Goal: Communication & Community: Answer question/provide support

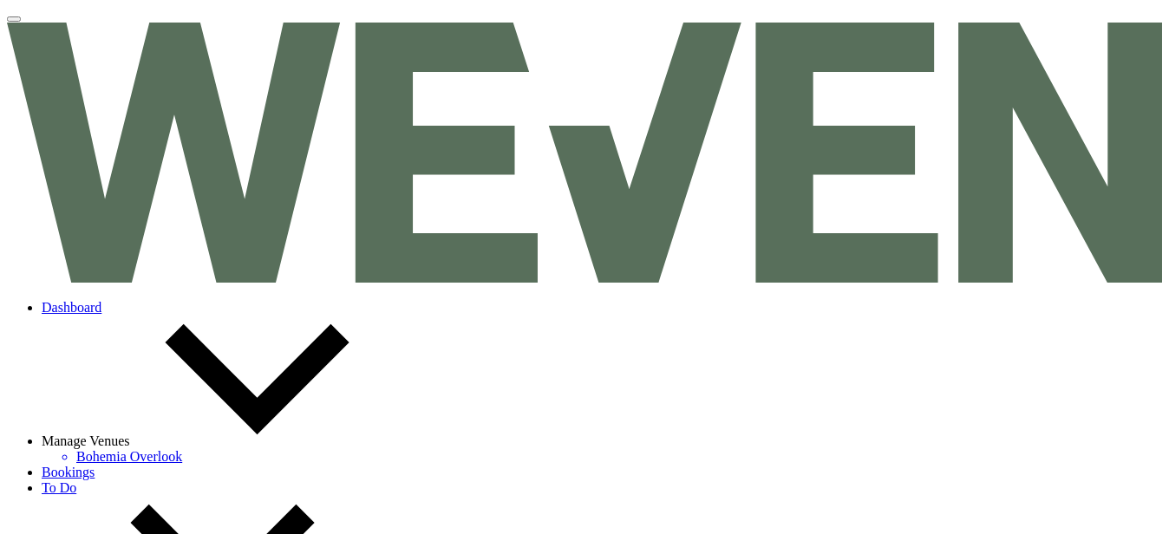
select select "4"
select select "5"
click at [101, 300] on link "Dashboard" at bounding box center [72, 307] width 60 height 15
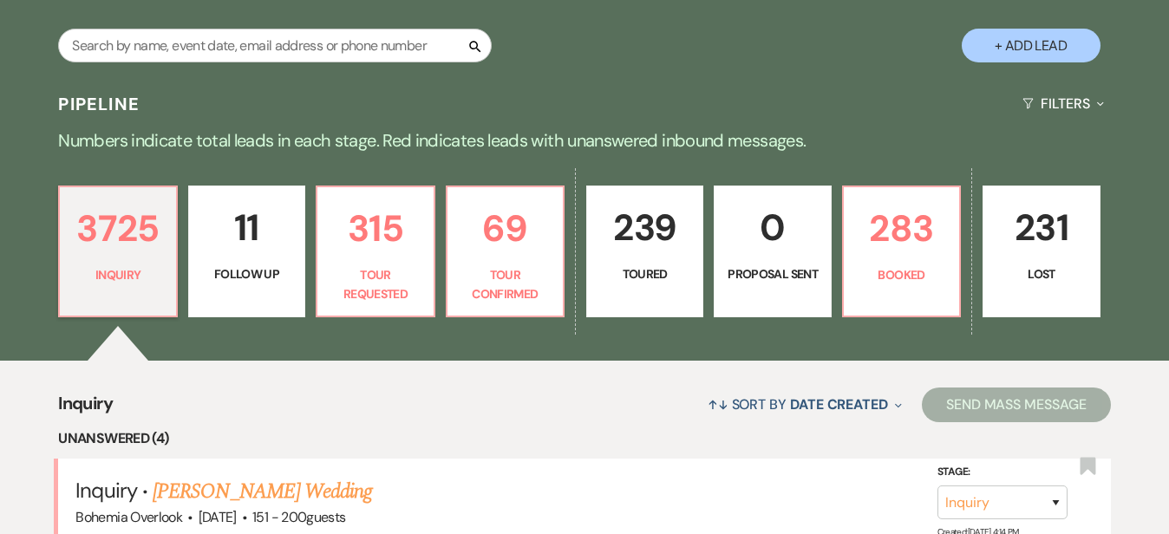
scroll to position [323, 0]
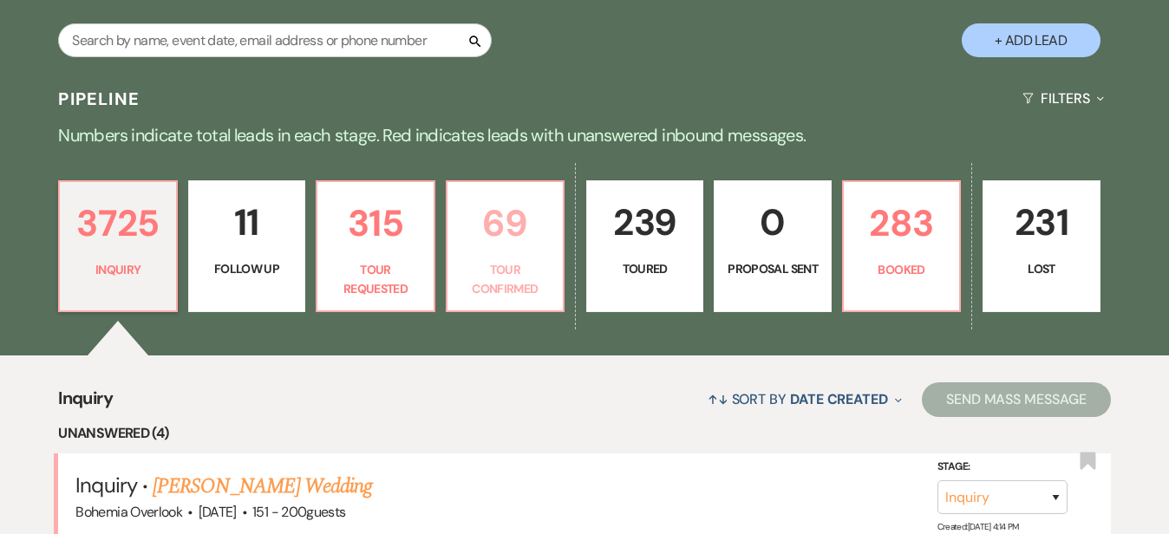
click at [515, 257] on link "69 Tour Confirmed" at bounding box center [505, 246] width 119 height 132
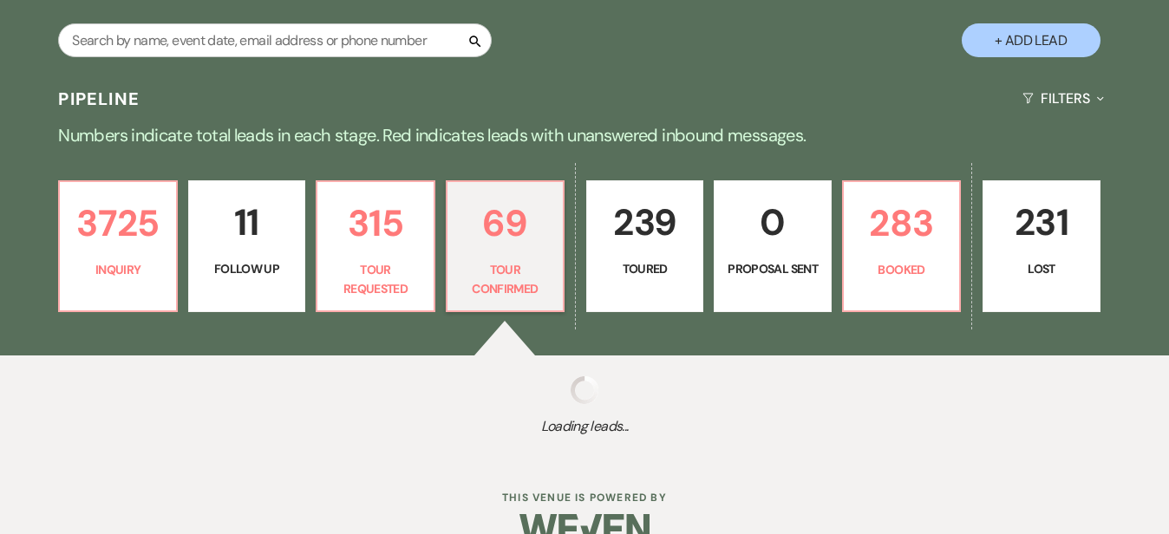
select select "4"
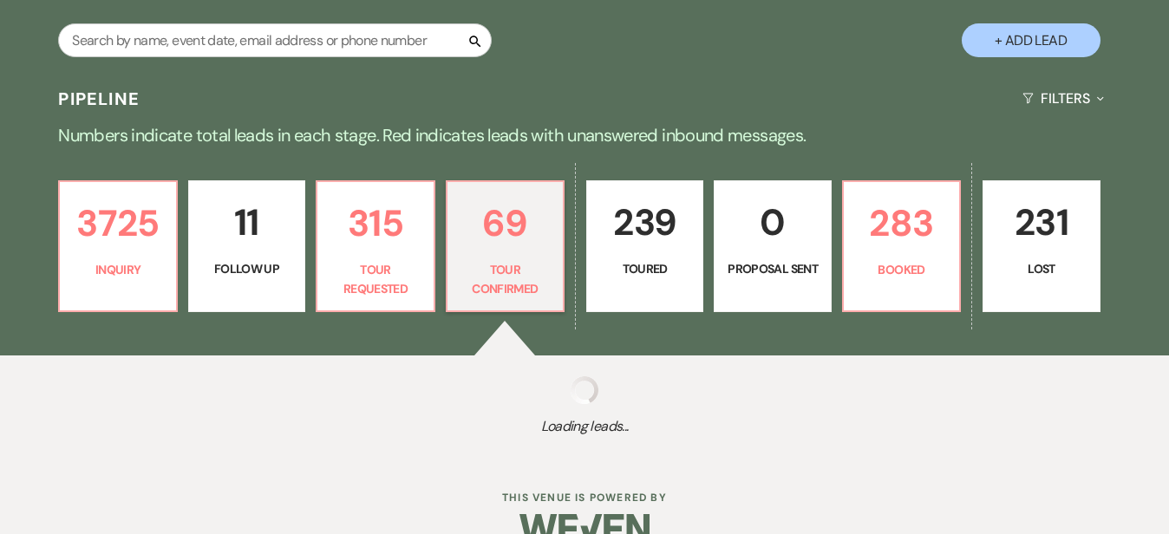
select select "4"
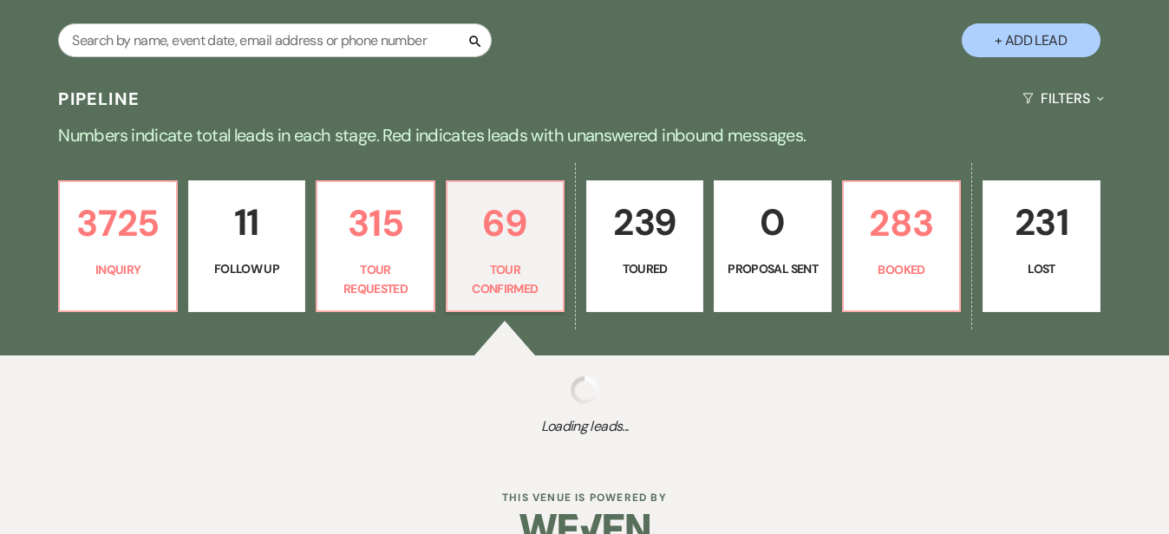
select select "4"
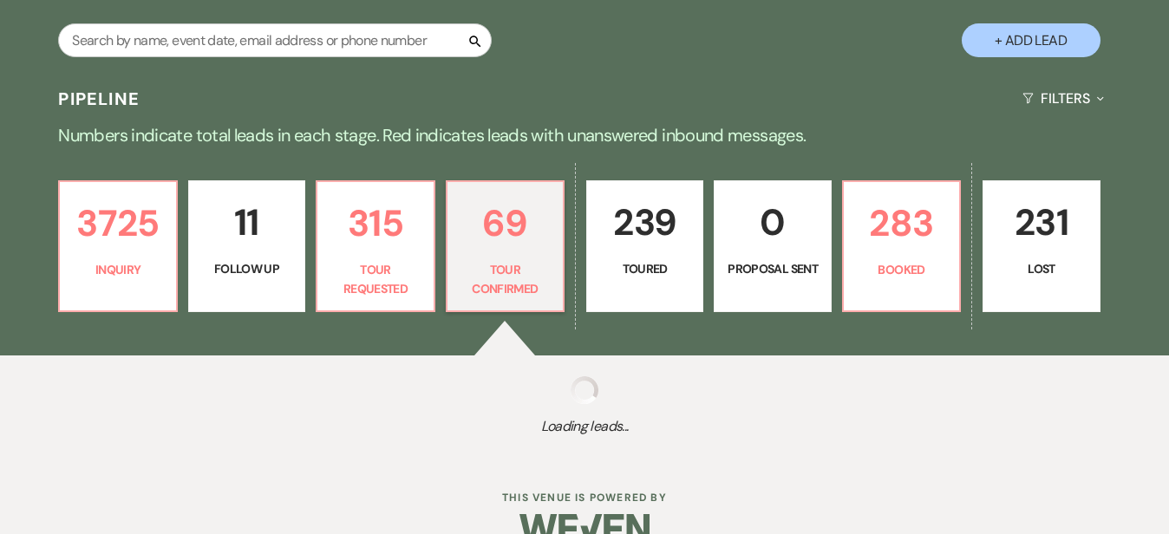
select select "4"
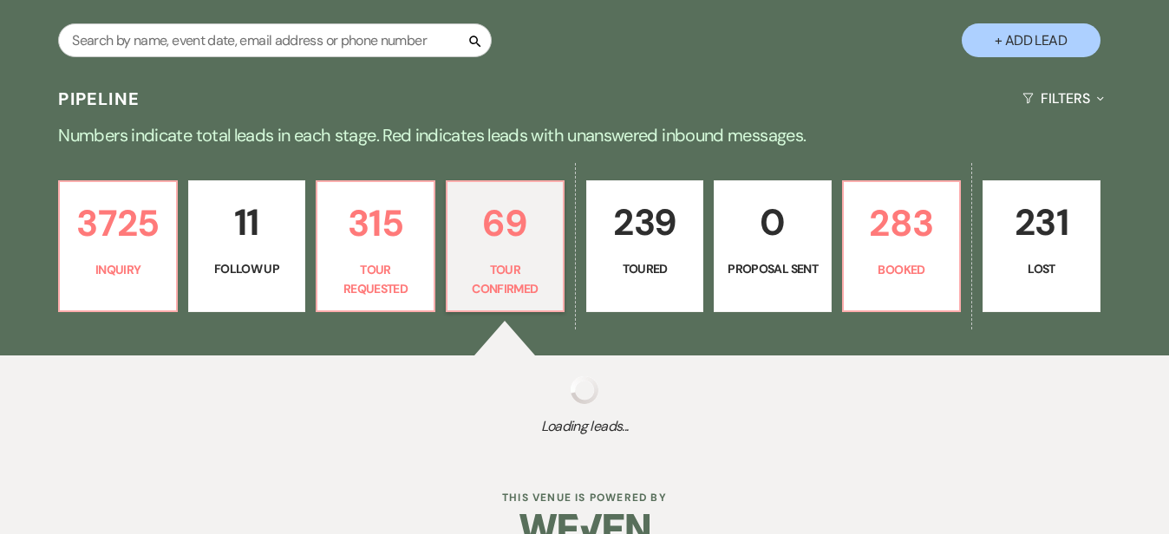
select select "4"
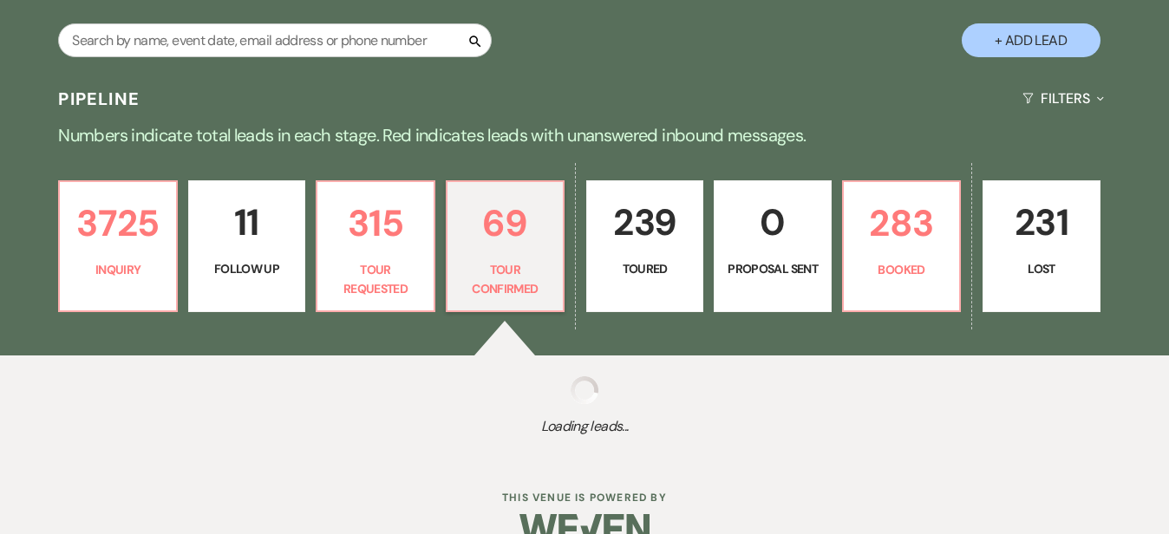
select select "4"
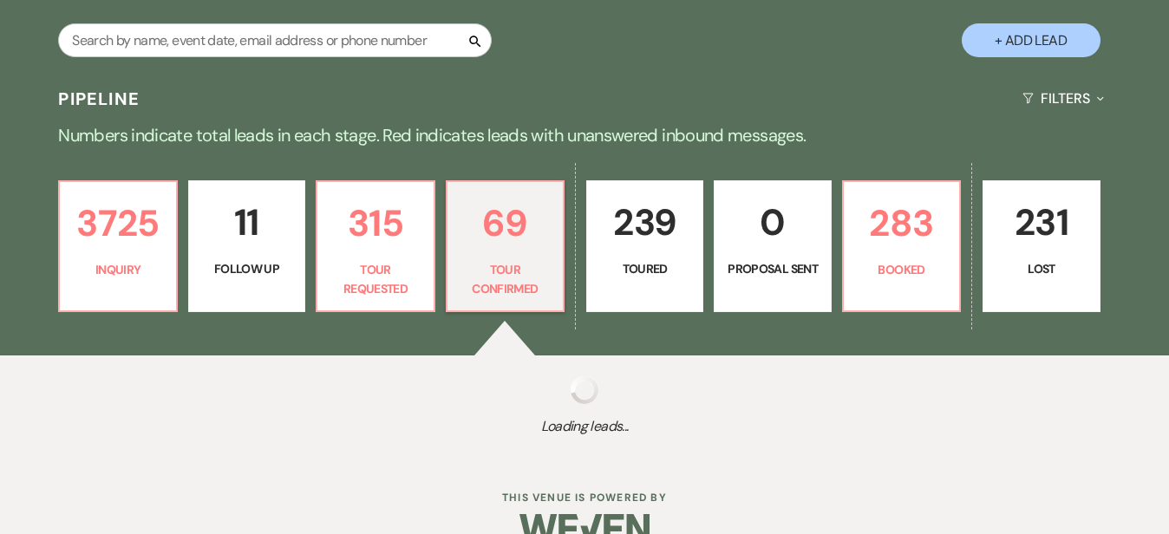
select select "4"
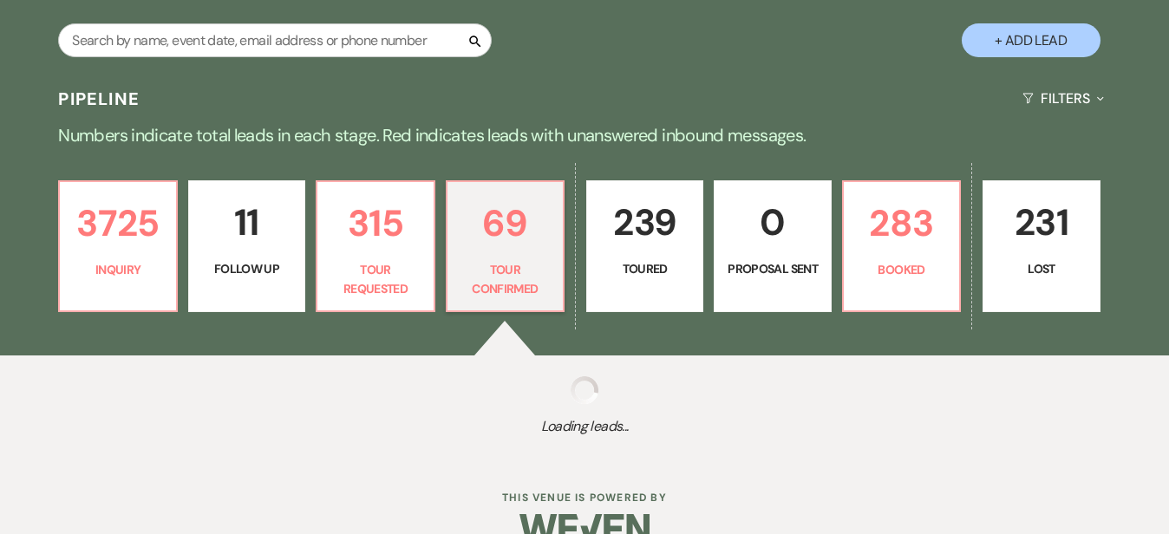
select select "4"
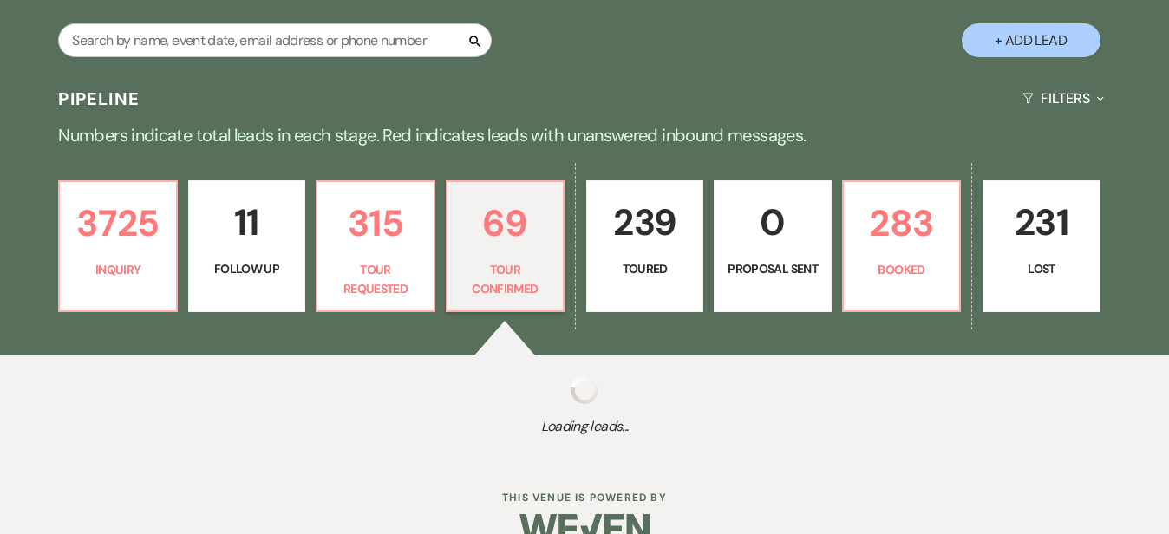
select select "4"
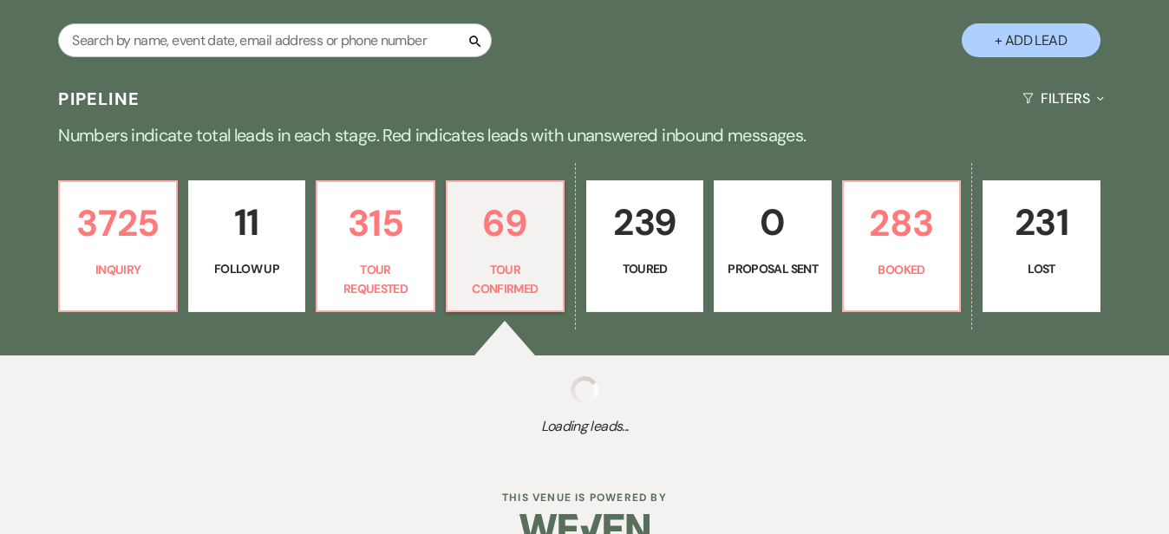
select select "4"
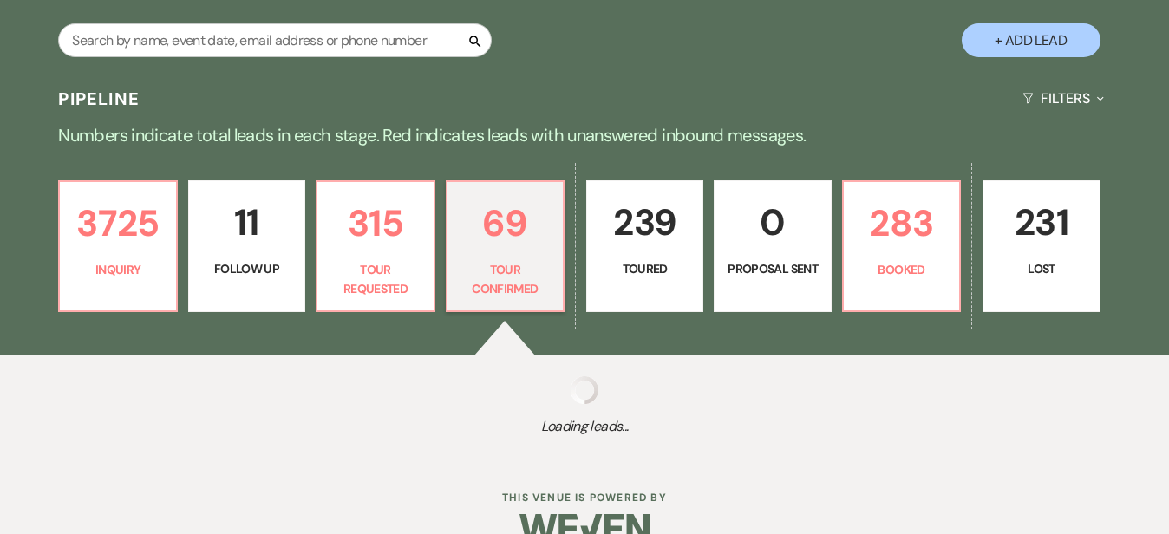
select select "4"
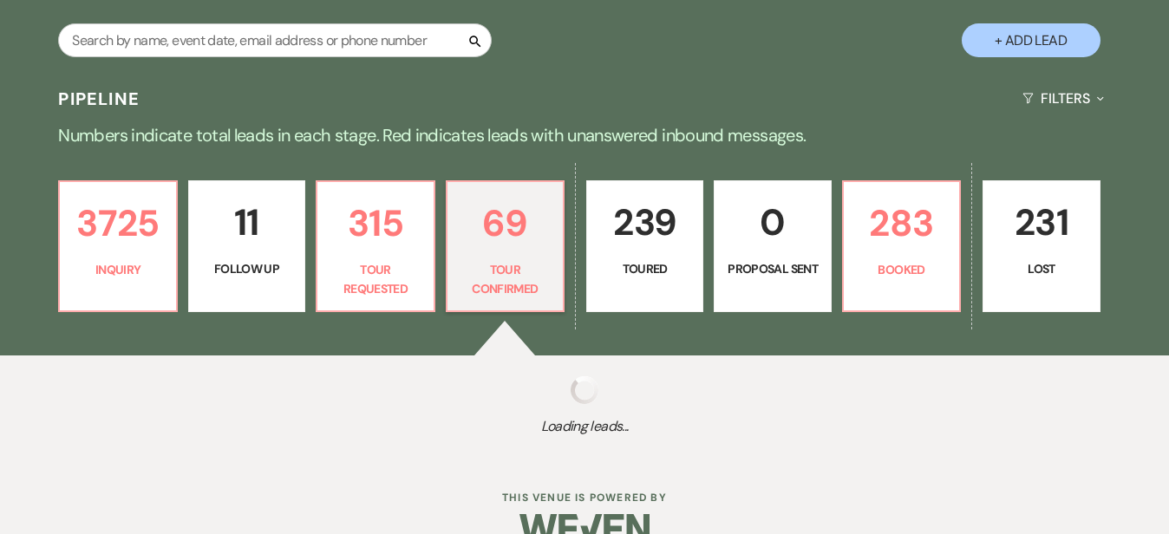
select select "4"
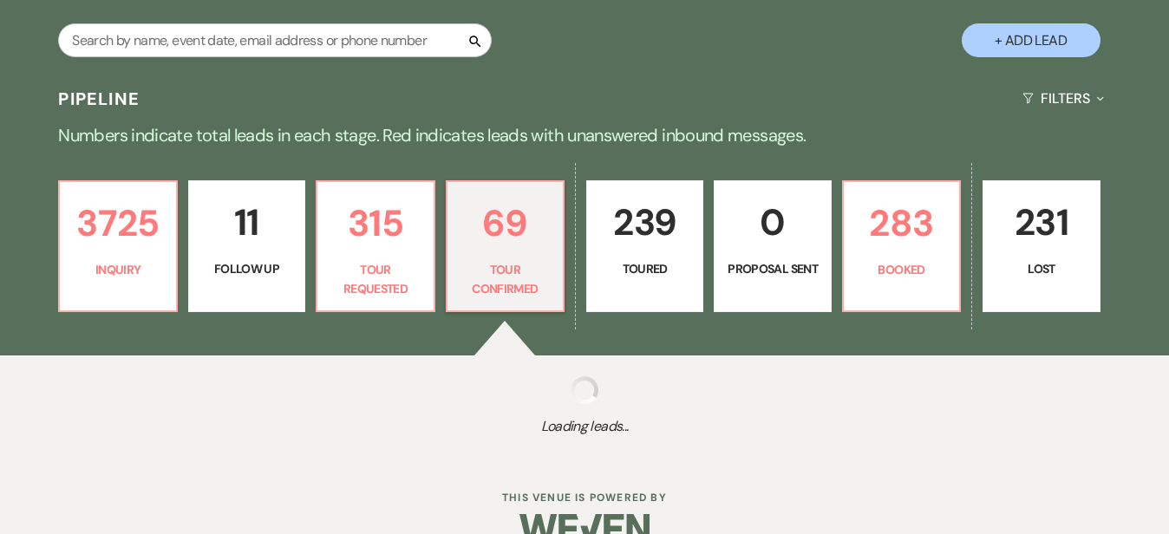
select select "4"
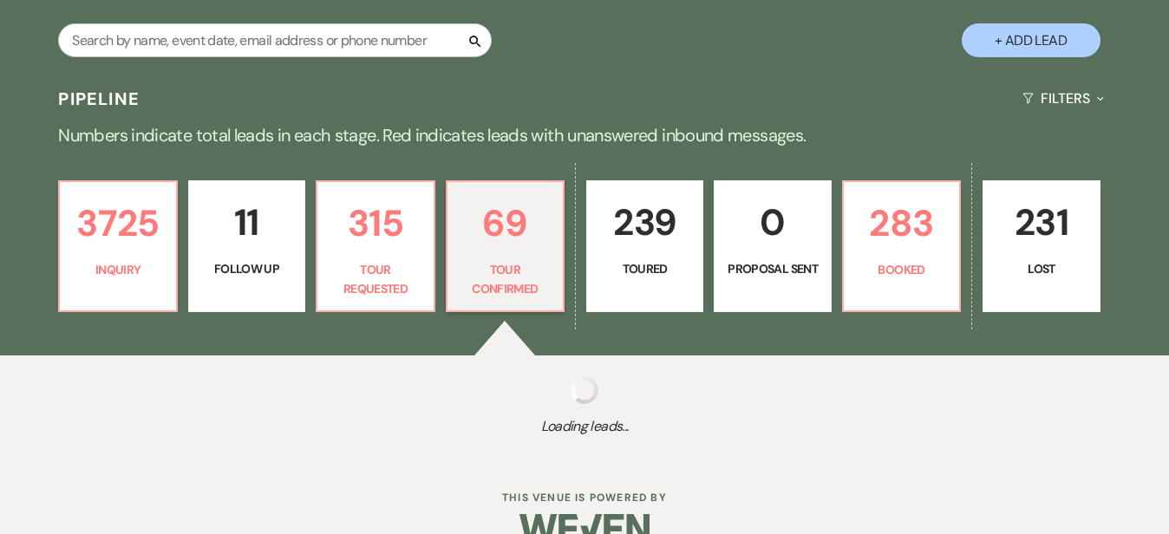
select select "4"
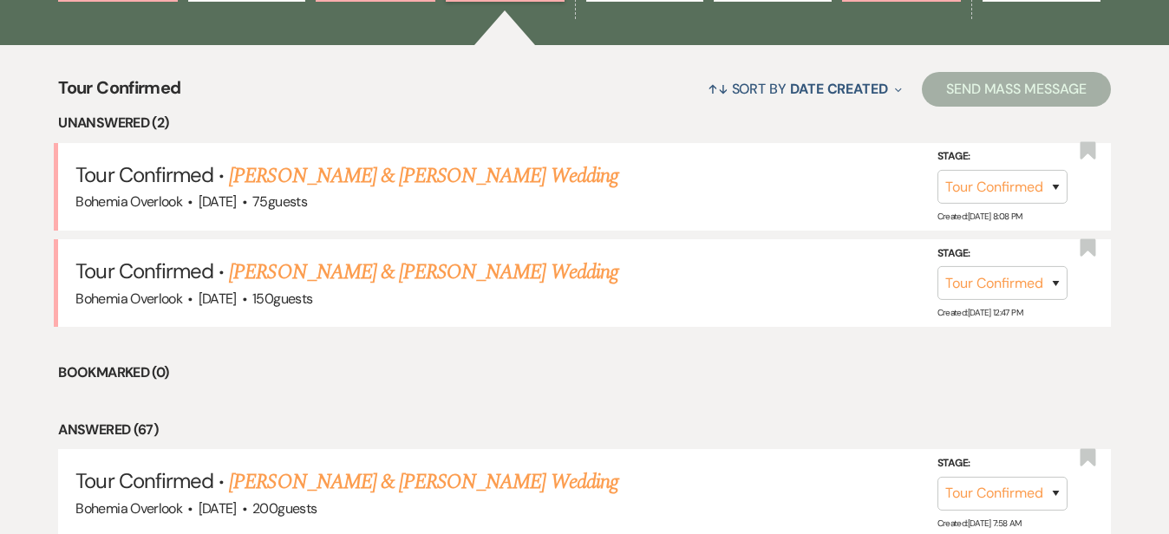
scroll to position [635, 0]
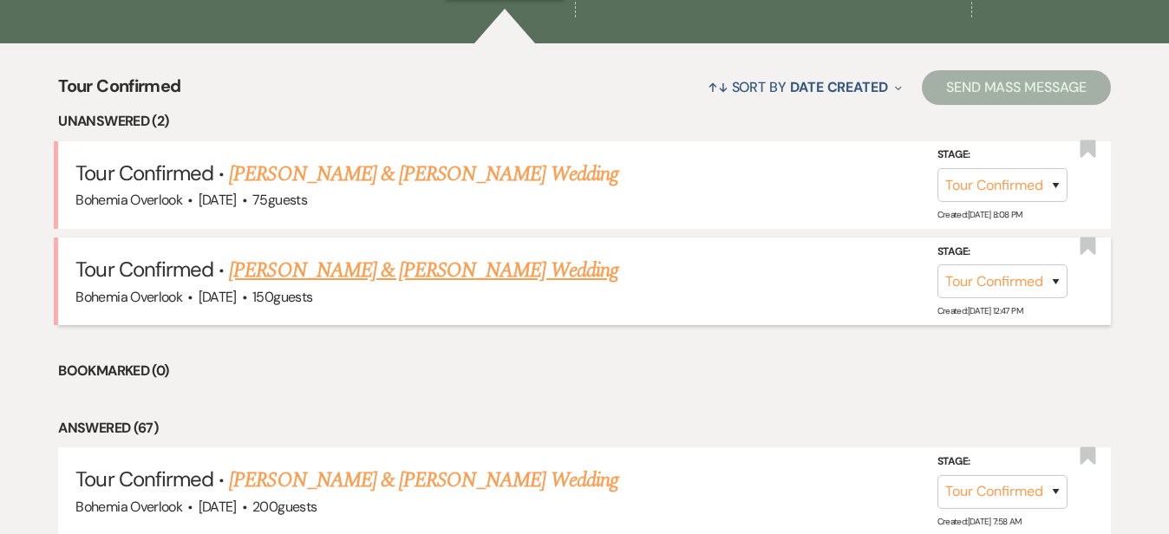
click at [455, 255] on link "TJ Jankiewicz & Ava Willis's Wedding" at bounding box center [423, 270] width 389 height 31
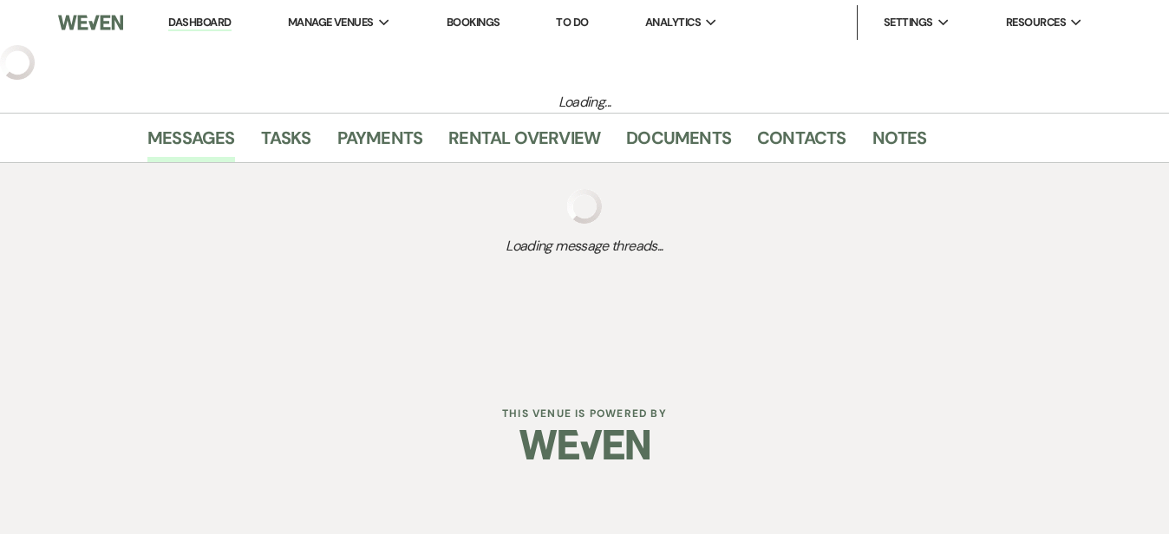
select select "4"
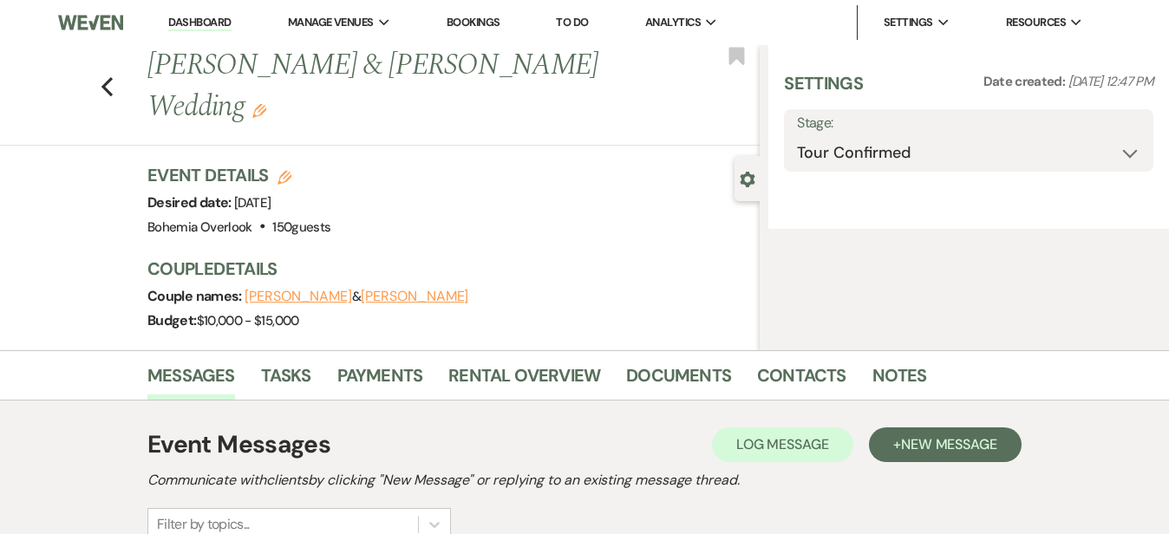
select select "5"
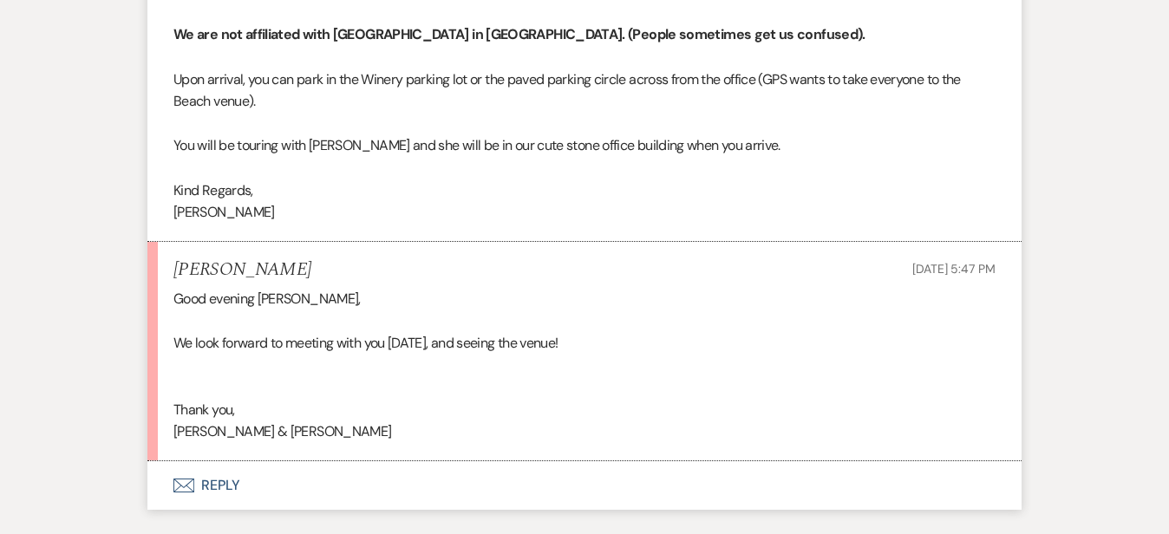
scroll to position [3813, 0]
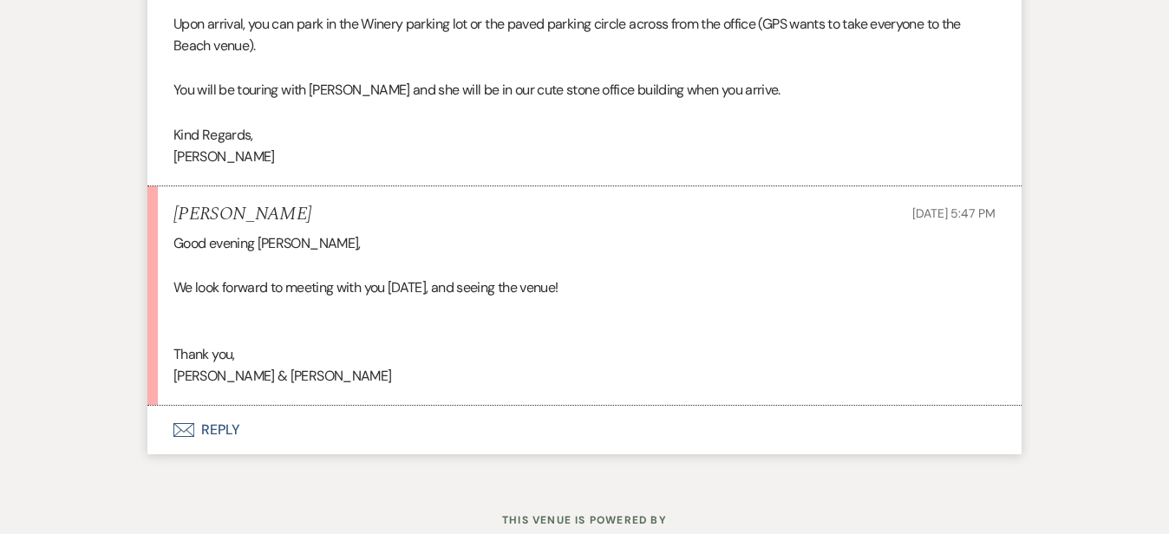
click at [611, 406] on button "Envelope Reply" at bounding box center [584, 430] width 874 height 49
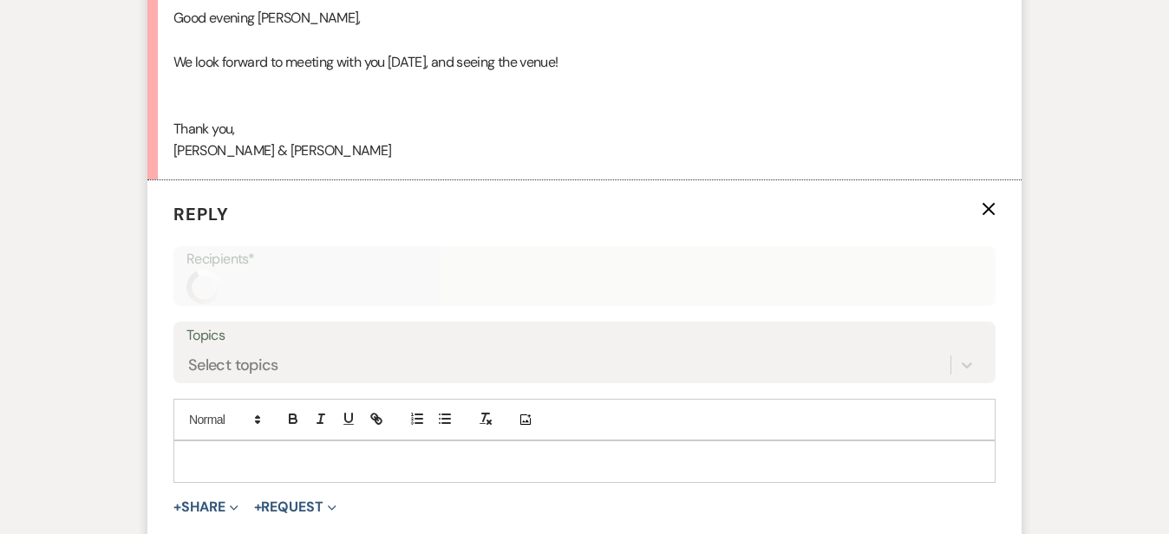
scroll to position [4070, 0]
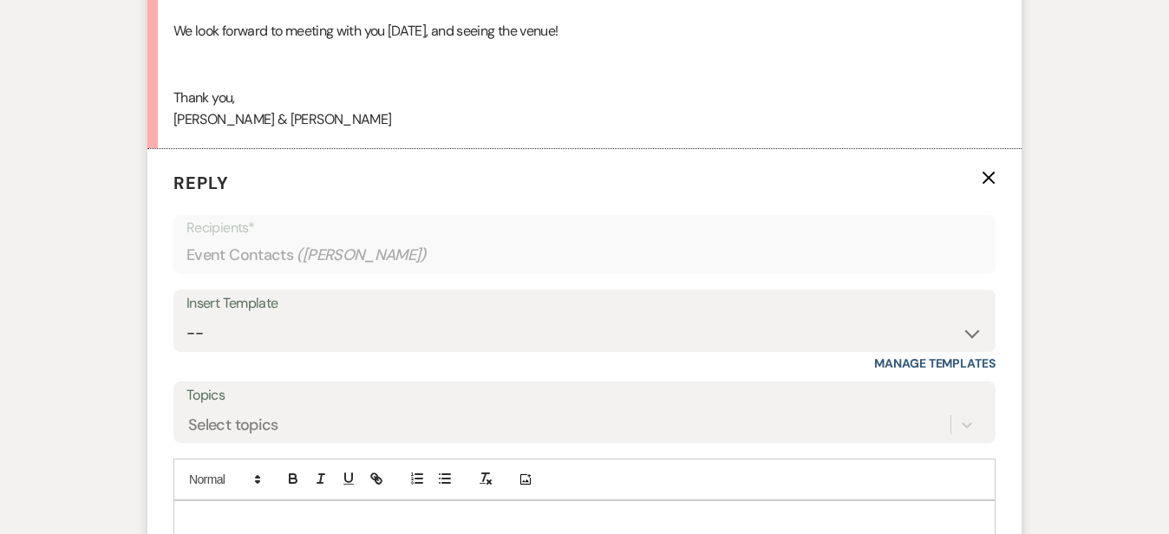
click at [587, 501] on div at bounding box center [584, 521] width 821 height 40
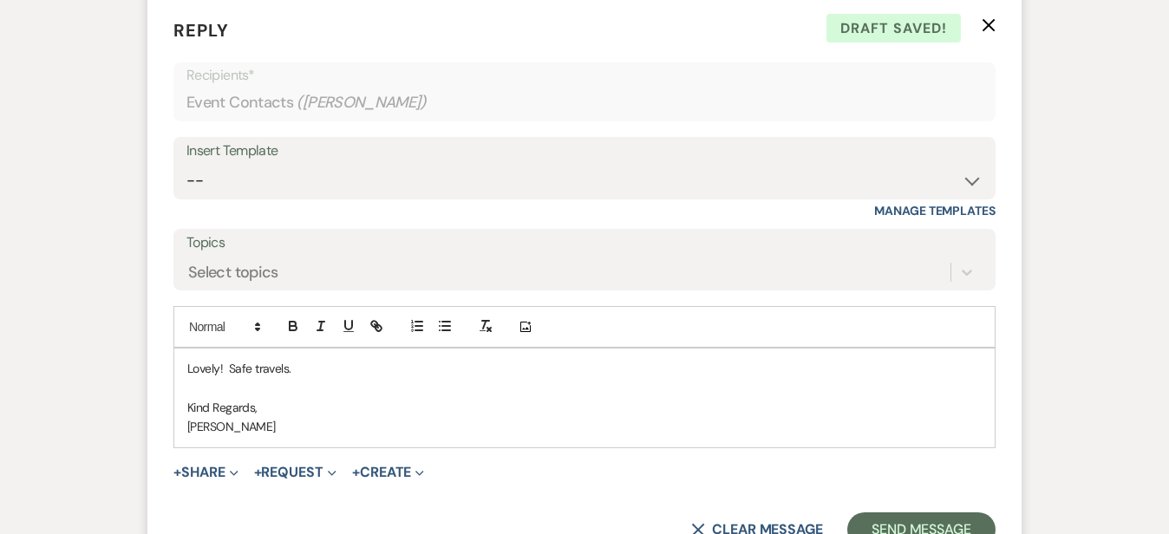
scroll to position [4264, 0]
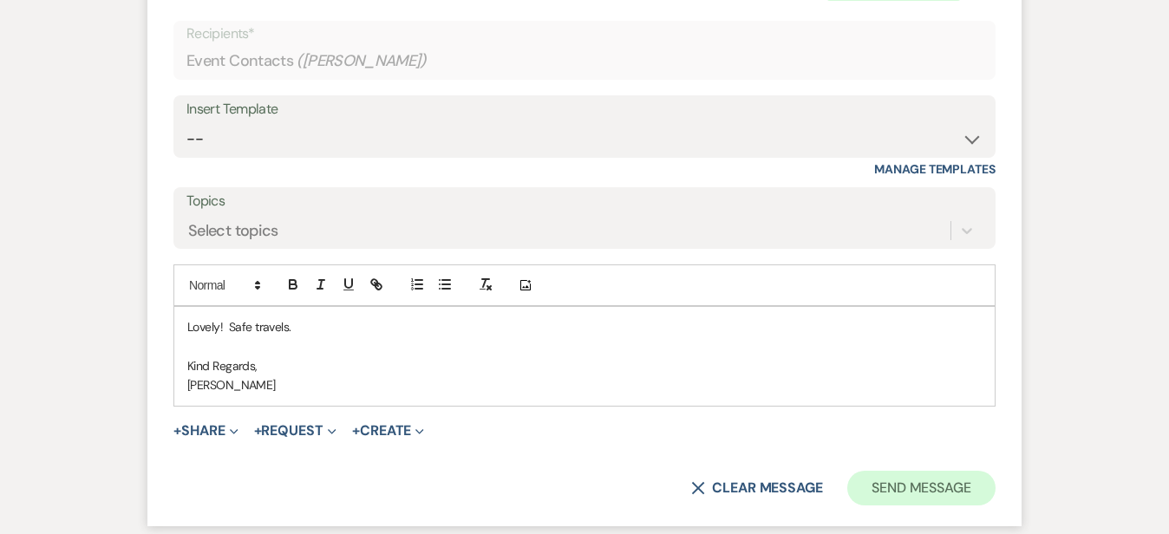
click at [996, 471] on button "Send Message" at bounding box center [921, 488] width 148 height 35
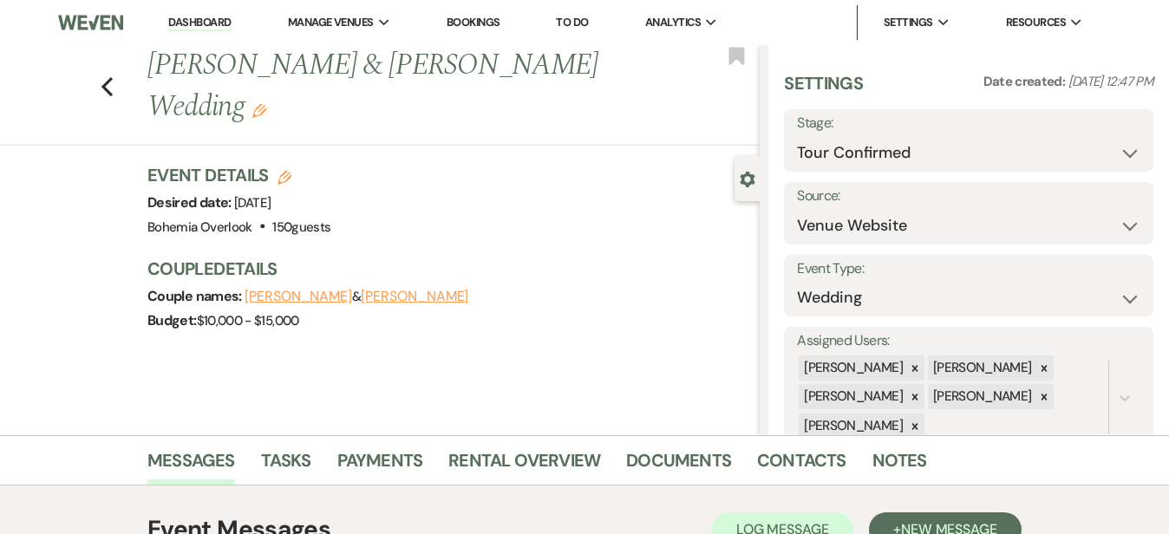
scroll to position [0, 0]
click at [185, 25] on link "Dashboard" at bounding box center [199, 23] width 62 height 16
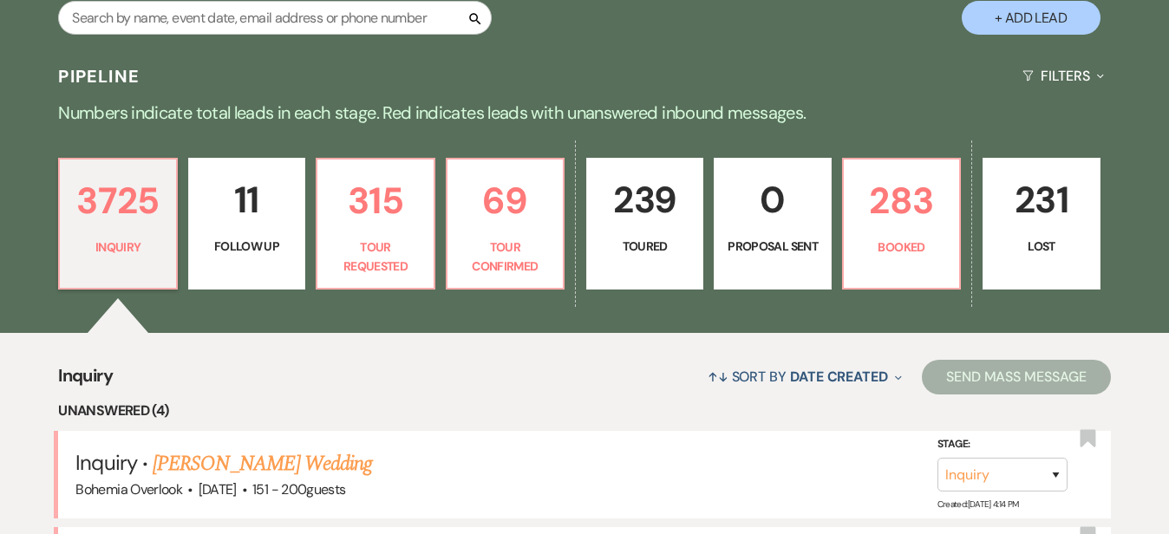
scroll to position [351, 0]
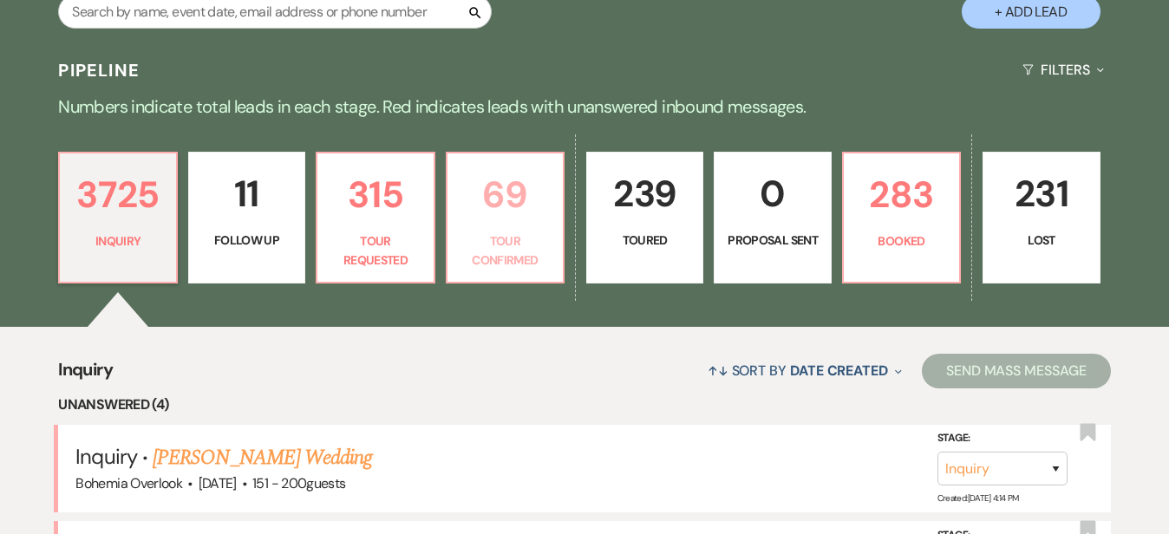
click at [553, 238] on p "Tour Confirmed" at bounding box center [505, 251] width 95 height 39
select select "4"
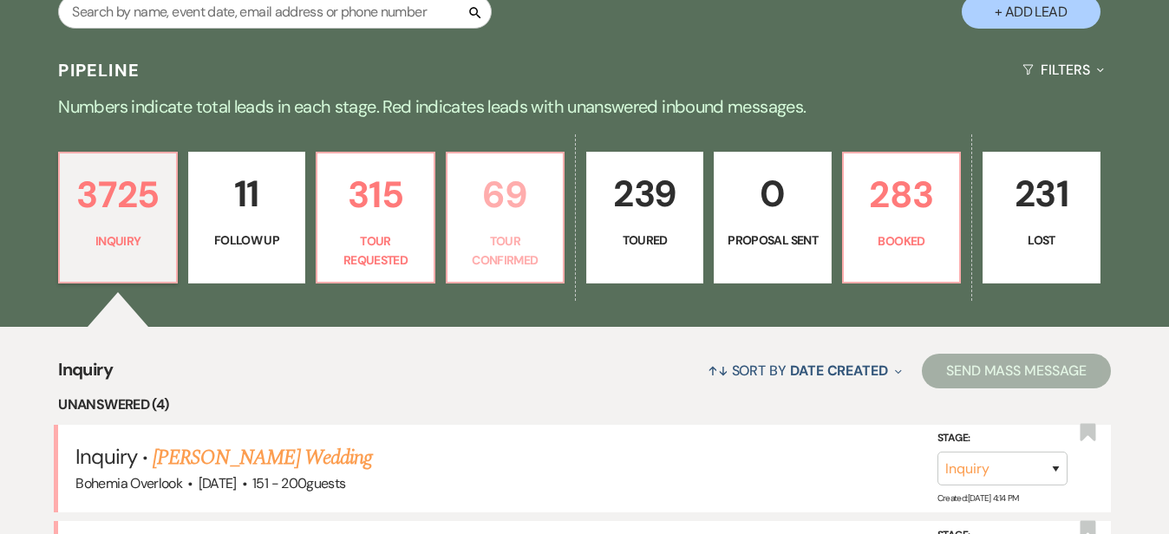
select select "4"
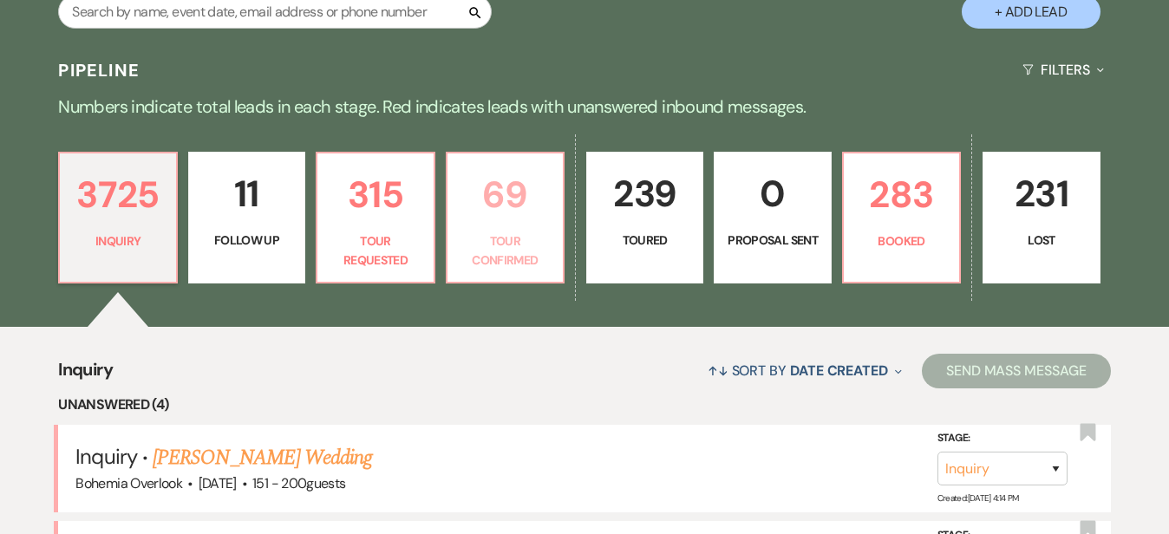
select select "4"
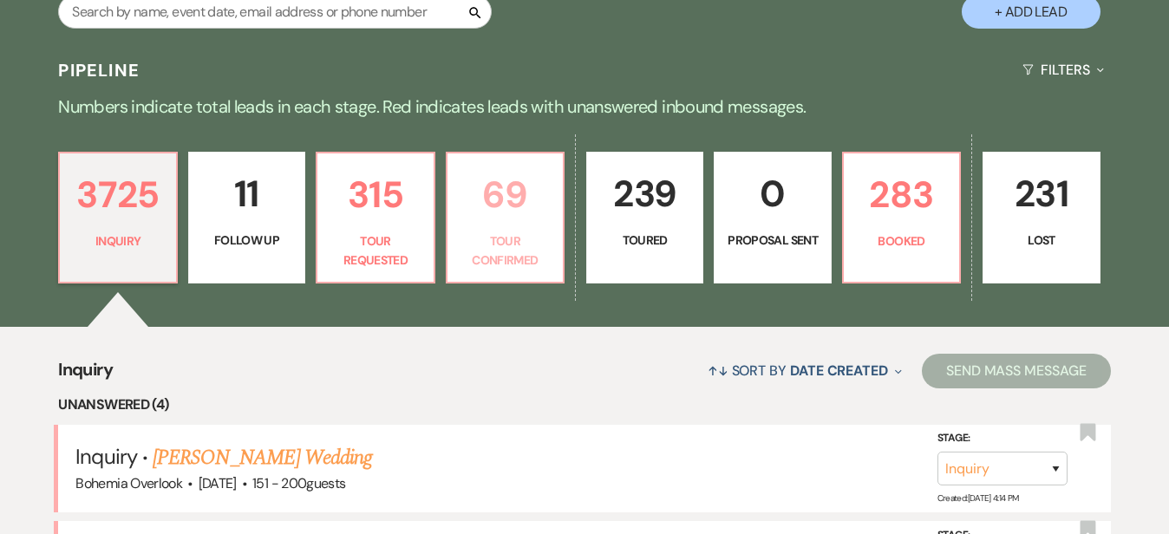
select select "4"
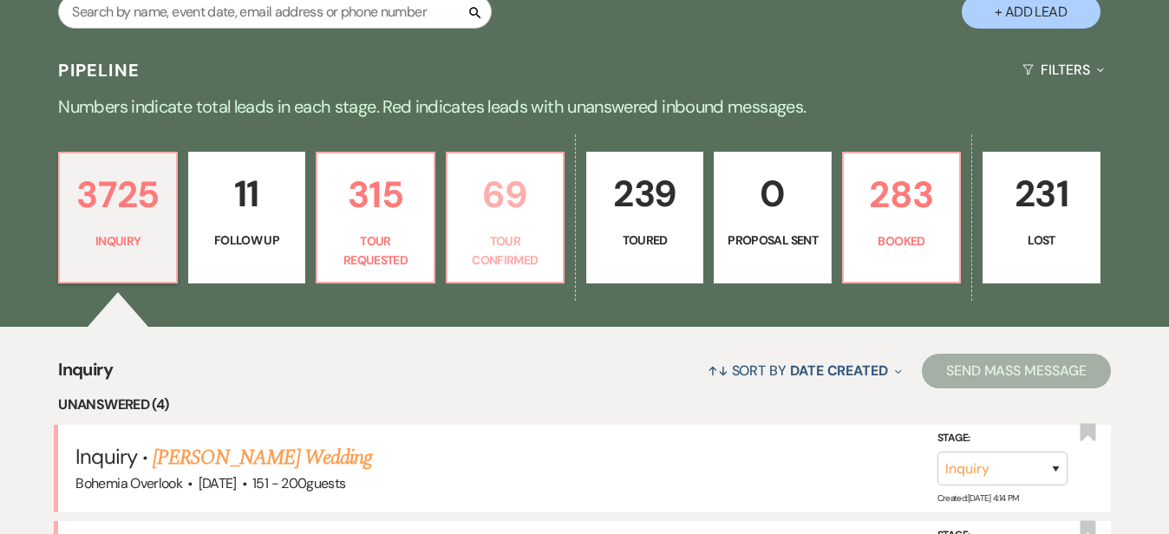
select select "4"
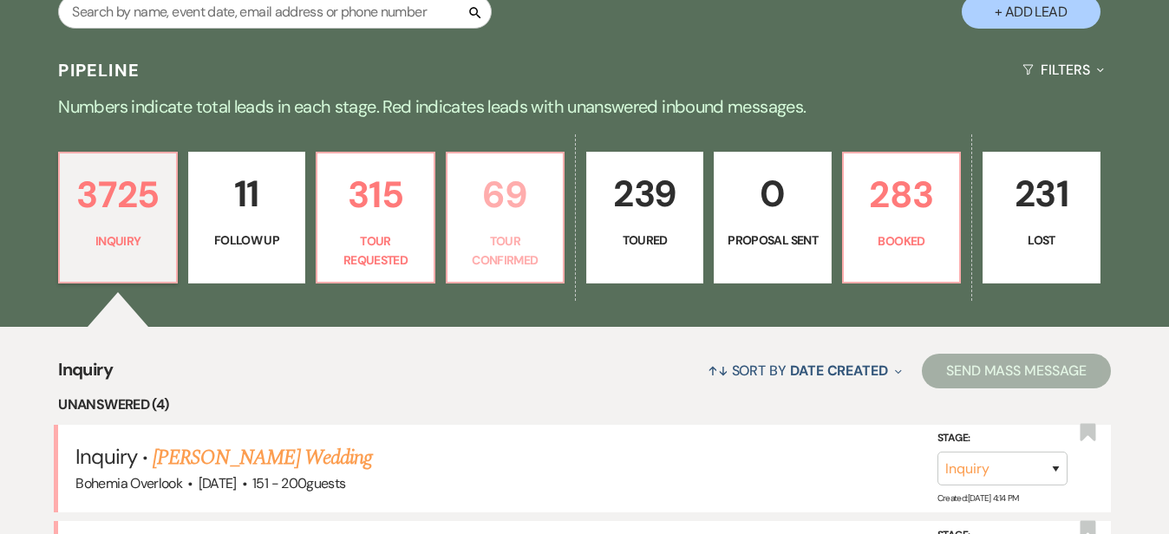
select select "4"
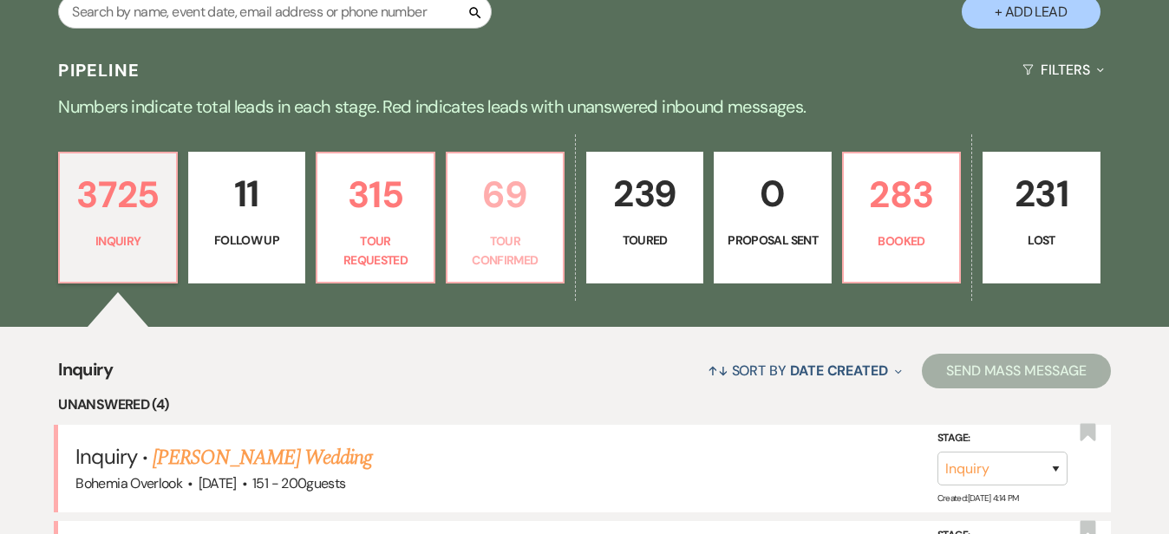
select select "4"
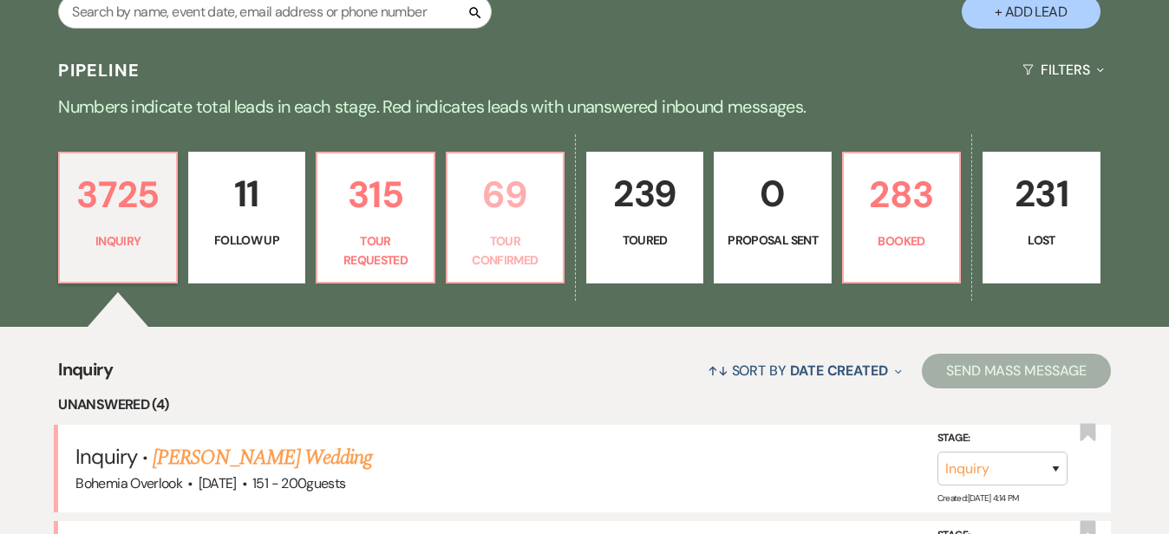
select select "4"
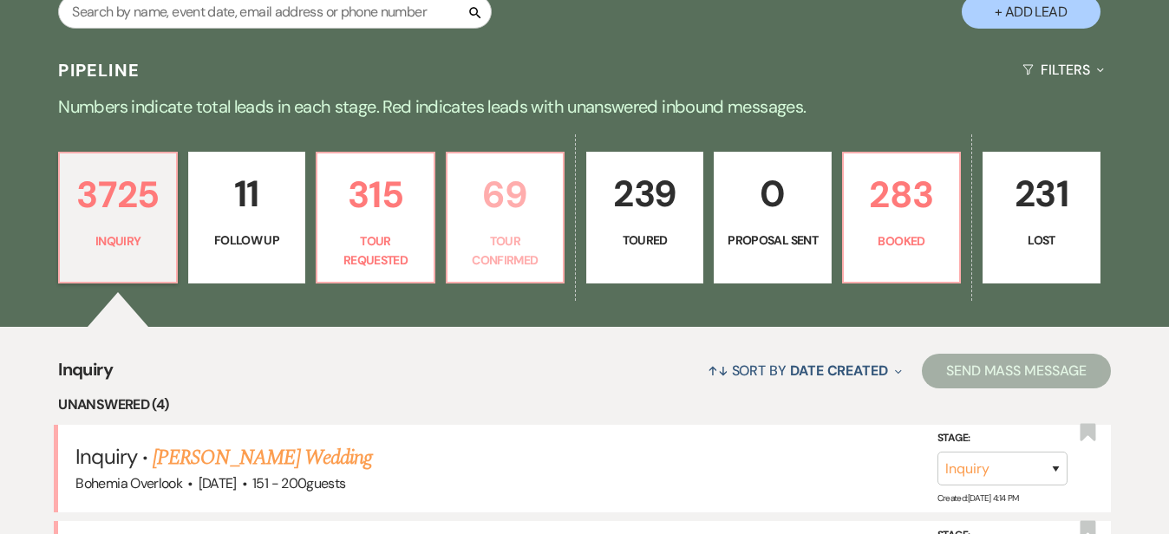
select select "4"
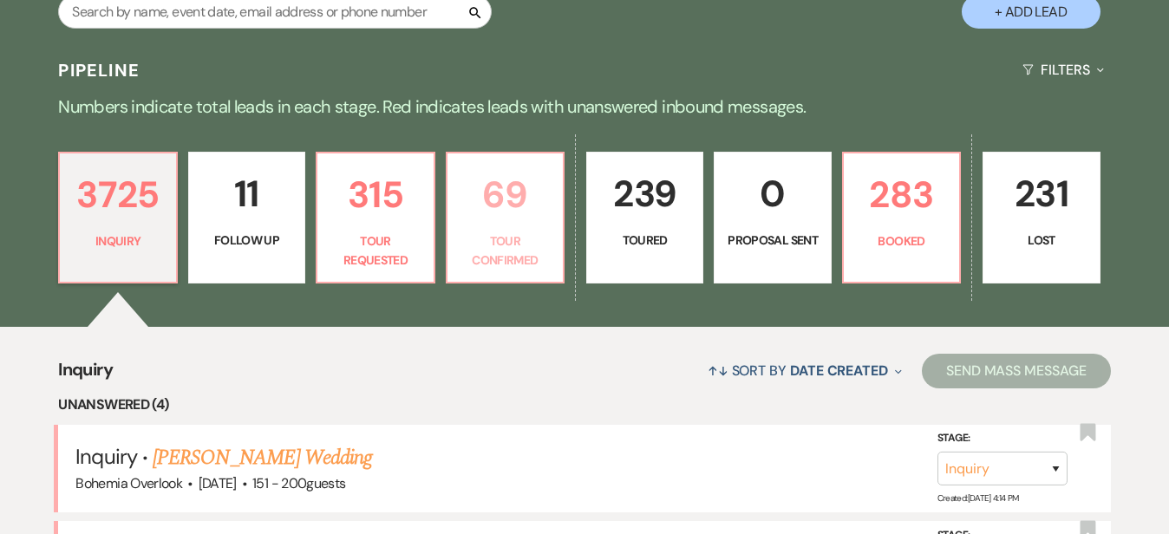
select select "4"
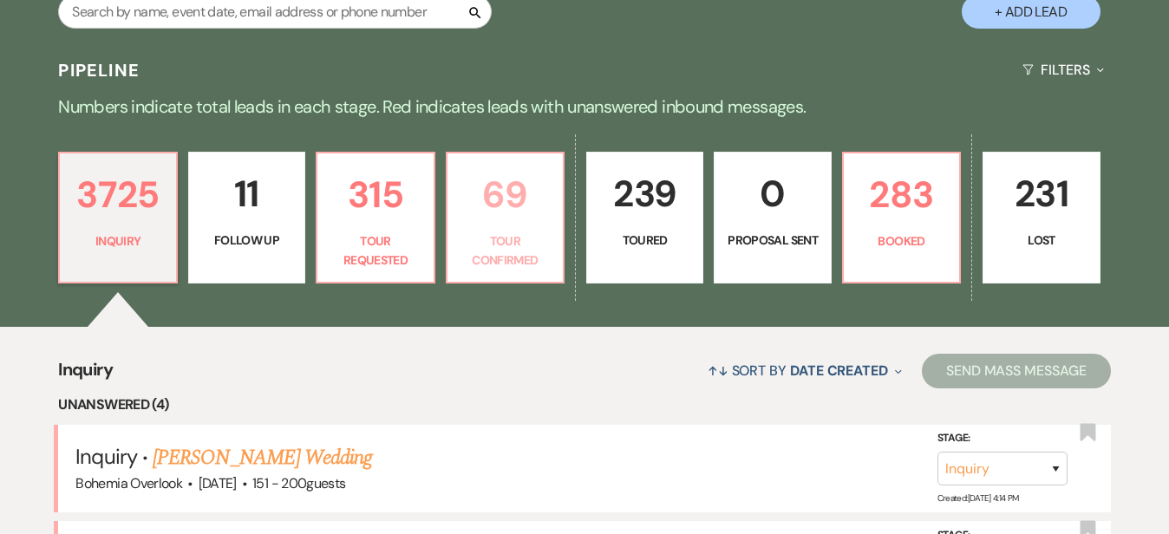
select select "4"
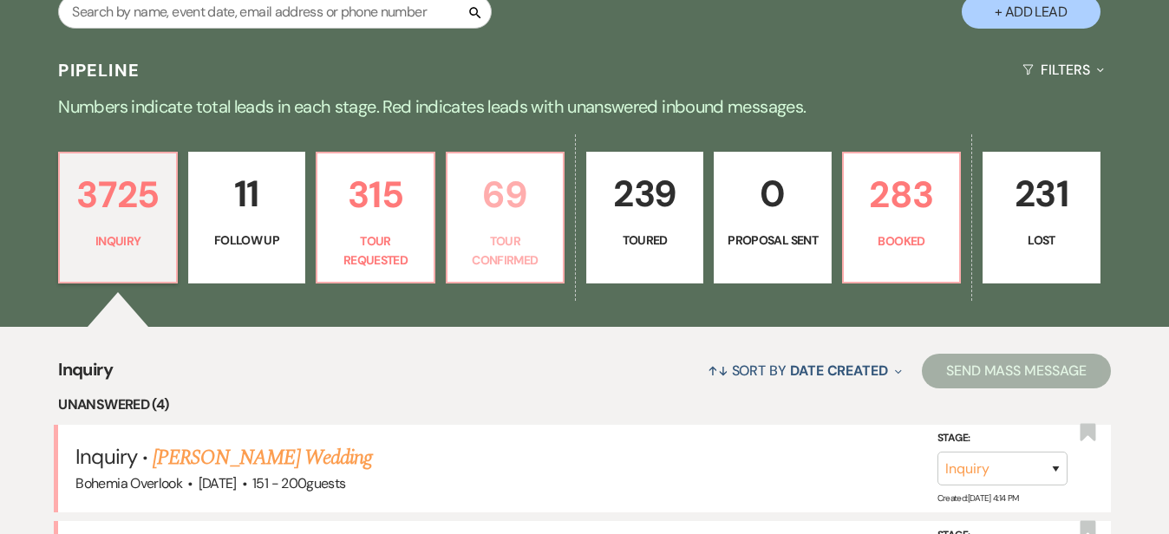
select select "4"
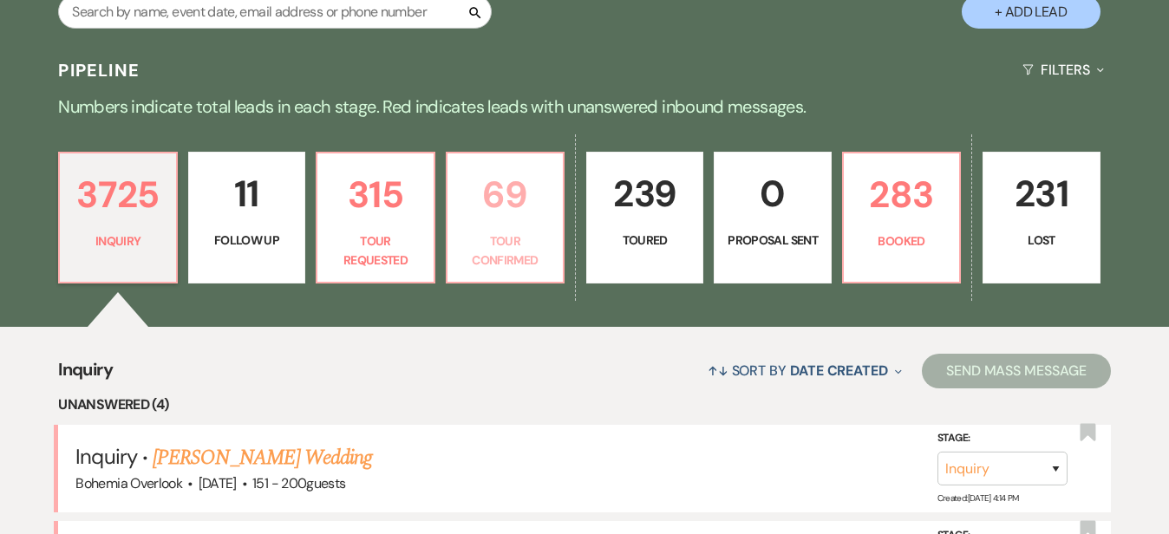
select select "4"
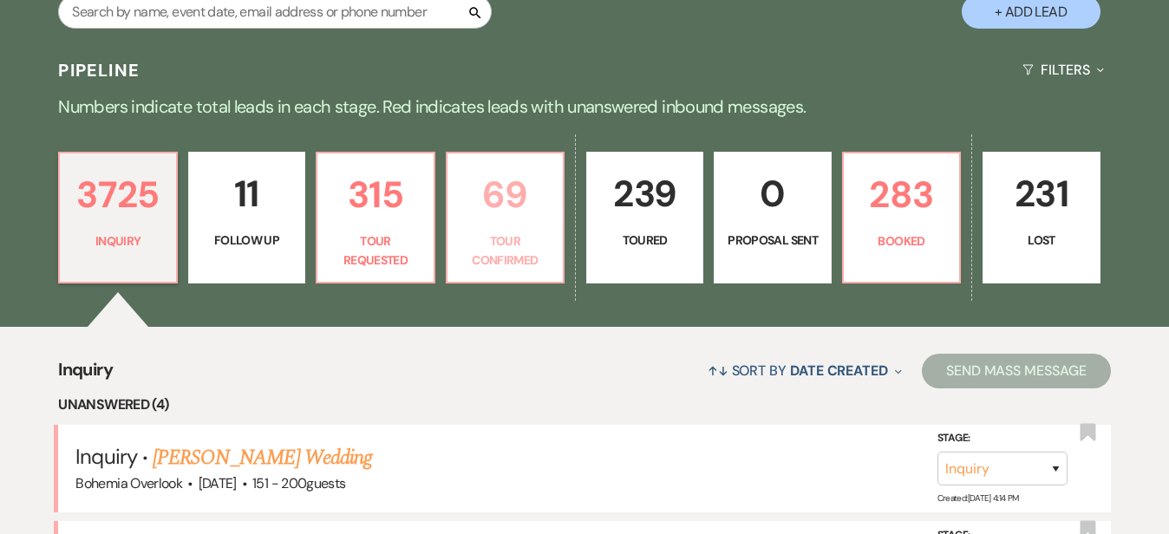
select select "4"
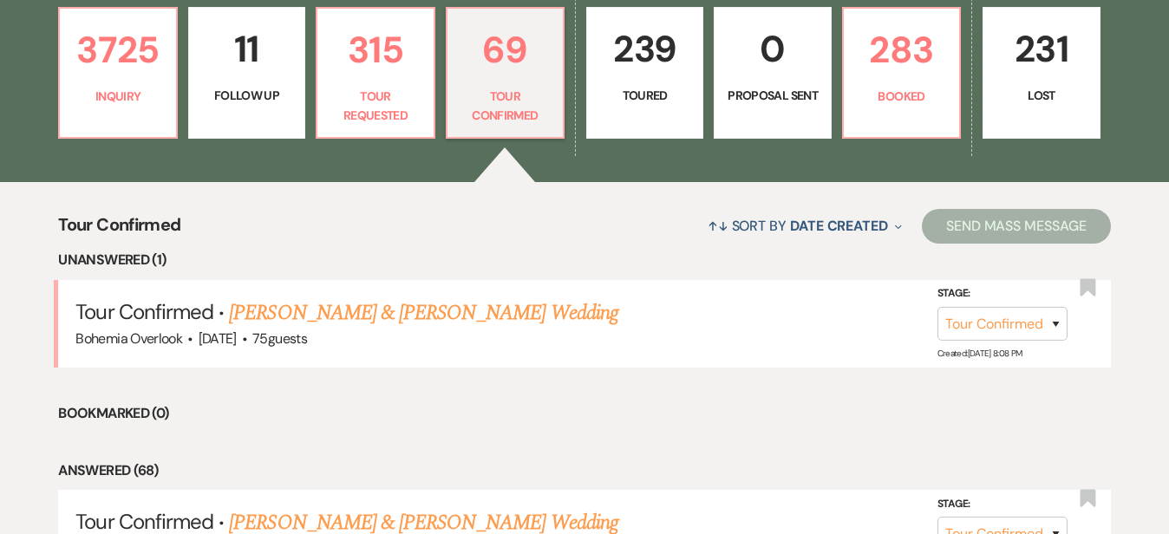
scroll to position [525, 0]
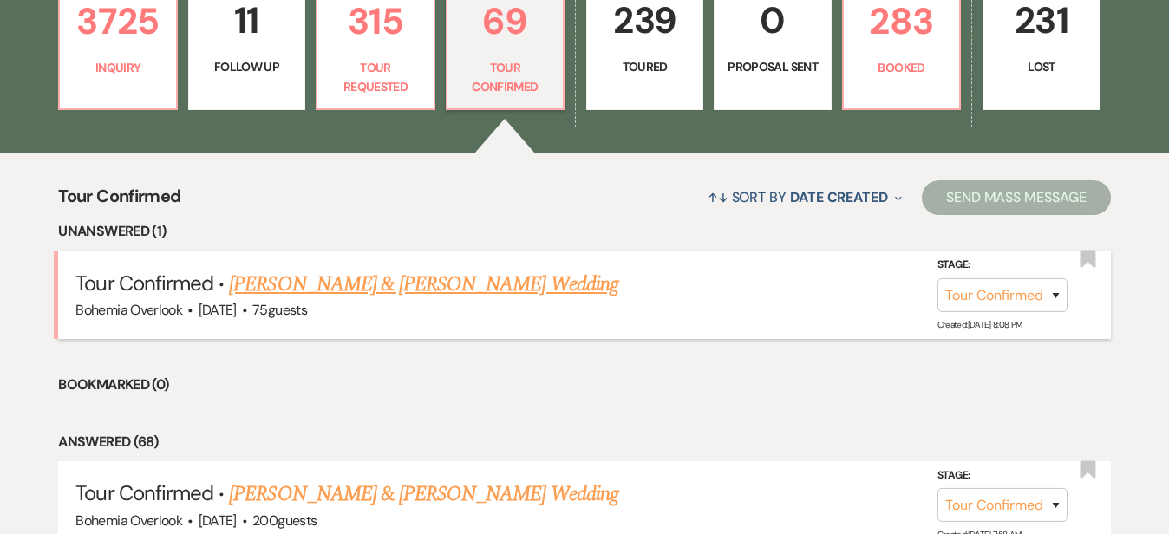
click at [489, 269] on link "Mike Rodriguez & Brittnee LeBrun's Wedding" at bounding box center [423, 284] width 389 height 31
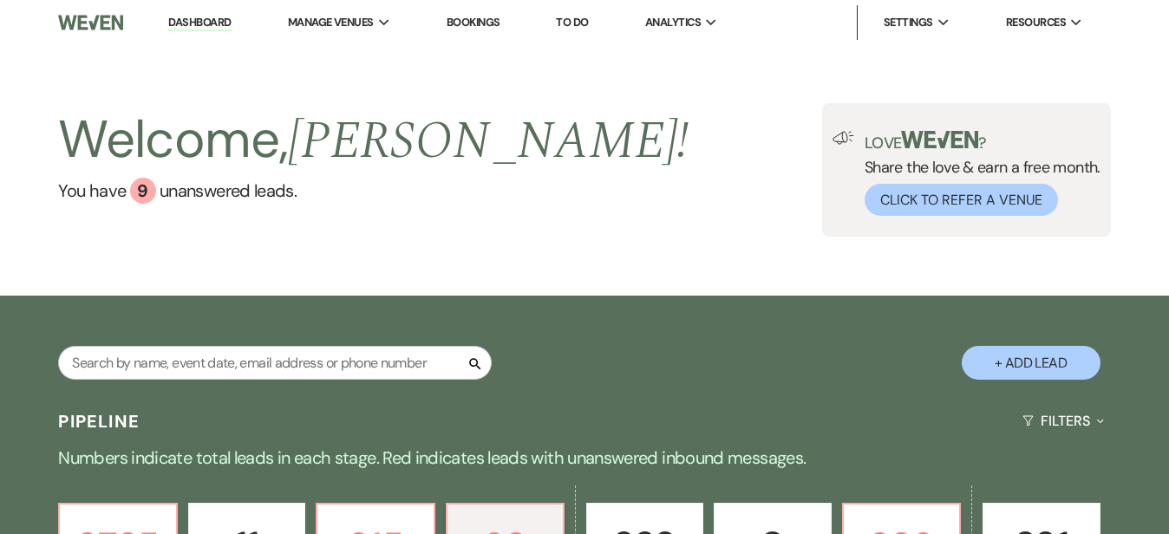
select select "4"
select select "5"
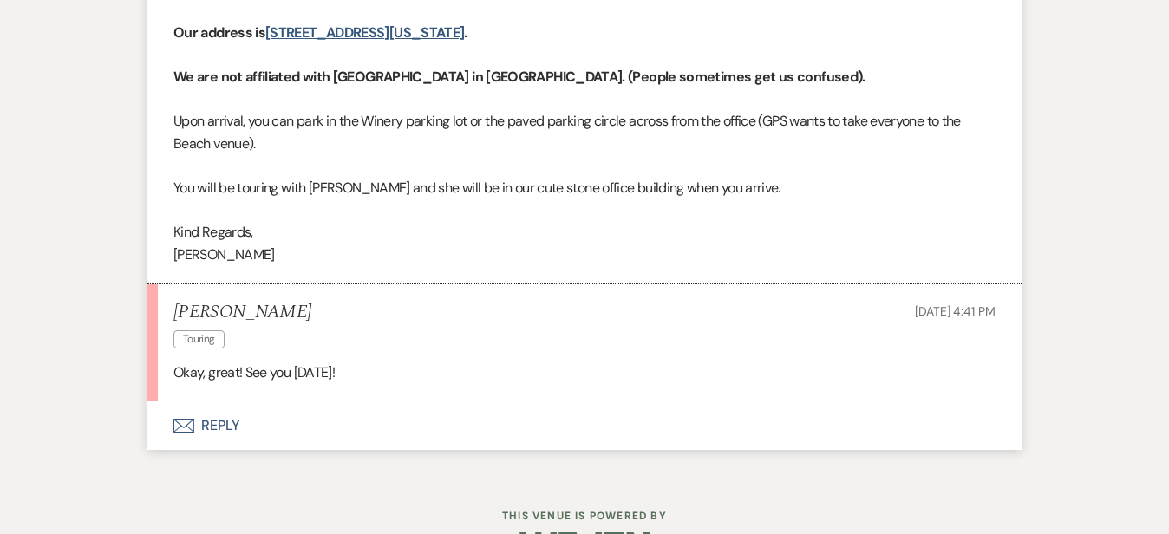
scroll to position [2658, 0]
click at [510, 403] on button "Envelope Reply" at bounding box center [584, 427] width 874 height 49
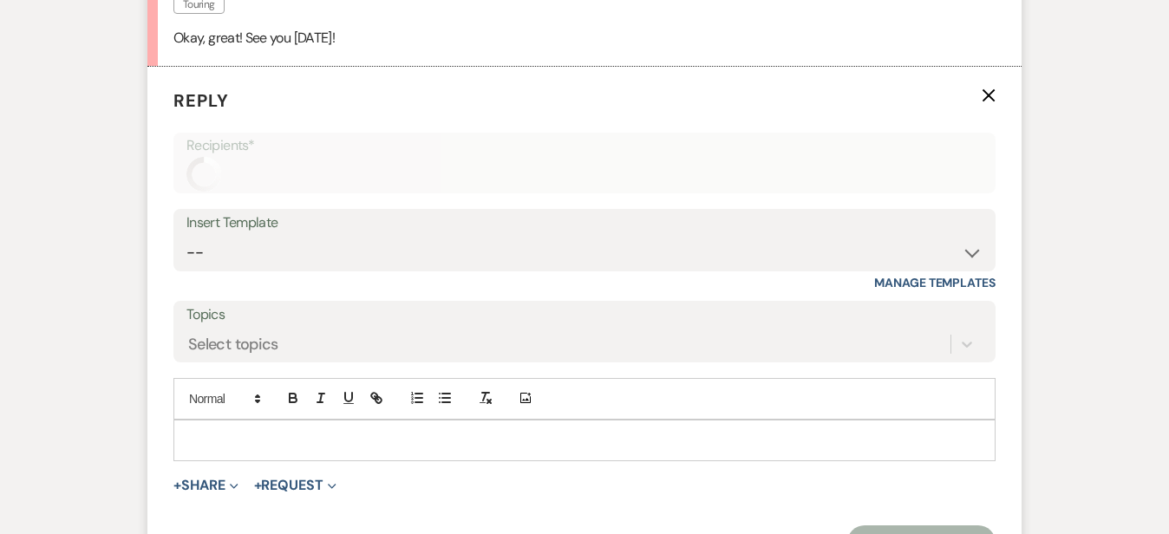
scroll to position [2995, 0]
click at [505, 429] on p at bounding box center [584, 438] width 795 height 19
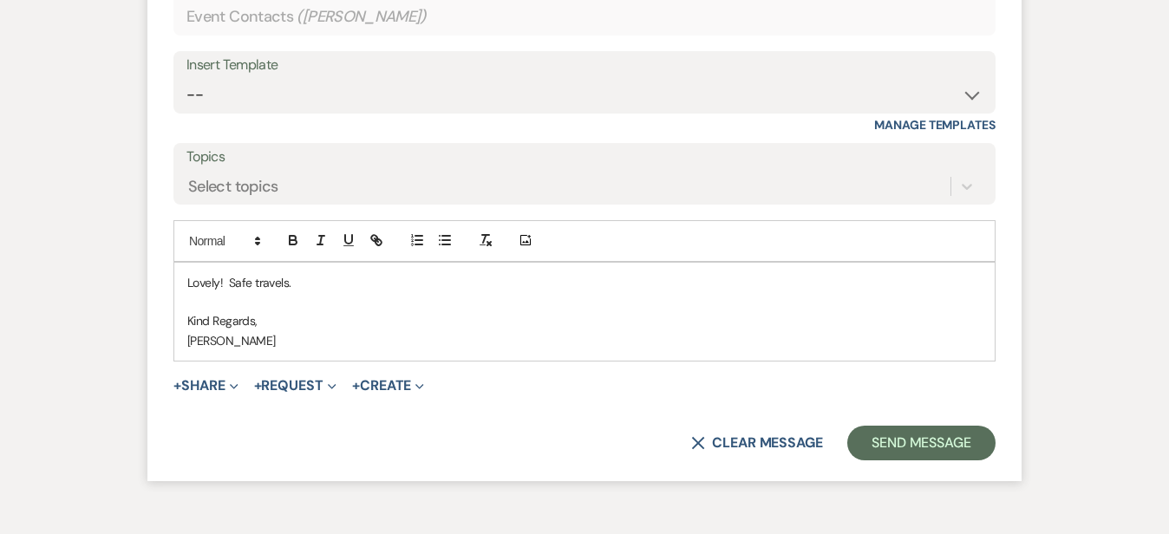
scroll to position [3162, 0]
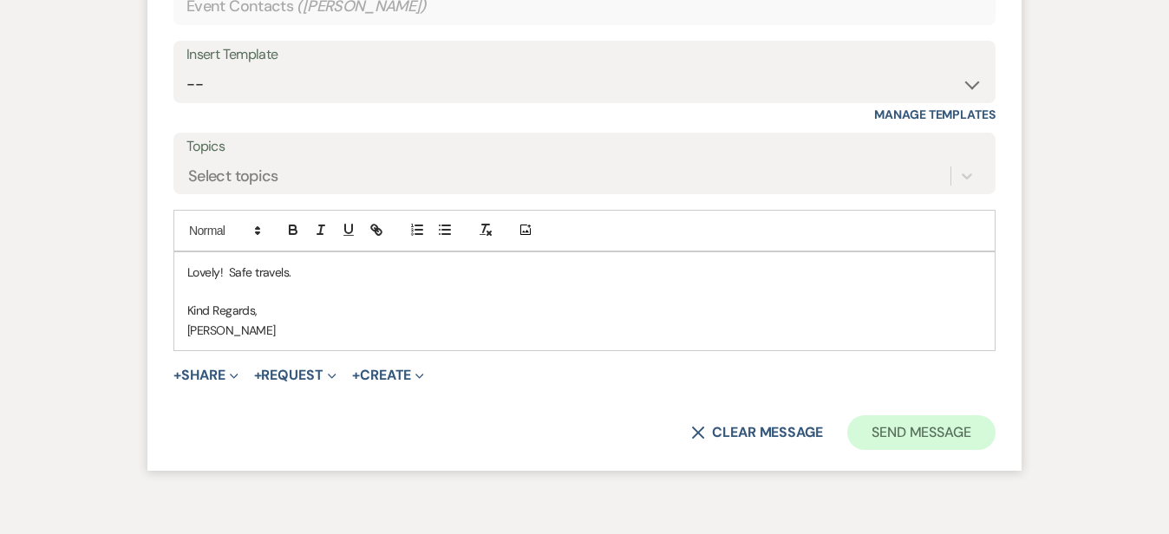
click at [996, 415] on button "Send Message" at bounding box center [921, 432] width 148 height 35
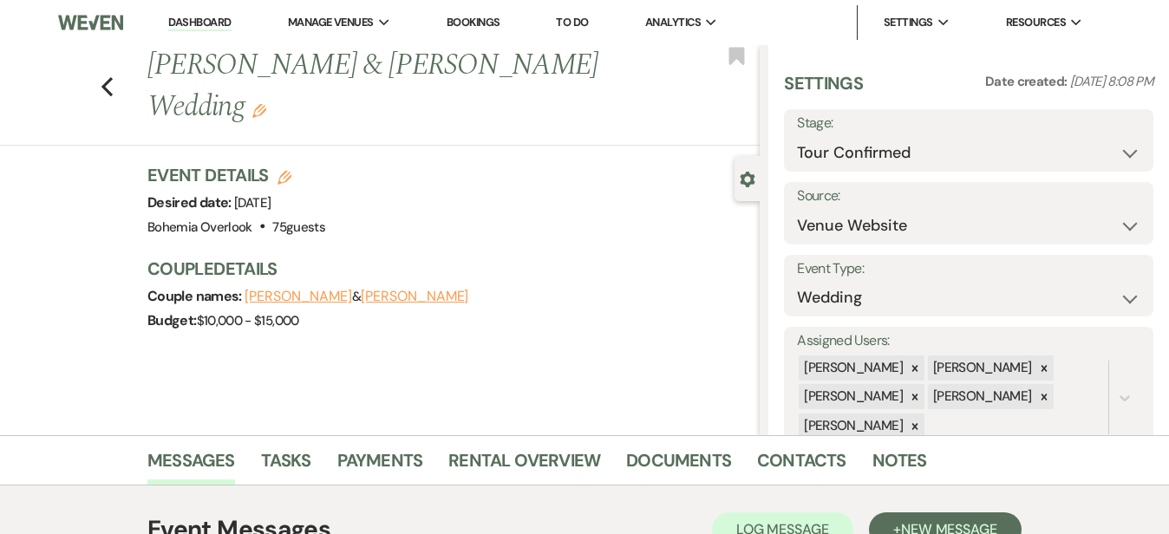
scroll to position [0, 0]
click at [195, 16] on link "Dashboard" at bounding box center [199, 23] width 62 height 16
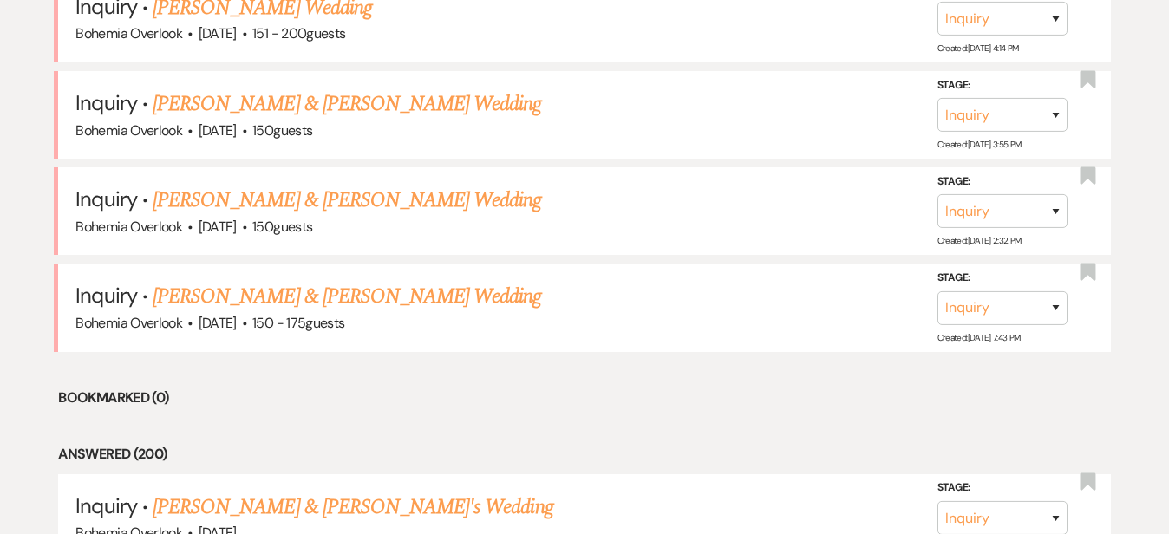
scroll to position [819, 0]
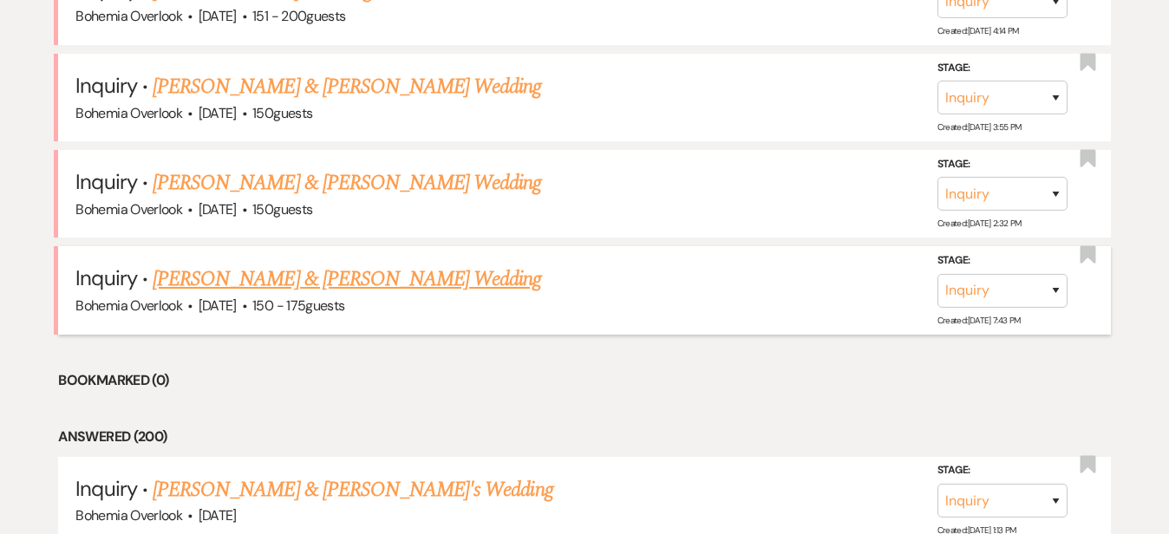
click at [306, 264] on link "Jordan Fellman & Lindsey Lanham's Wedding" at bounding box center [347, 279] width 389 height 31
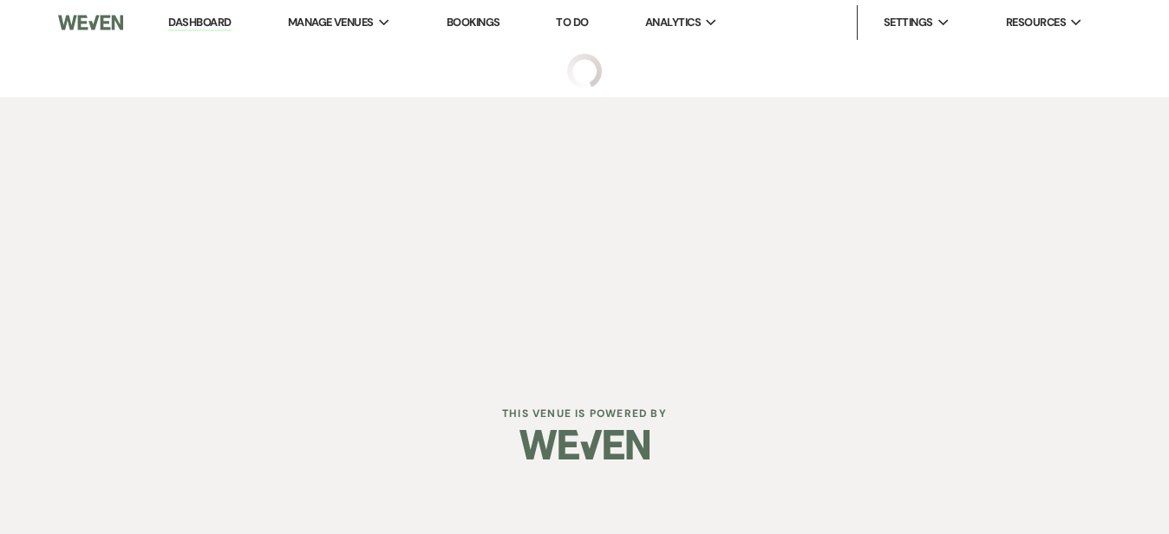
select select "5"
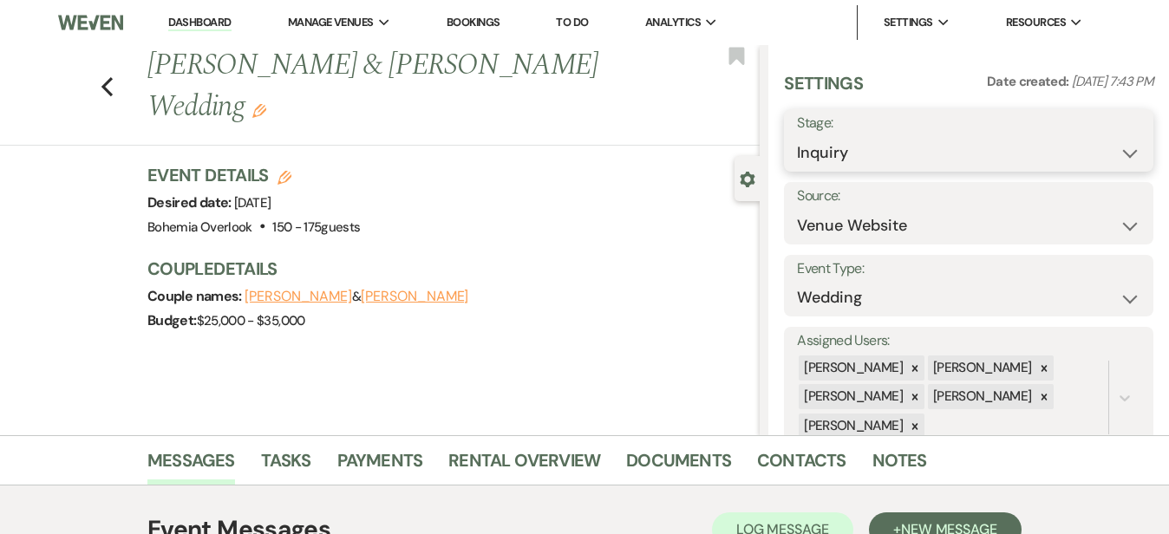
select select "8"
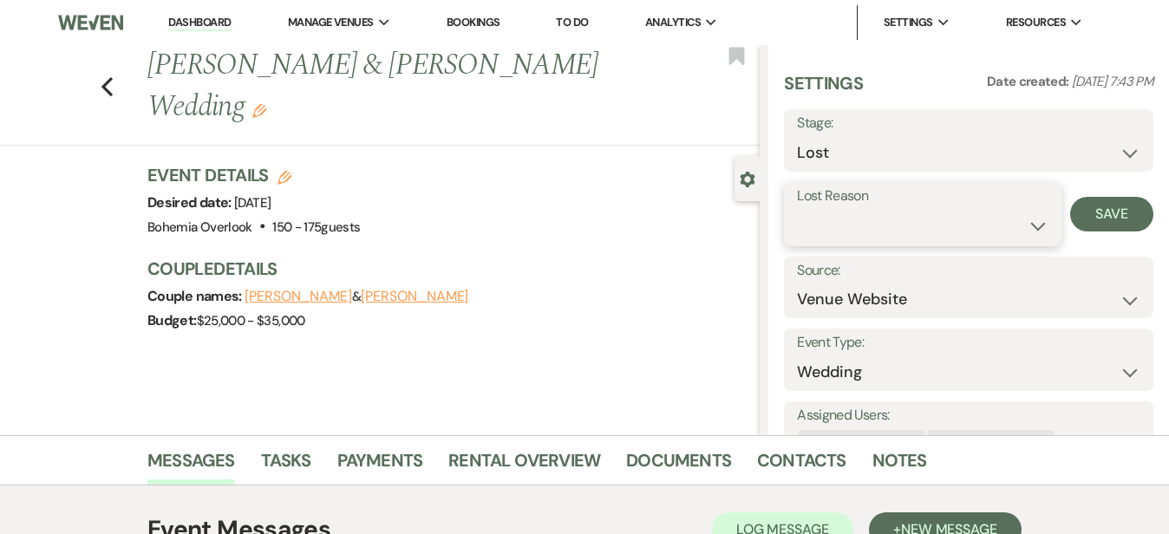
select select "7"
click at [1125, 210] on button "Save" at bounding box center [1111, 214] width 83 height 35
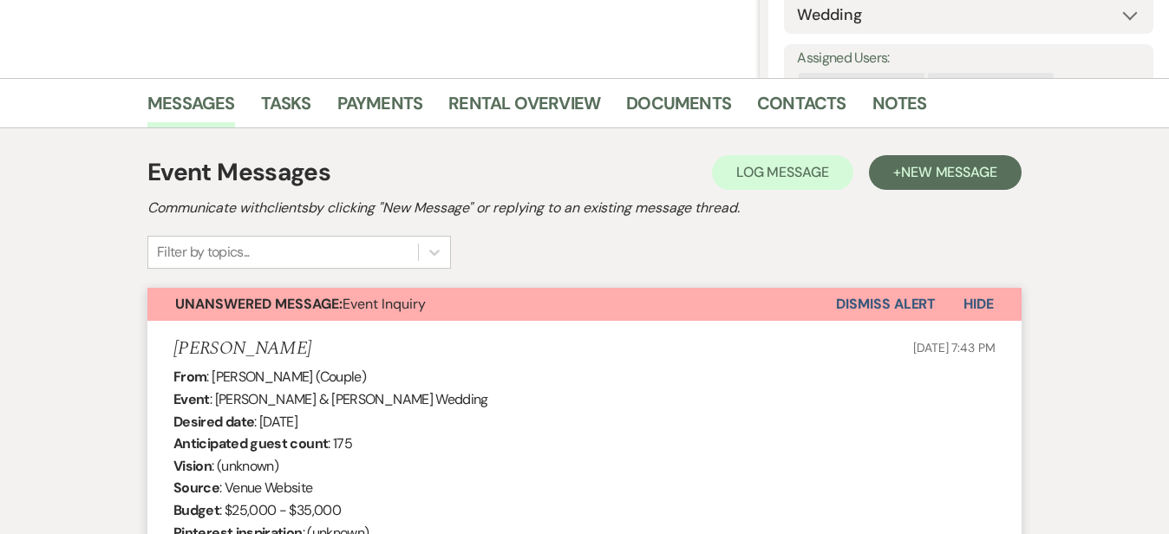
scroll to position [354, 0]
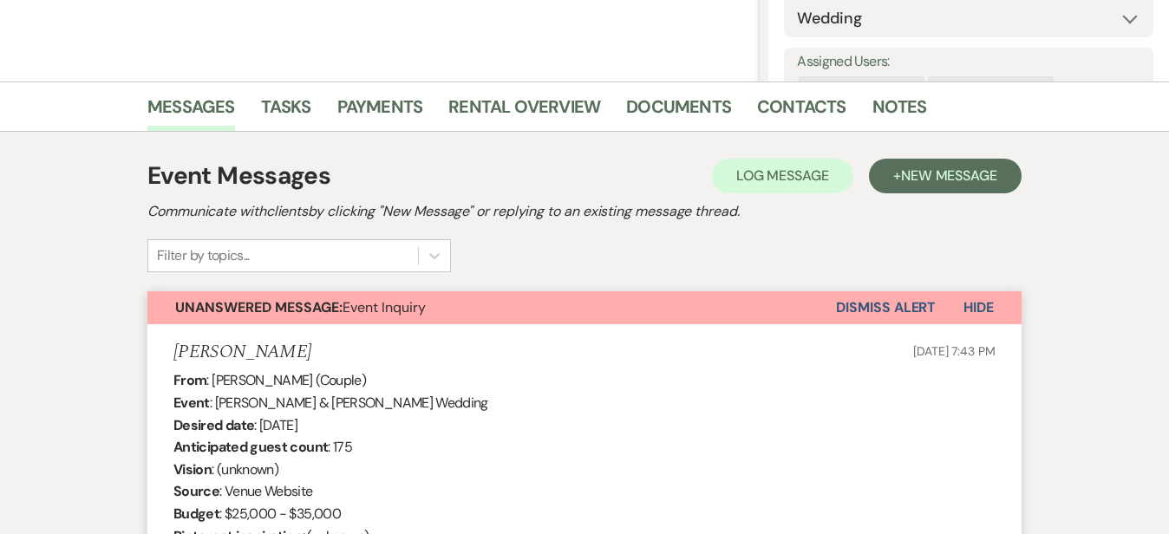
click at [935, 314] on button "Dismiss Alert" at bounding box center [886, 307] width 100 height 33
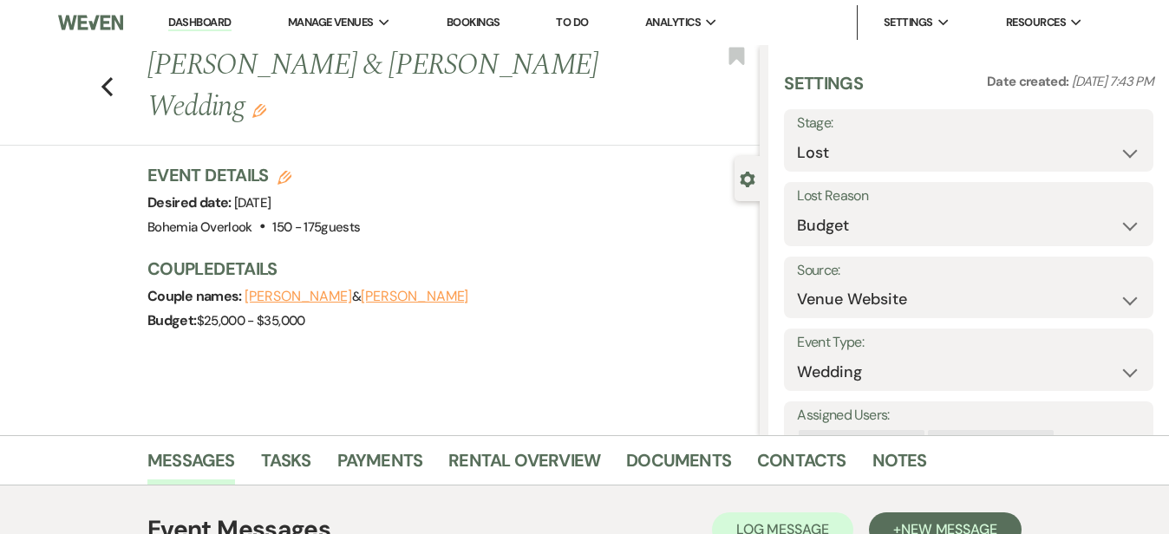
scroll to position [0, 0]
click at [213, 25] on link "Dashboard" at bounding box center [199, 23] width 62 height 16
select select "8"
select select "7"
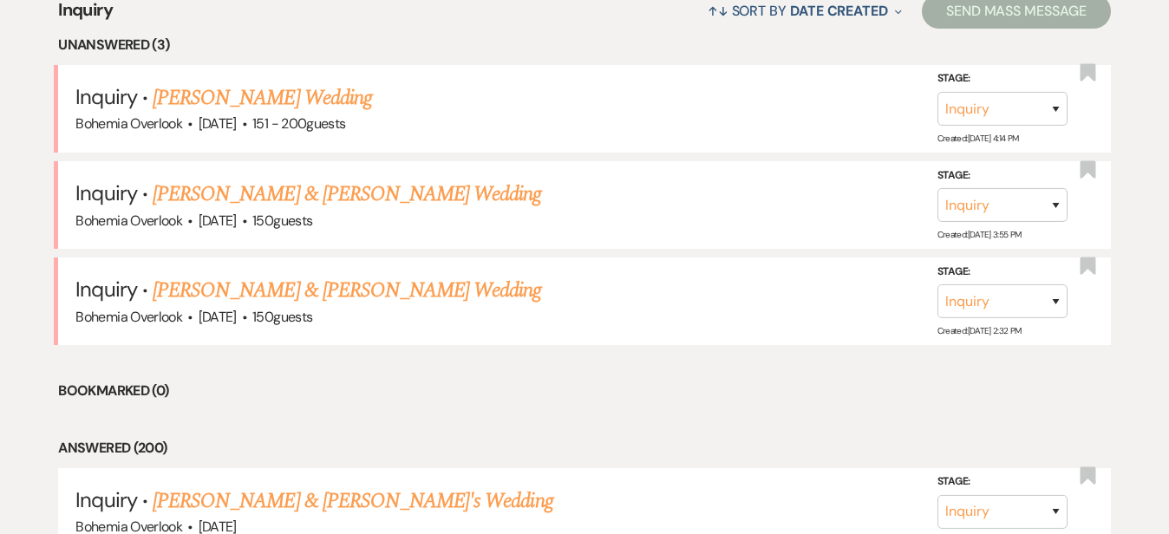
scroll to position [716, 0]
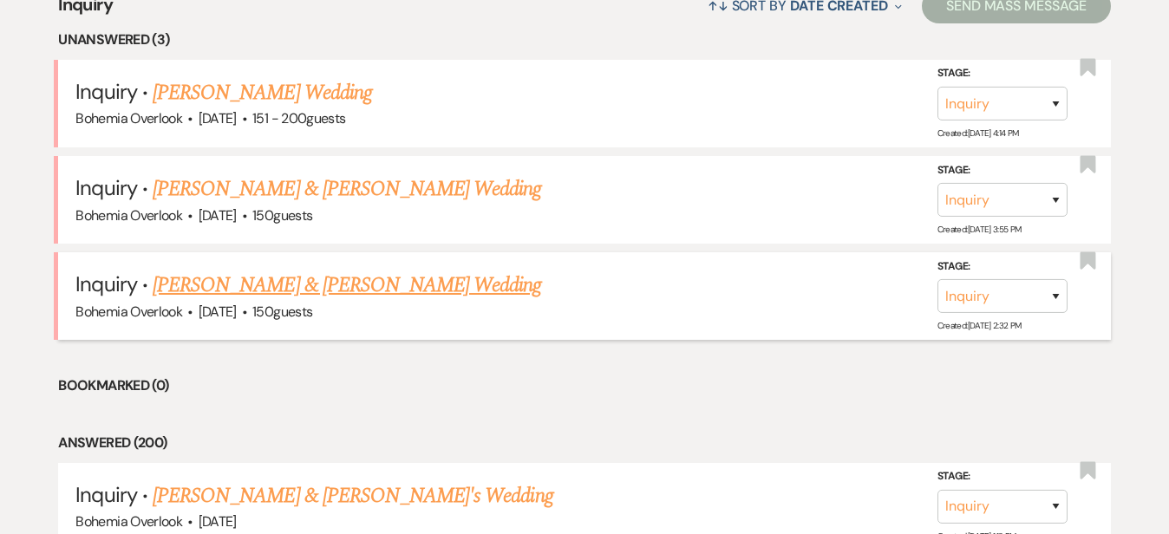
click at [423, 270] on link "[PERSON_NAME] & [PERSON_NAME] Wedding" at bounding box center [347, 285] width 389 height 31
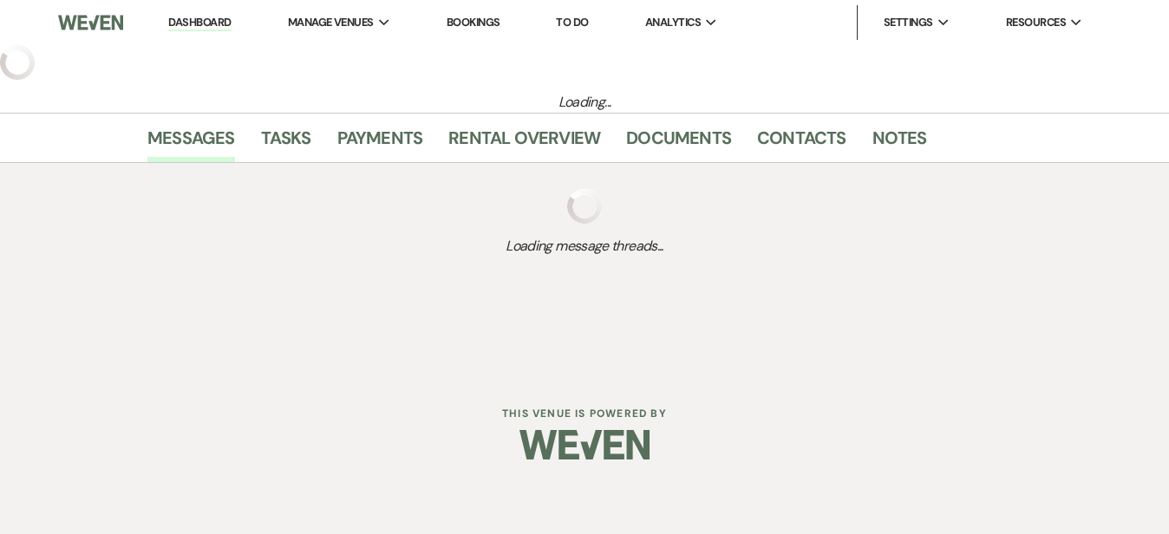
select select "5"
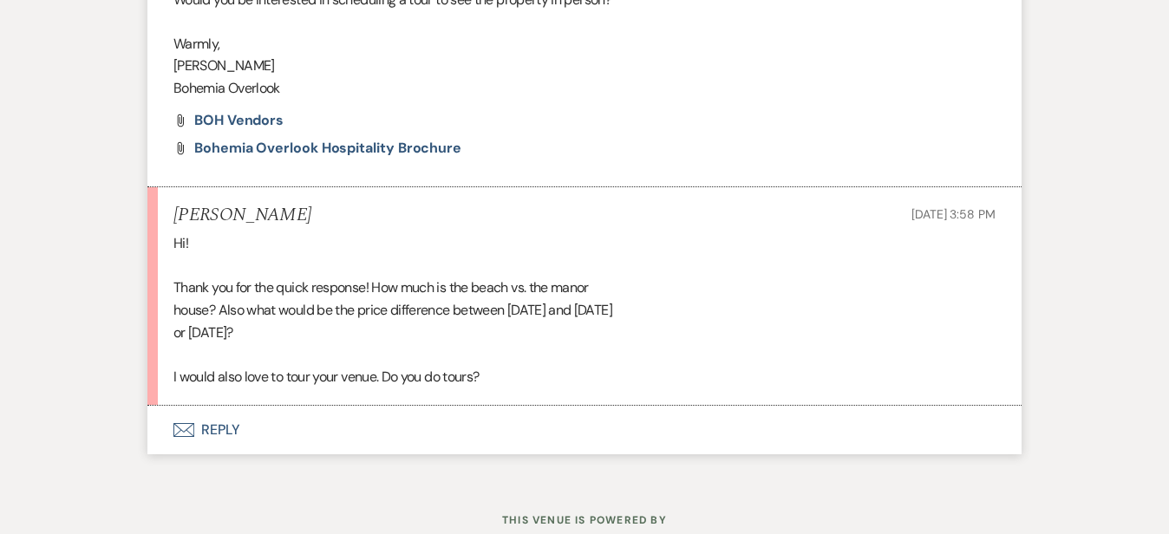
scroll to position [1514, 0]
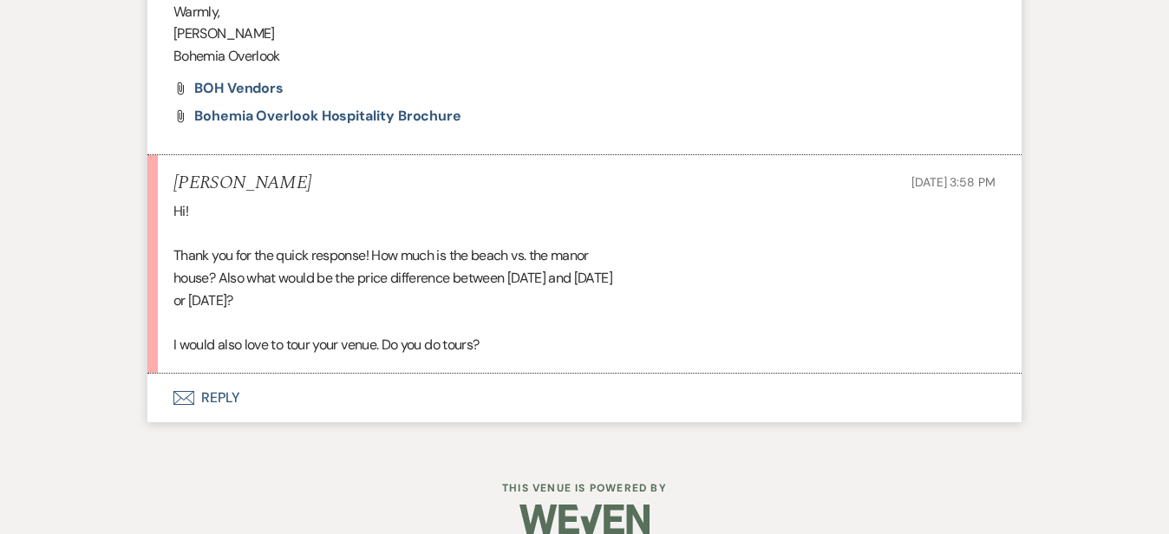
click at [410, 374] on button "Envelope Reply" at bounding box center [584, 398] width 874 height 49
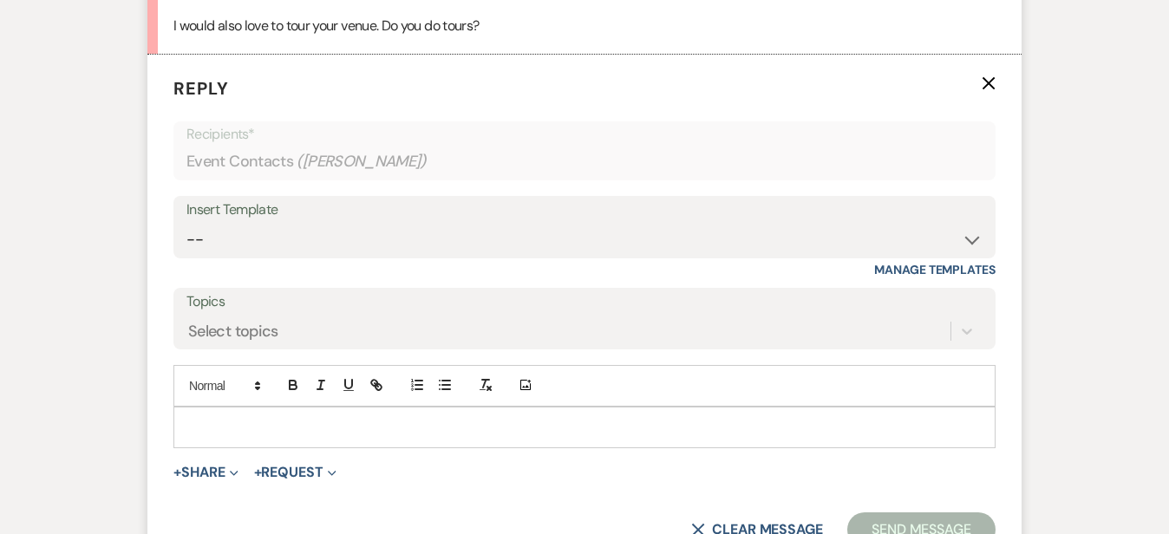
scroll to position [1847, 0]
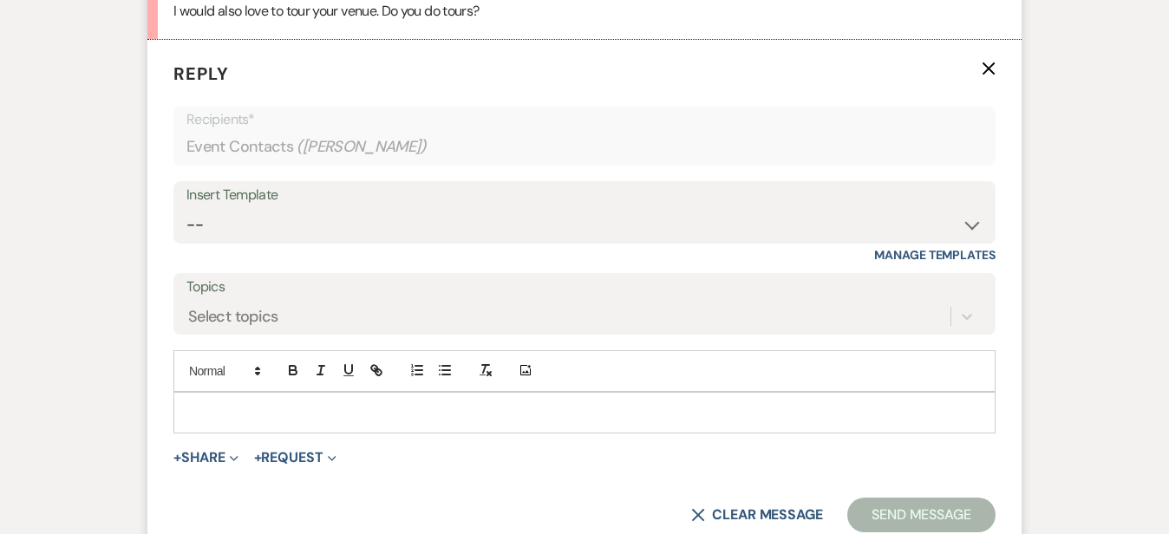
click at [410, 393] on div at bounding box center [584, 413] width 821 height 40
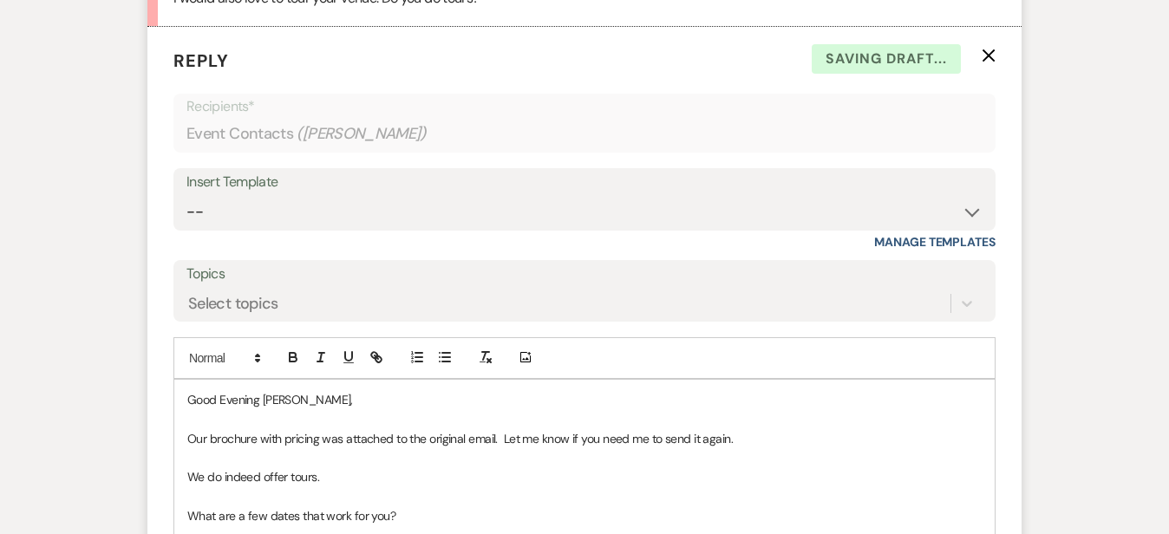
scroll to position [2139, 0]
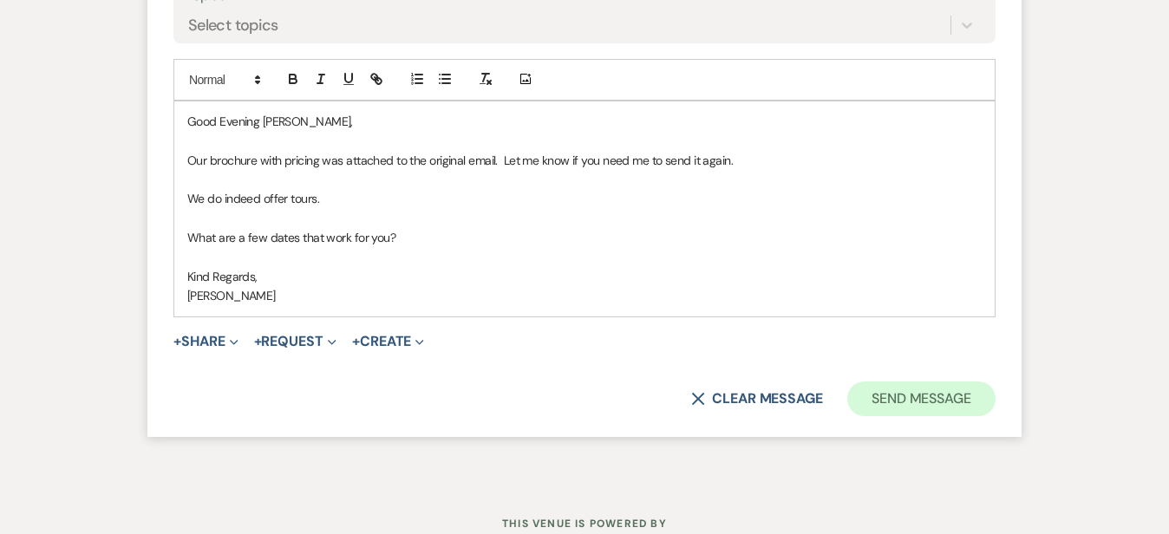
click at [952, 382] on button "Send Message" at bounding box center [921, 399] width 148 height 35
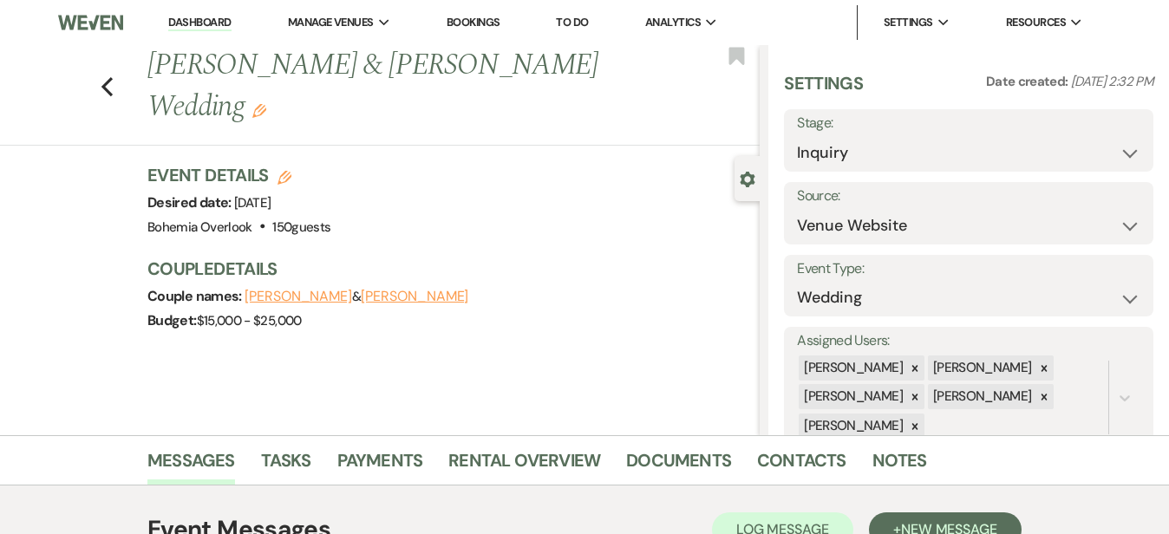
scroll to position [0, 0]
click at [223, 19] on link "Dashboard" at bounding box center [199, 23] width 62 height 16
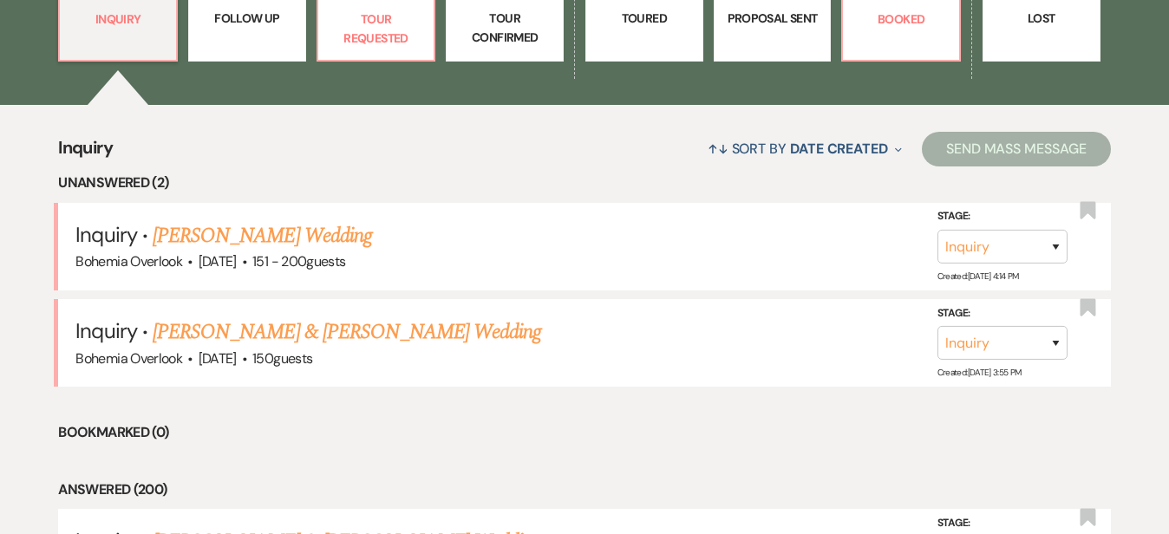
scroll to position [598, 0]
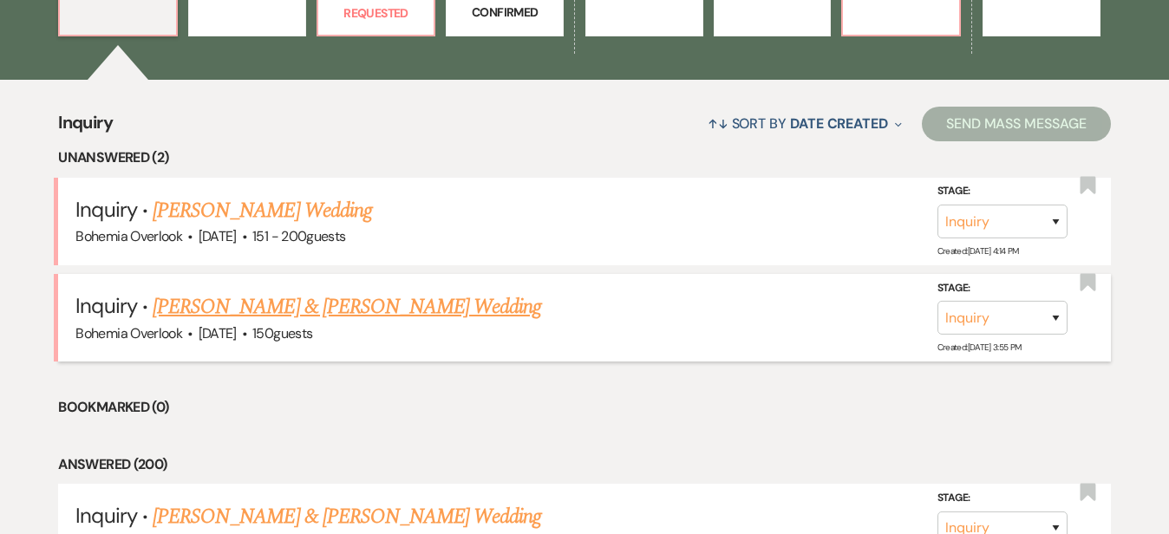
click at [439, 291] on link "[PERSON_NAME] & [PERSON_NAME] Wedding" at bounding box center [347, 306] width 389 height 31
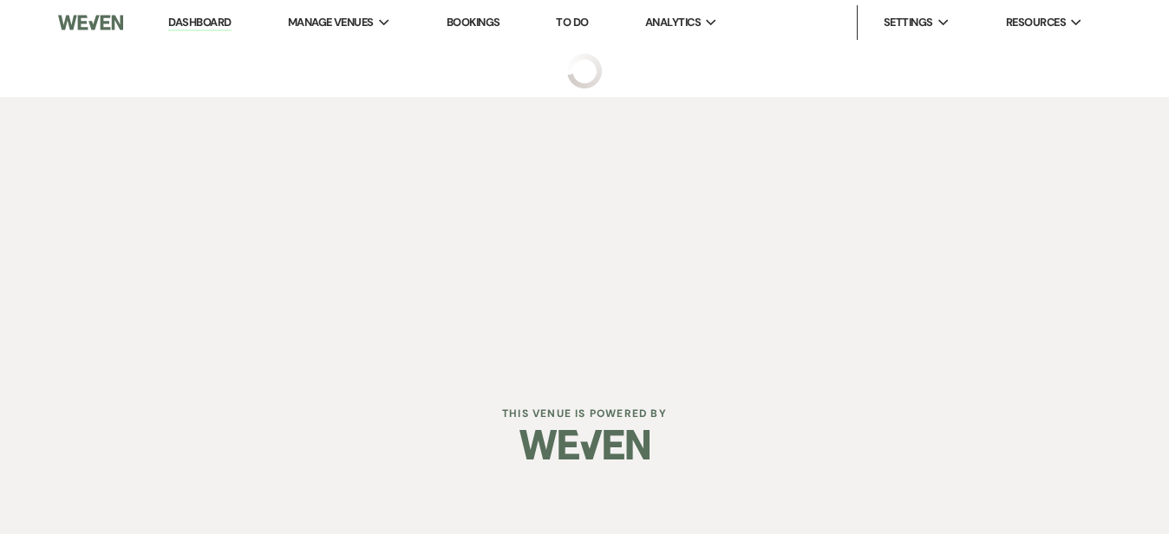
select select "5"
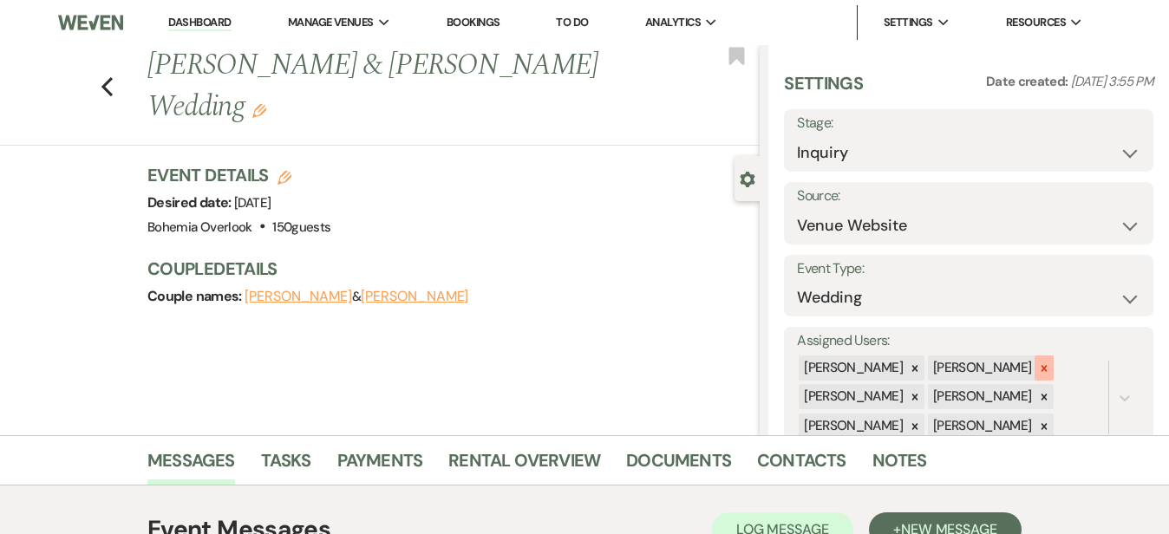
click at [1050, 363] on icon at bounding box center [1044, 369] width 12 height 12
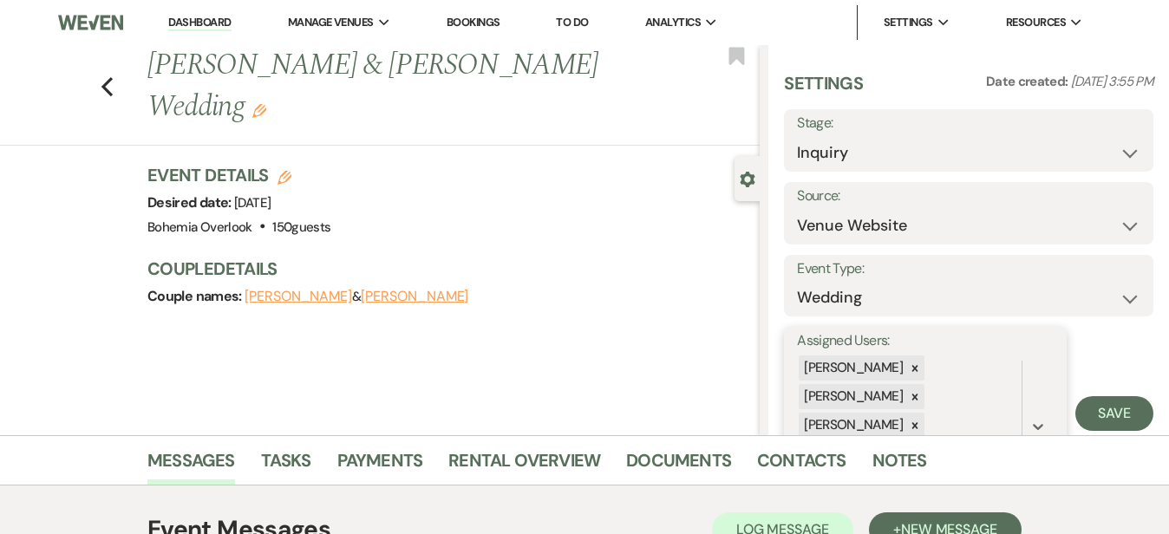
scroll to position [92, 0]
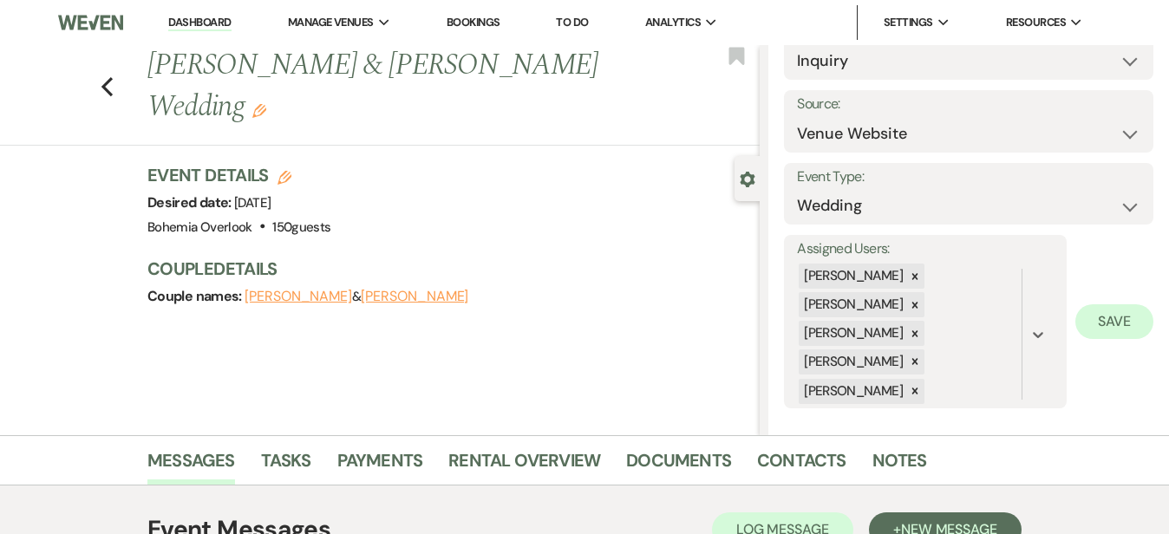
click at [1111, 324] on button "Save" at bounding box center [1115, 321] width 78 height 35
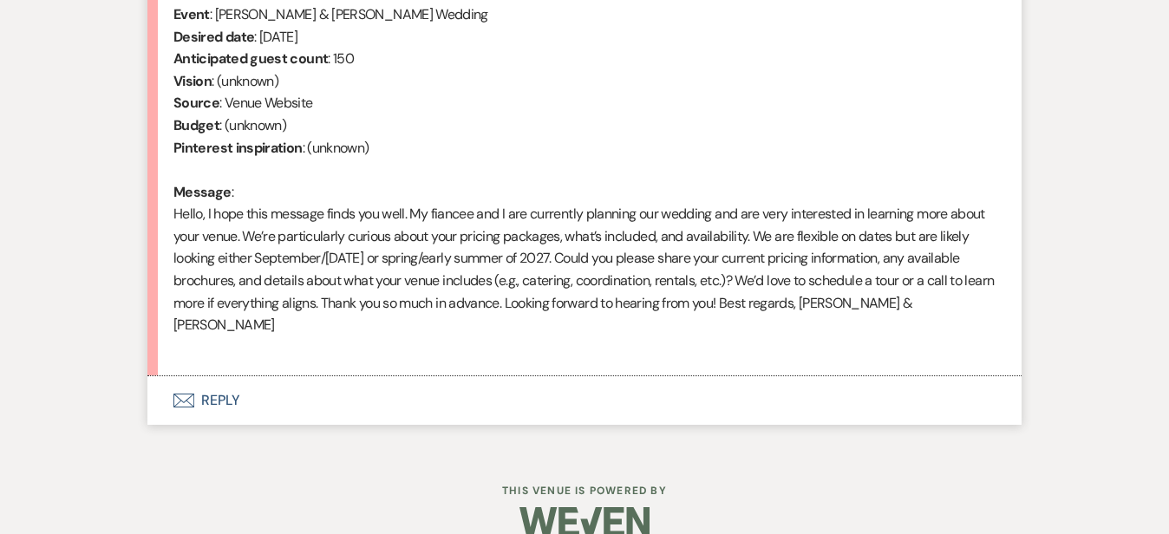
scroll to position [746, 0]
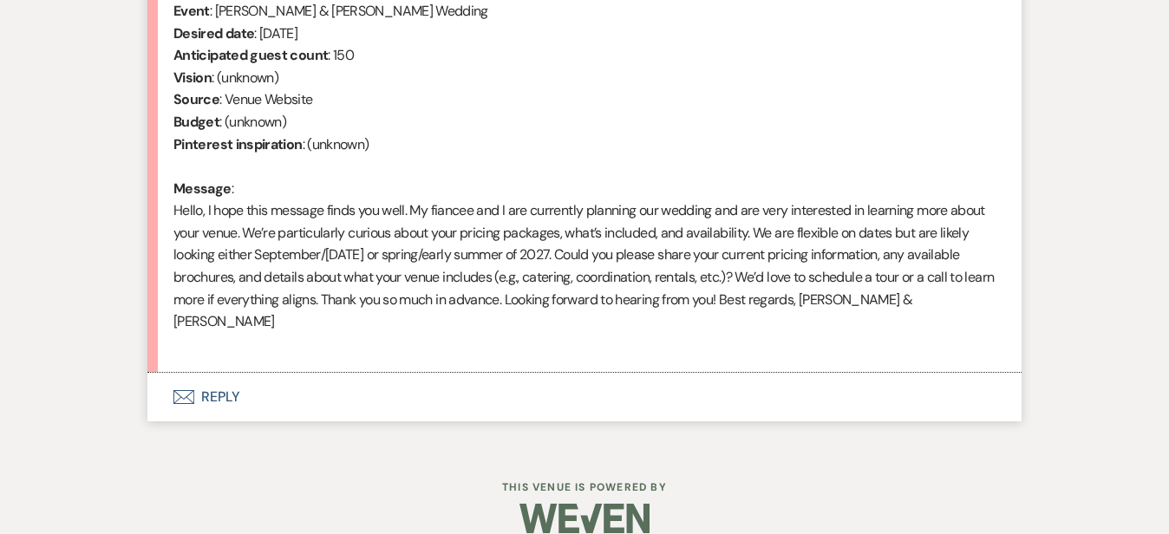
click at [945, 383] on button "Envelope Reply" at bounding box center [584, 397] width 874 height 49
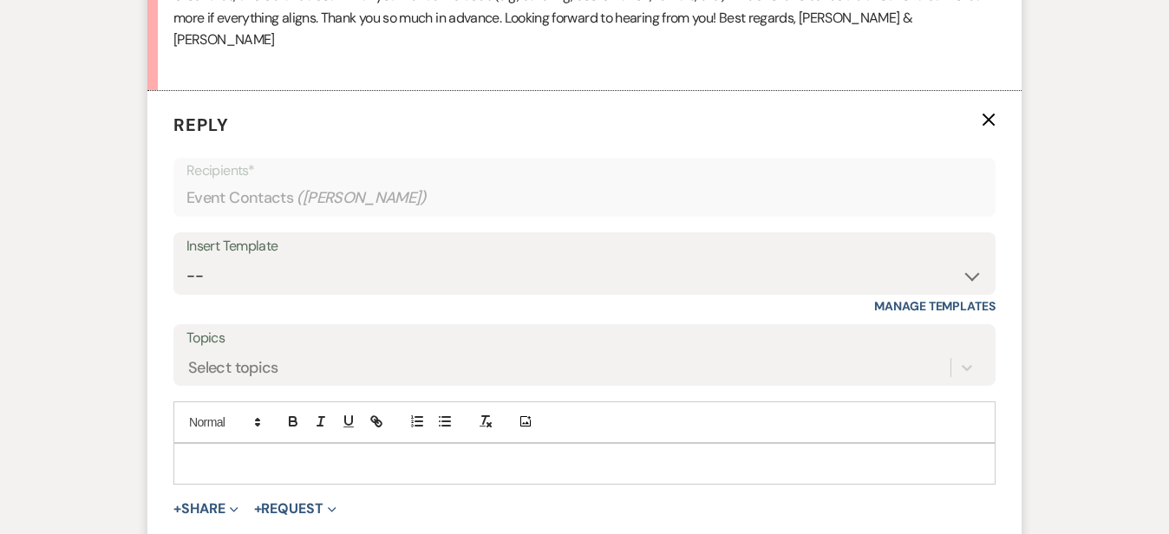
scroll to position [1083, 0]
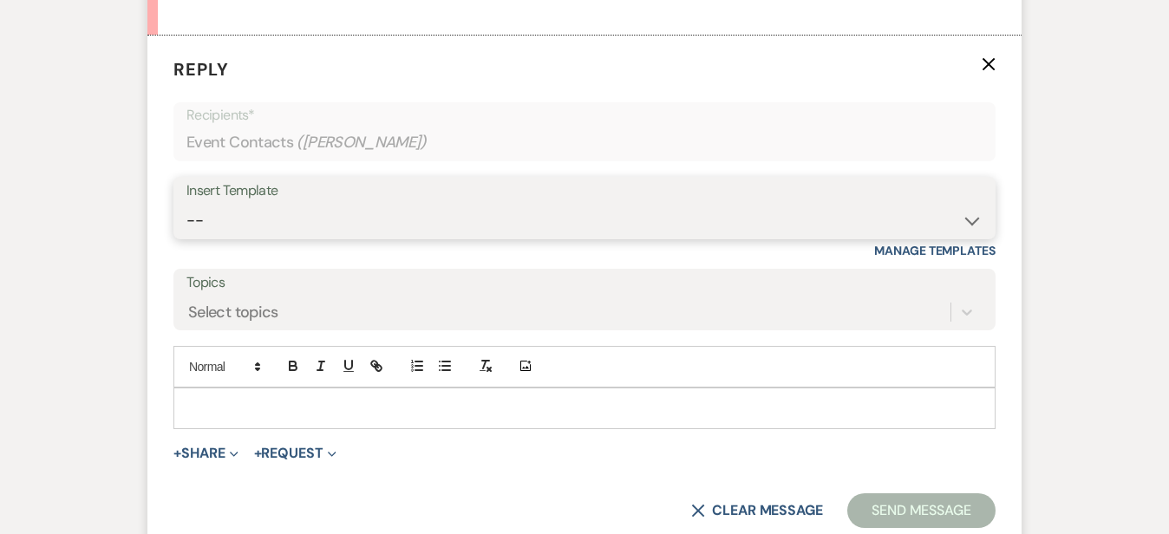
select select "6024"
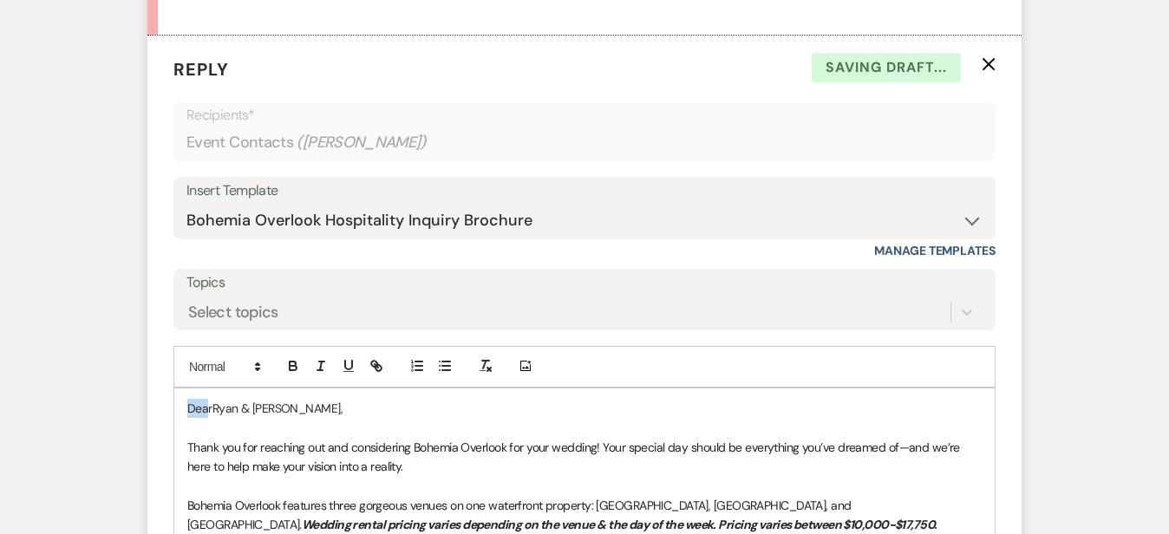
drag, startPoint x: 154, startPoint y: 376, endPoint x: 81, endPoint y: 359, distance: 74.9
click at [81, 359] on div "Messages Tasks Payments Rental Overview Documents Contacts Notes Event Messages…" at bounding box center [584, 176] width 1169 height 1649
click at [1167, 275] on div "Messages Tasks Payments Rental Overview Documents Contacts Notes Event Messages…" at bounding box center [584, 176] width 1169 height 1649
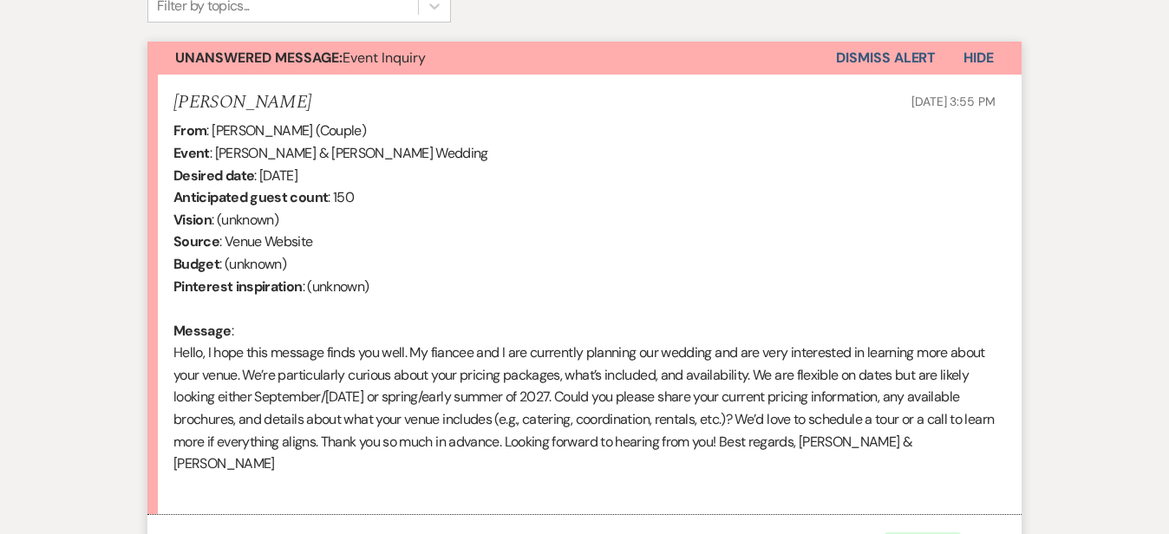
scroll to position [600, 0]
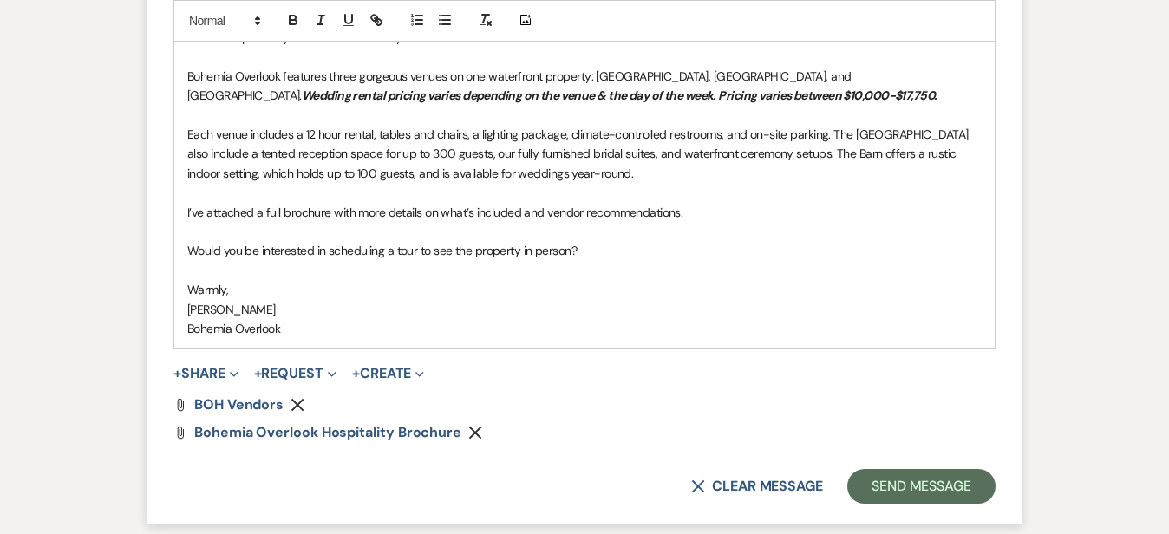
scroll to position [1525, 0]
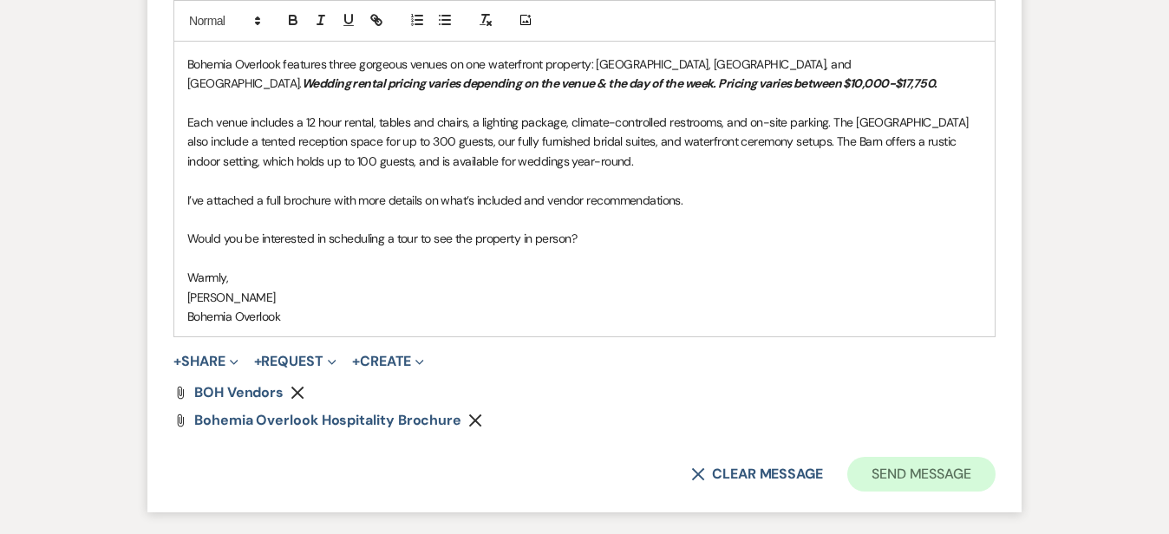
click at [979, 457] on button "Send Message" at bounding box center [921, 474] width 148 height 35
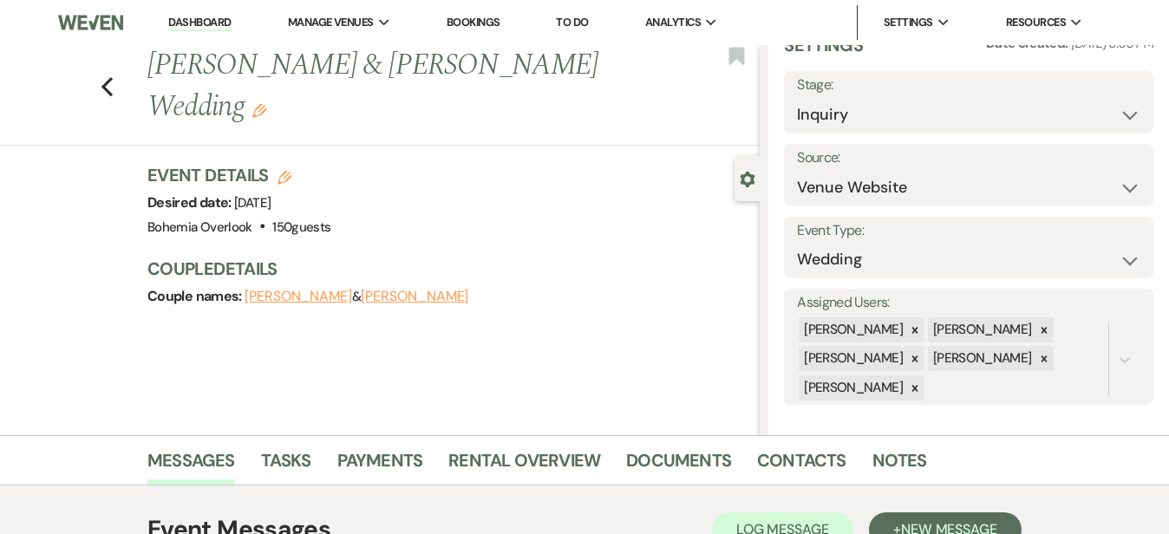
scroll to position [0, 0]
click at [224, 16] on link "Dashboard" at bounding box center [199, 23] width 62 height 16
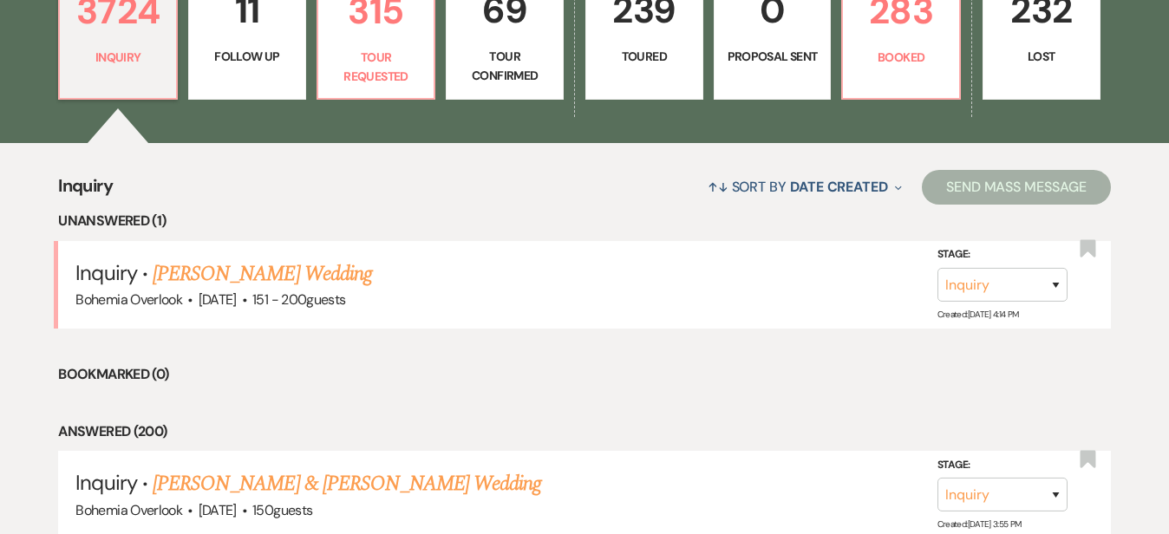
scroll to position [546, 0]
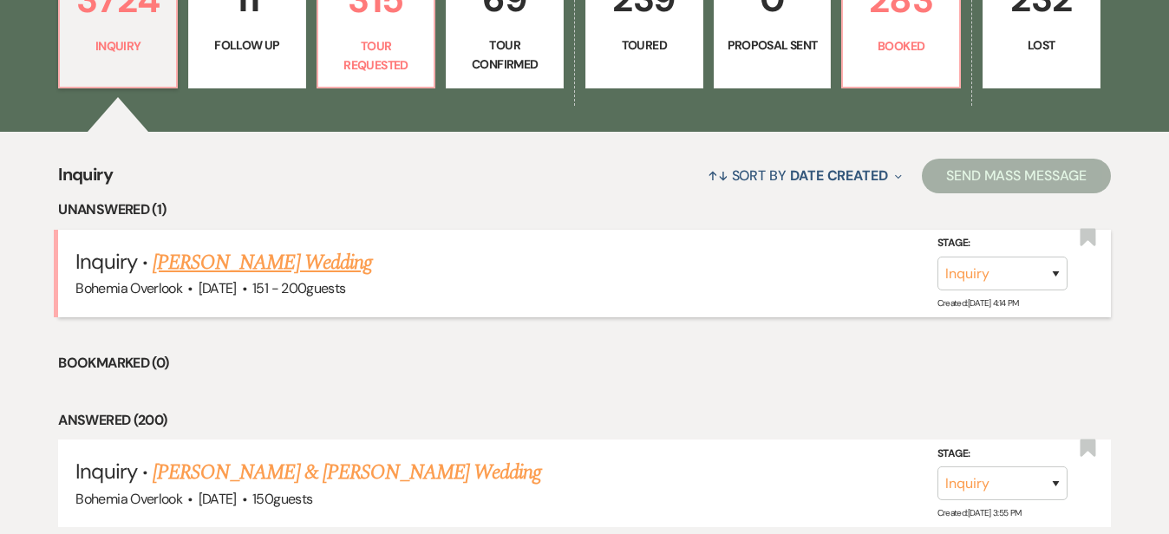
click at [338, 247] on link "[PERSON_NAME] Wedding" at bounding box center [262, 262] width 219 height 31
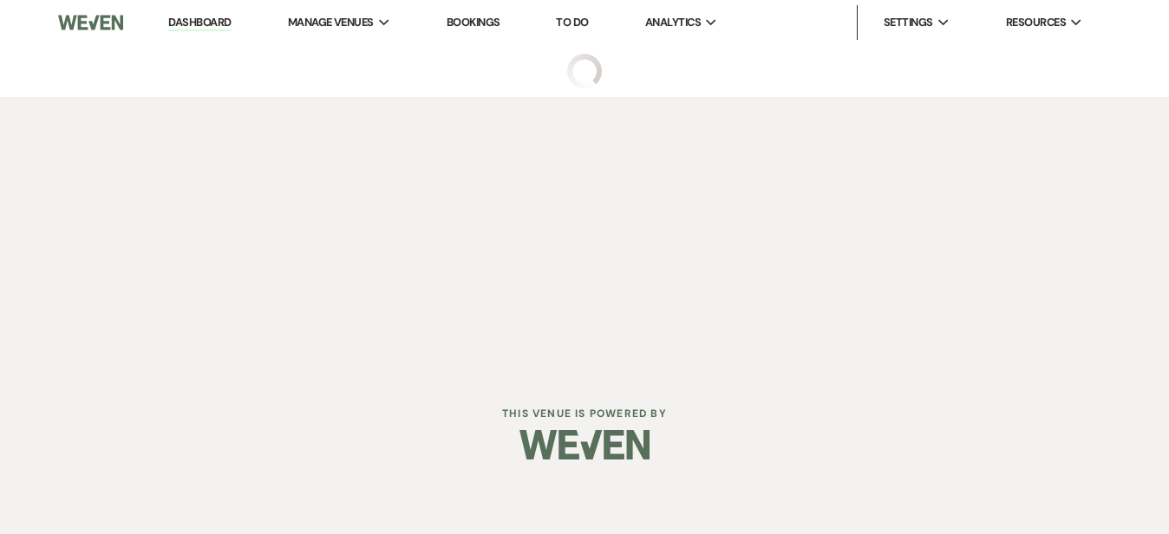
select select "2"
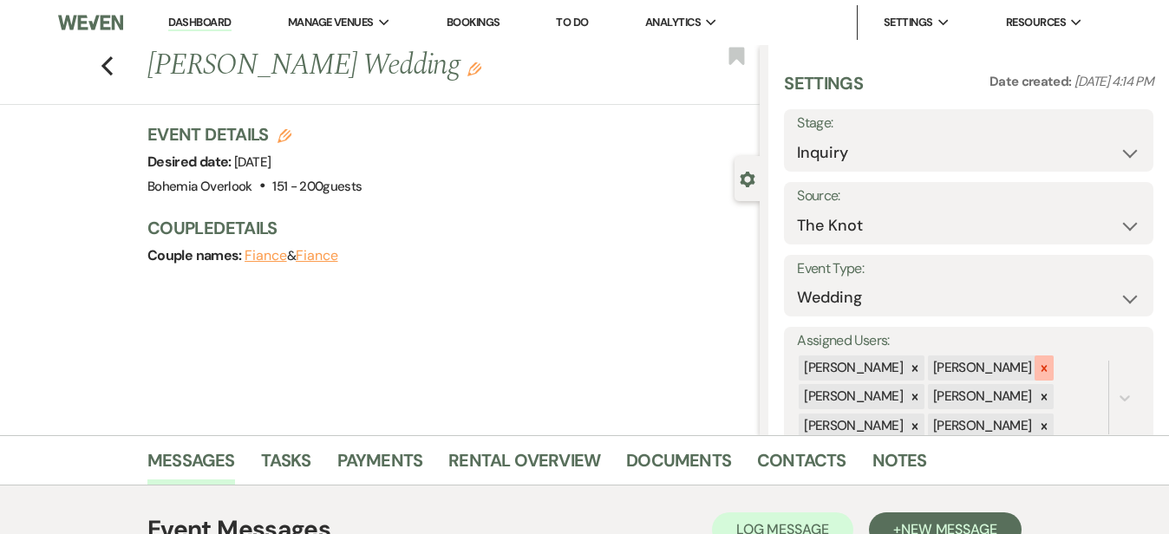
click at [1050, 363] on icon at bounding box center [1044, 369] width 12 height 12
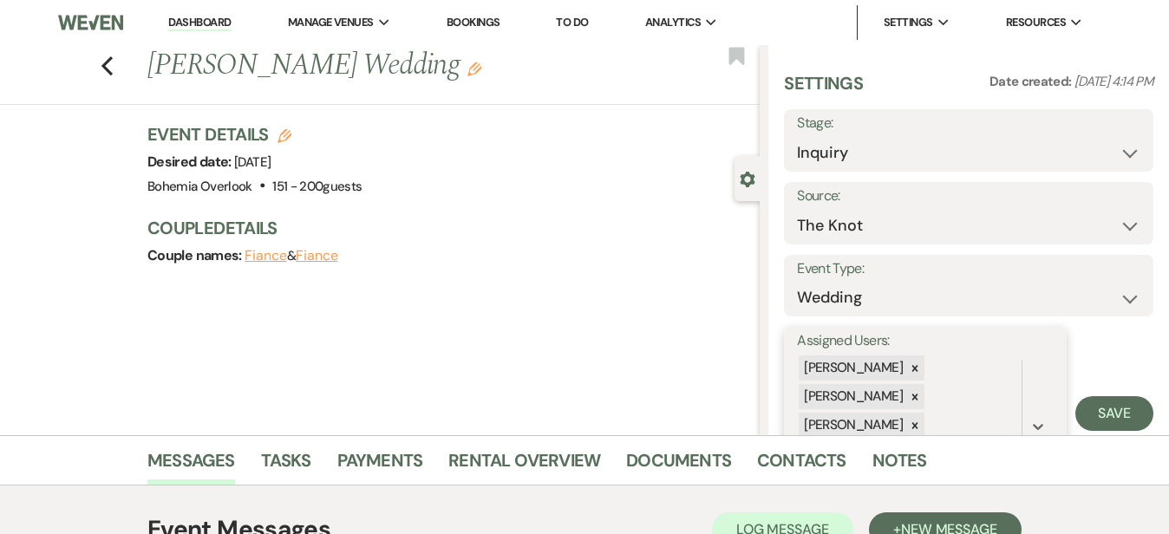
scroll to position [92, 0]
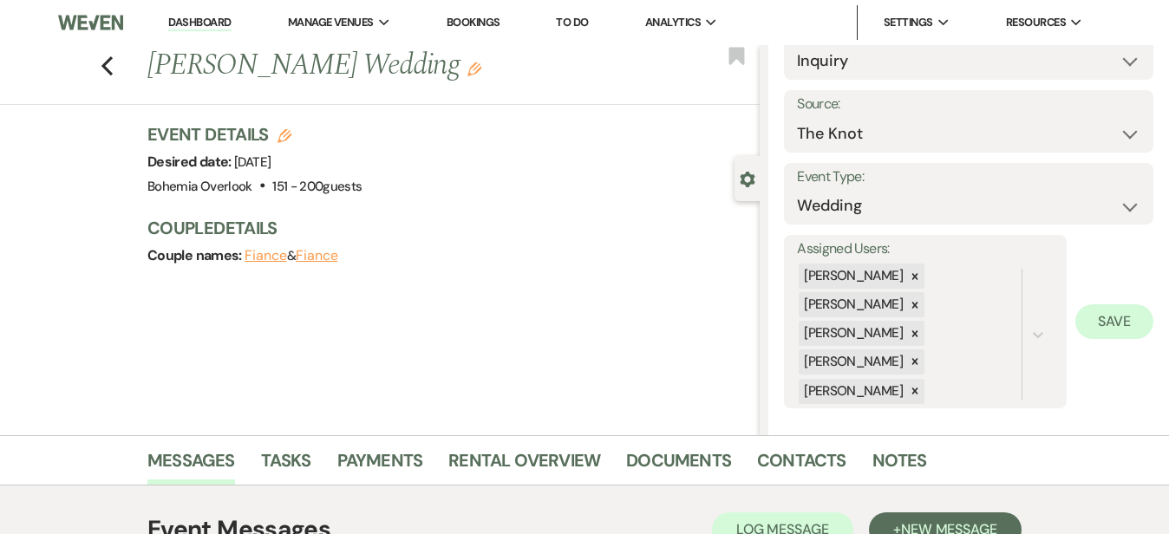
click at [1141, 317] on button "Save" at bounding box center [1115, 321] width 78 height 35
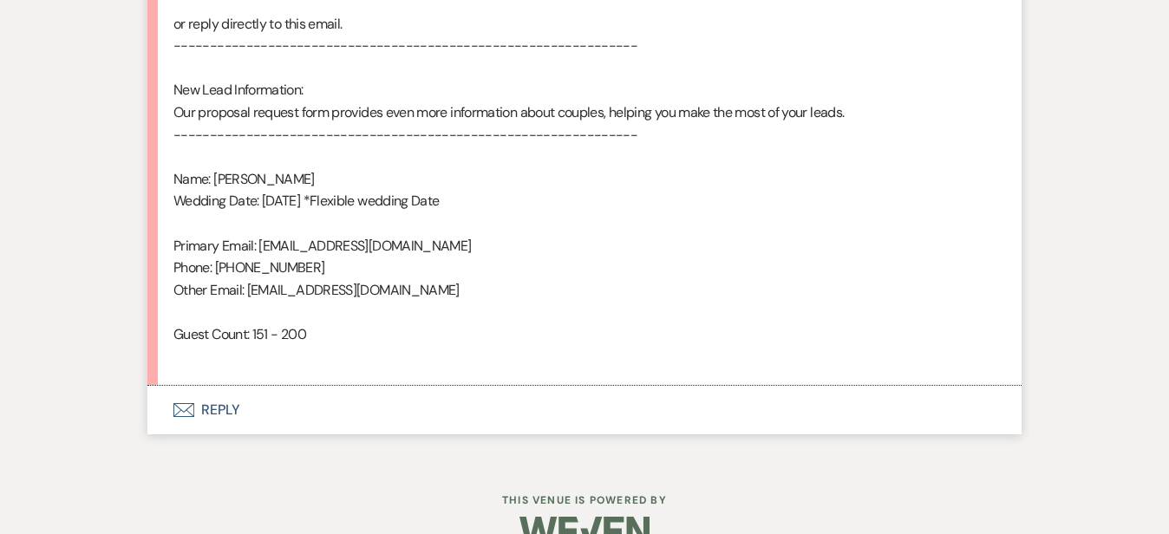
scroll to position [1146, 0]
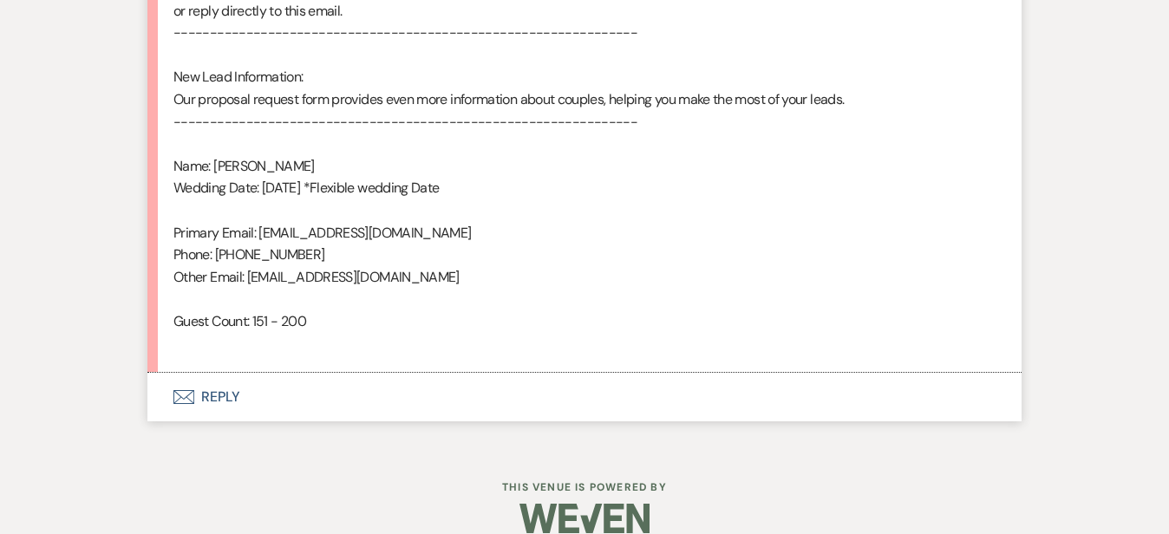
click at [628, 387] on button "Envelope Reply" at bounding box center [584, 397] width 874 height 49
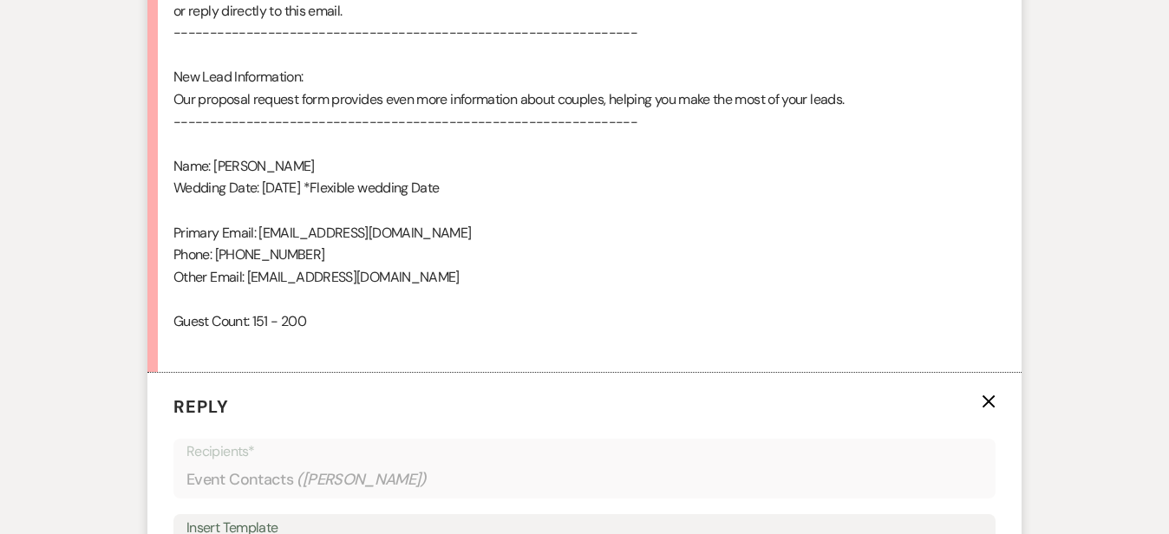
scroll to position [1501, 0]
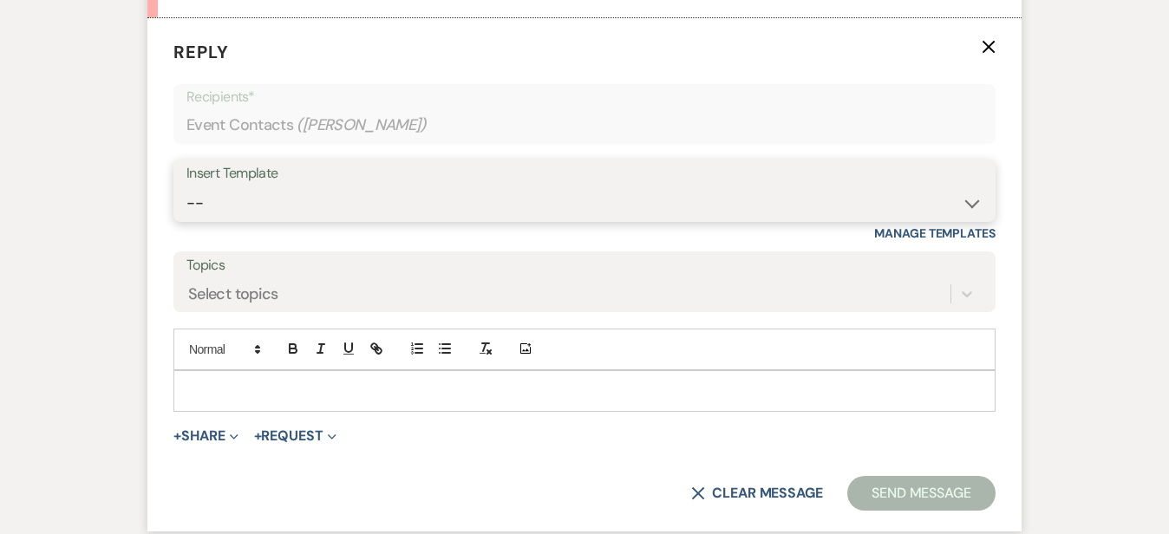
select select "6024"
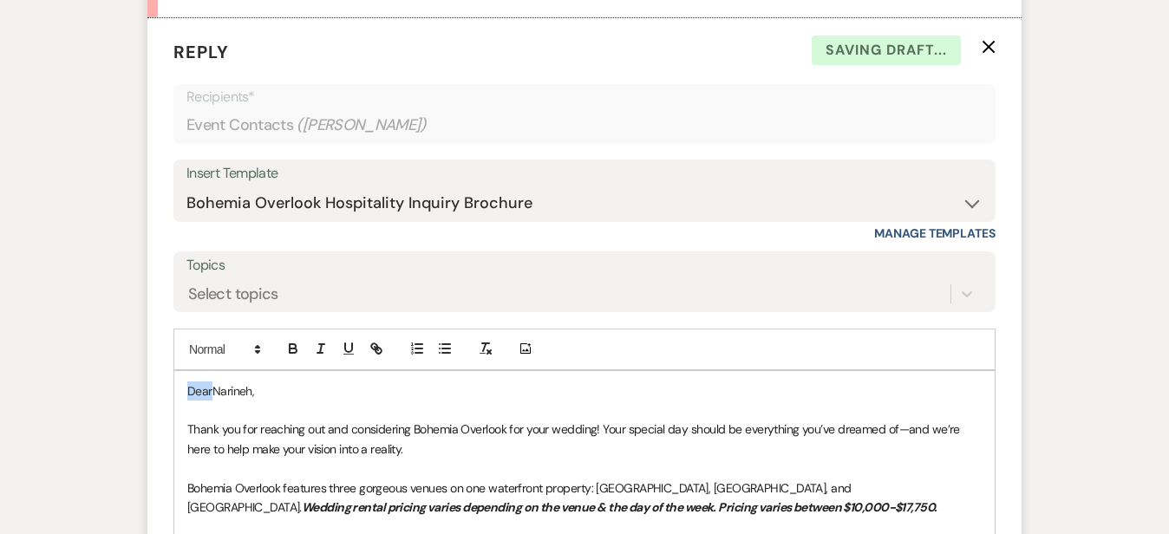
drag, startPoint x: 154, startPoint y: 377, endPoint x: 67, endPoint y: 334, distance: 97.8
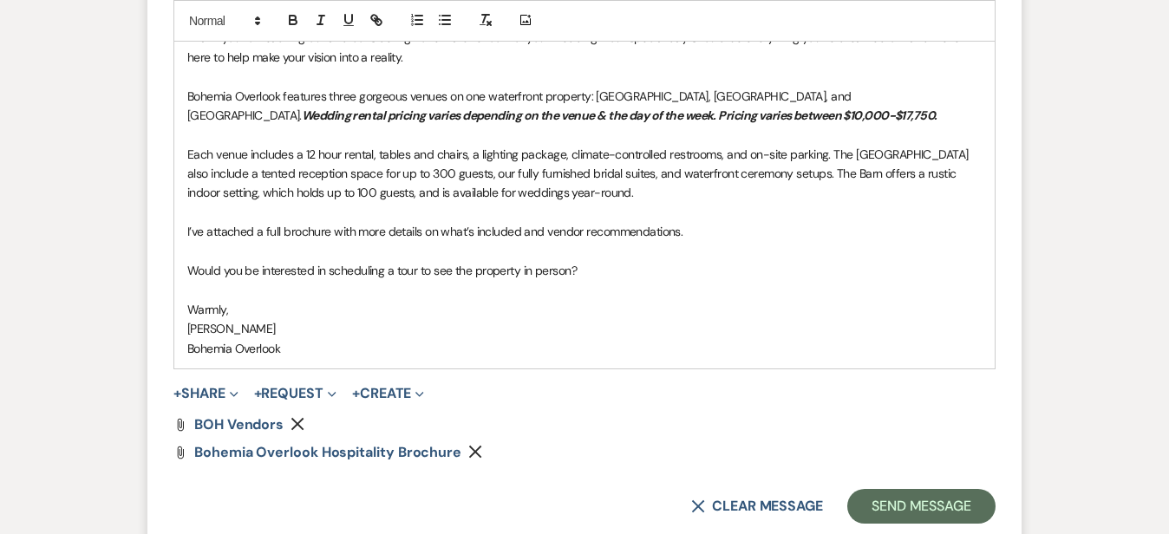
scroll to position [1920, 0]
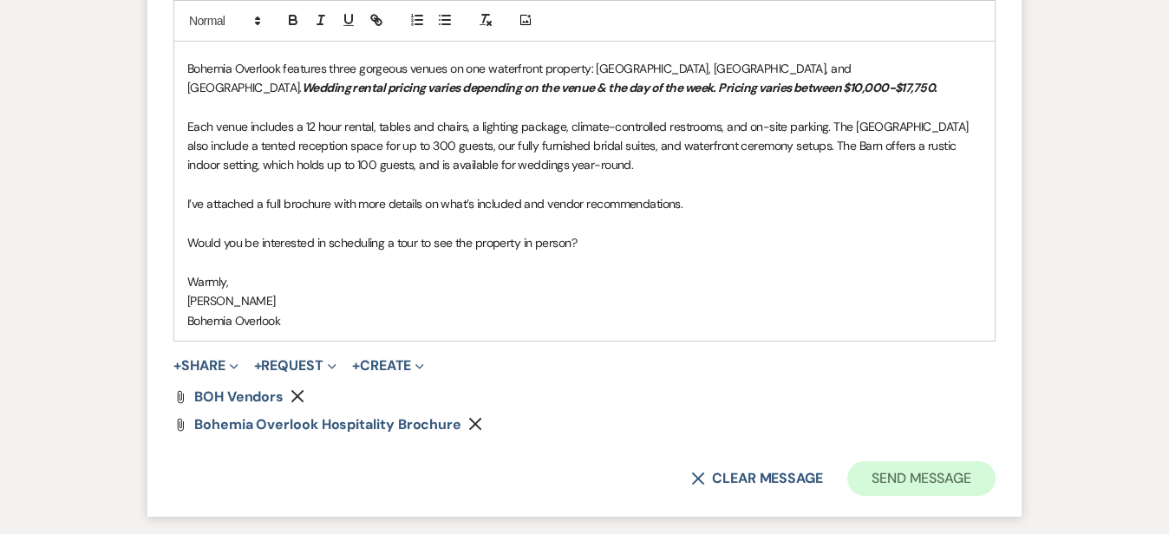
click at [954, 476] on button "Send Message" at bounding box center [921, 478] width 148 height 35
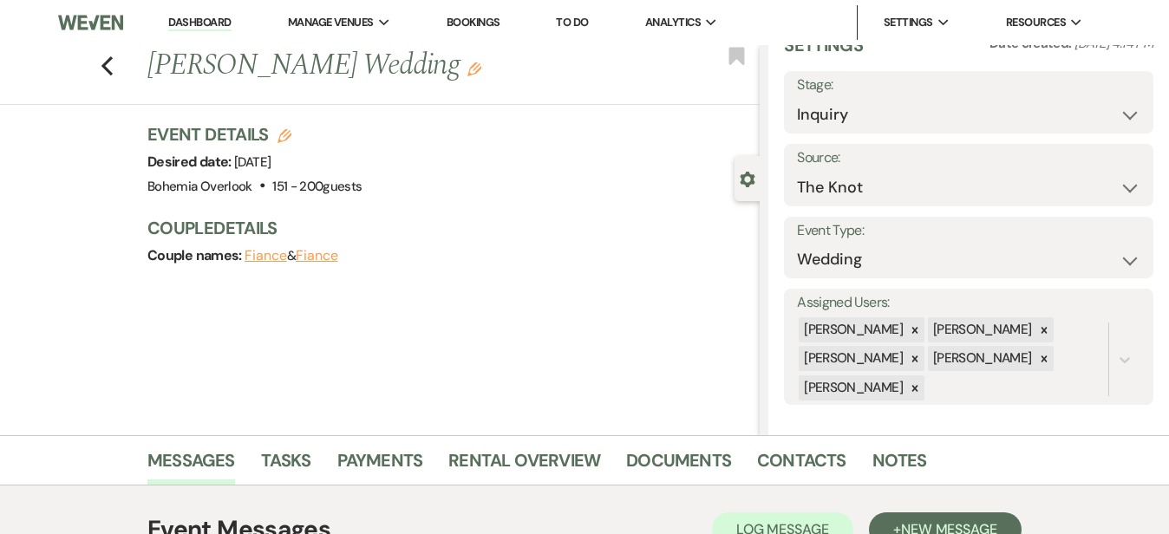
scroll to position [0, 0]
click at [212, 21] on link "Dashboard" at bounding box center [199, 23] width 62 height 16
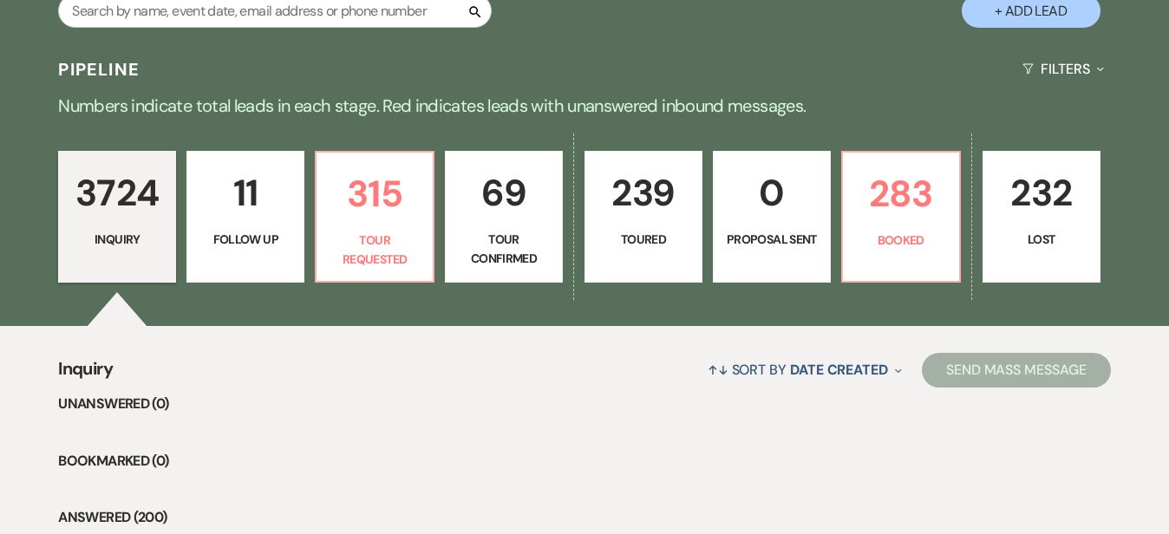
scroll to position [365, 0]
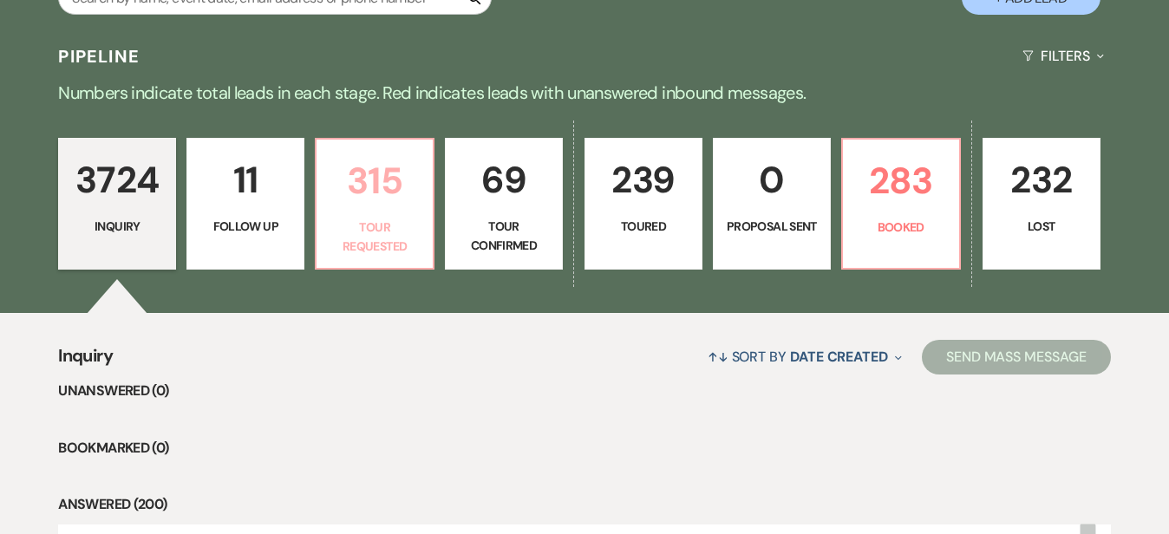
click at [418, 193] on p "315" at bounding box center [374, 181] width 95 height 58
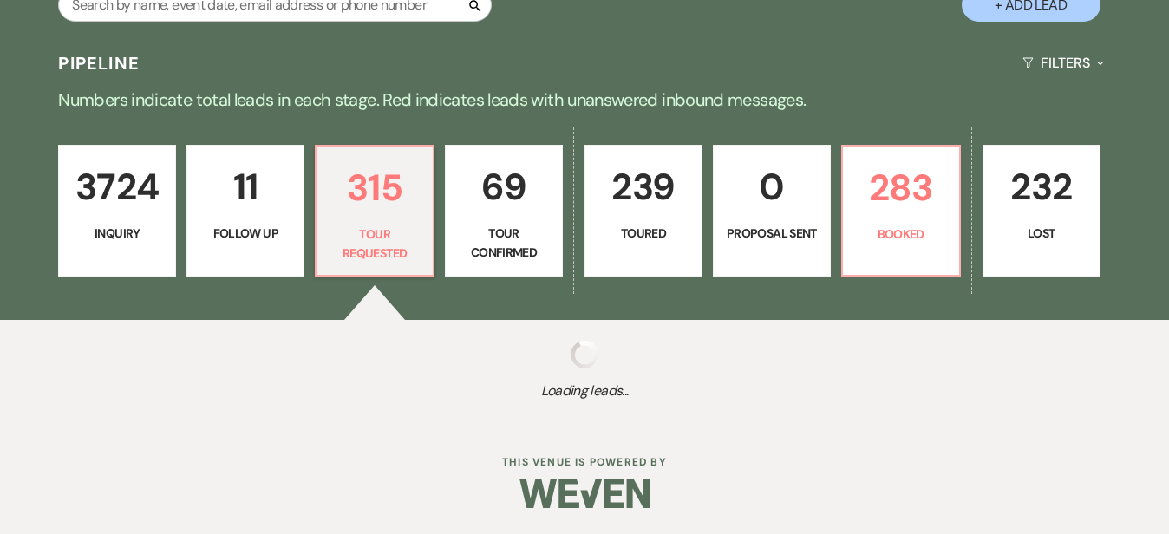
scroll to position [341, 0]
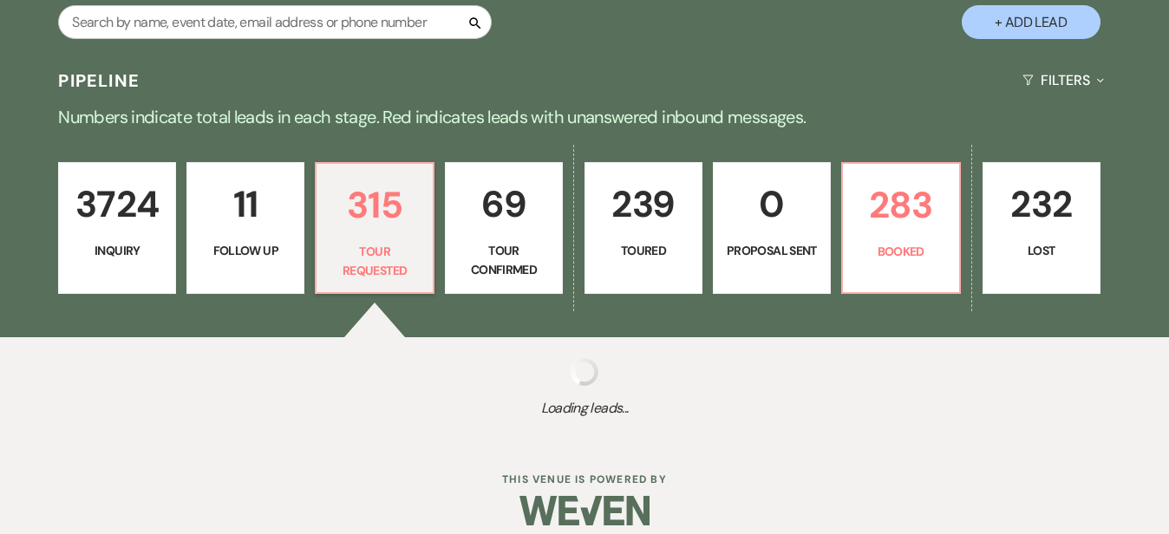
select select "2"
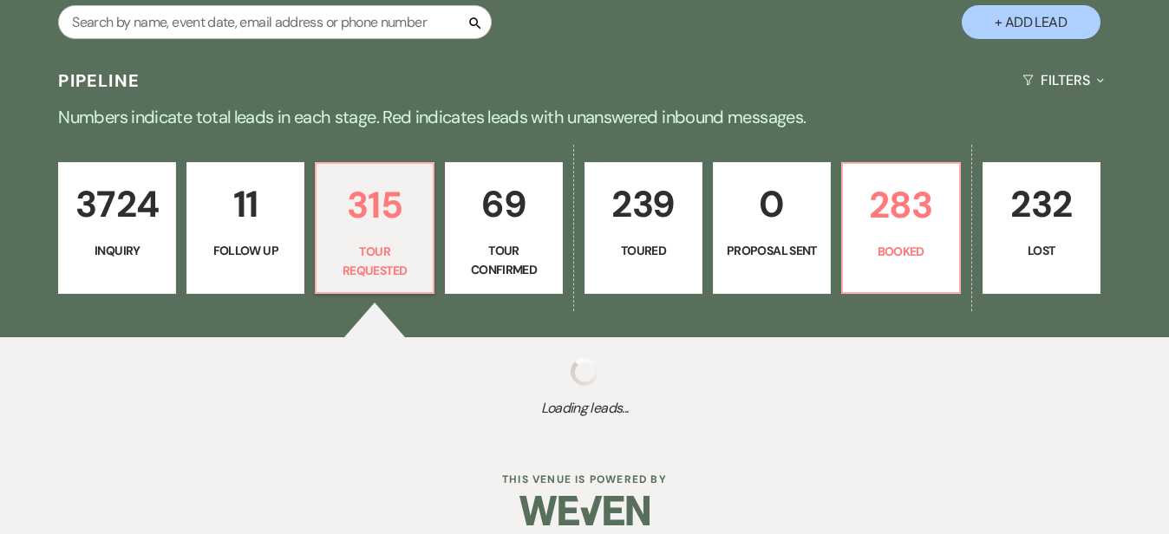
select select "2"
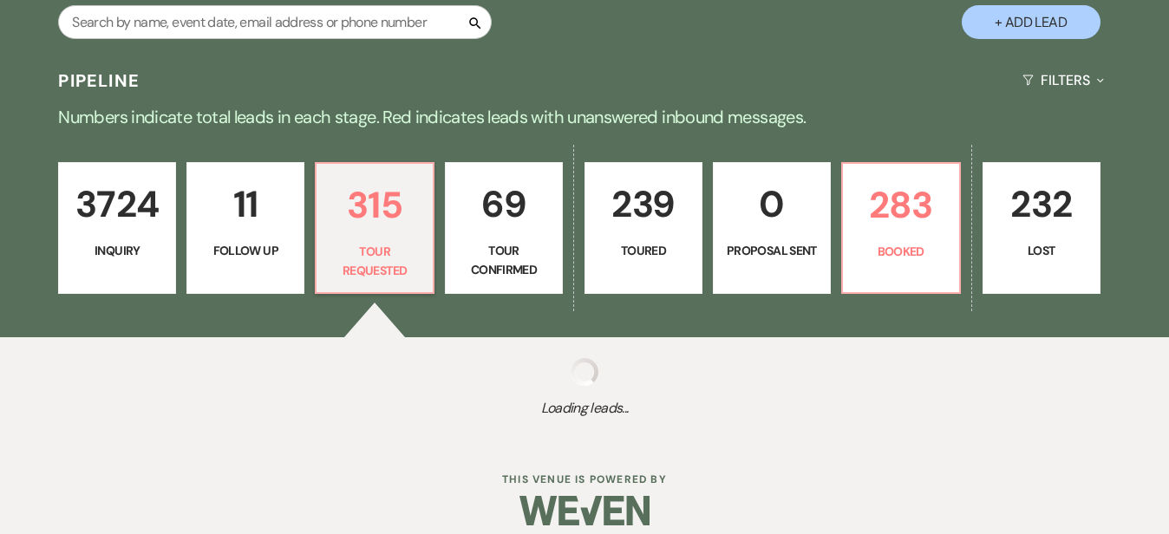
select select "2"
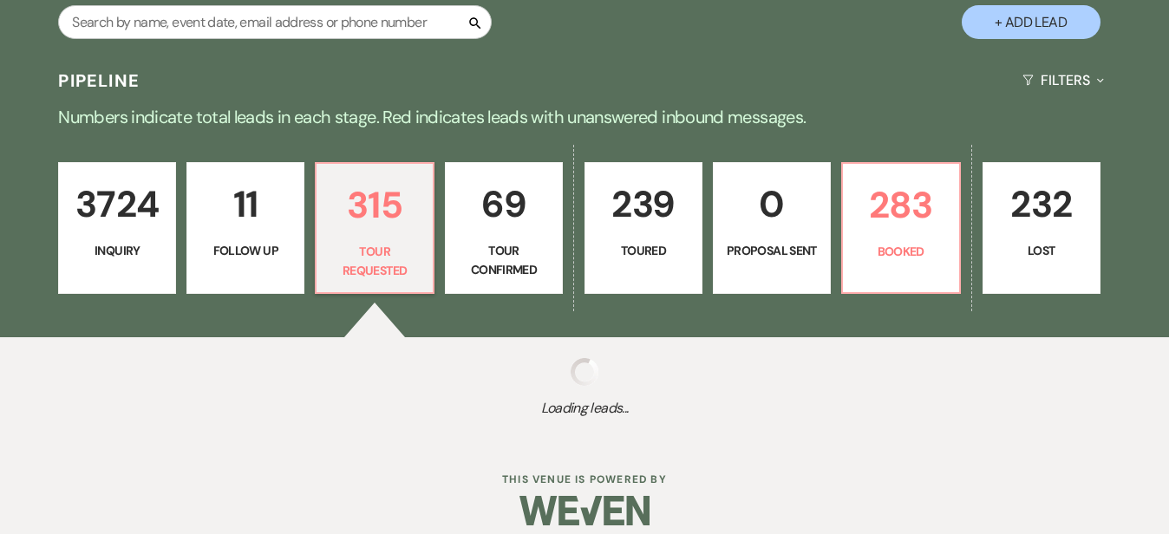
select select "2"
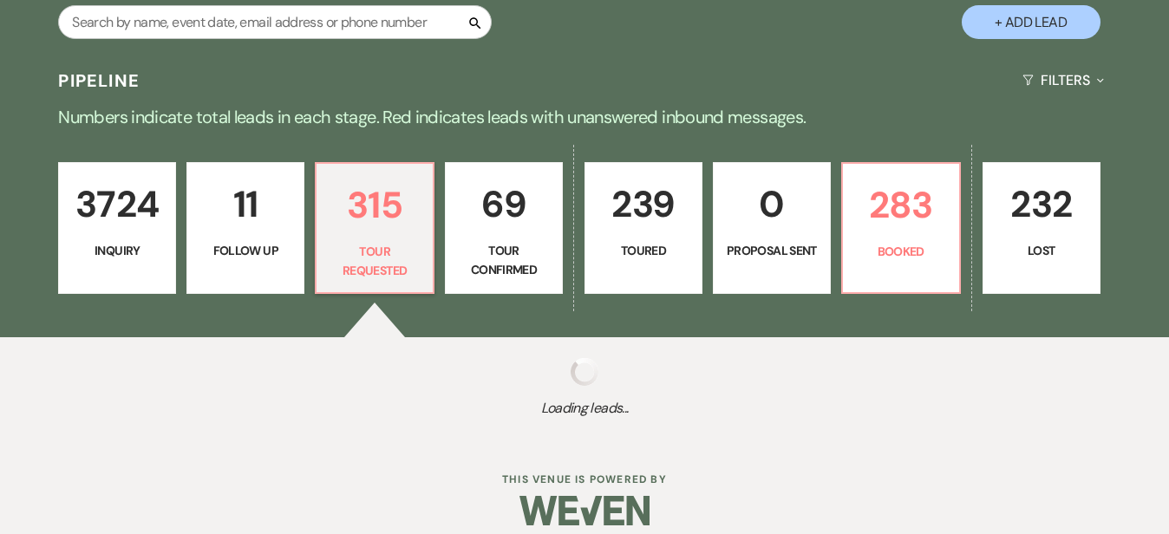
select select "2"
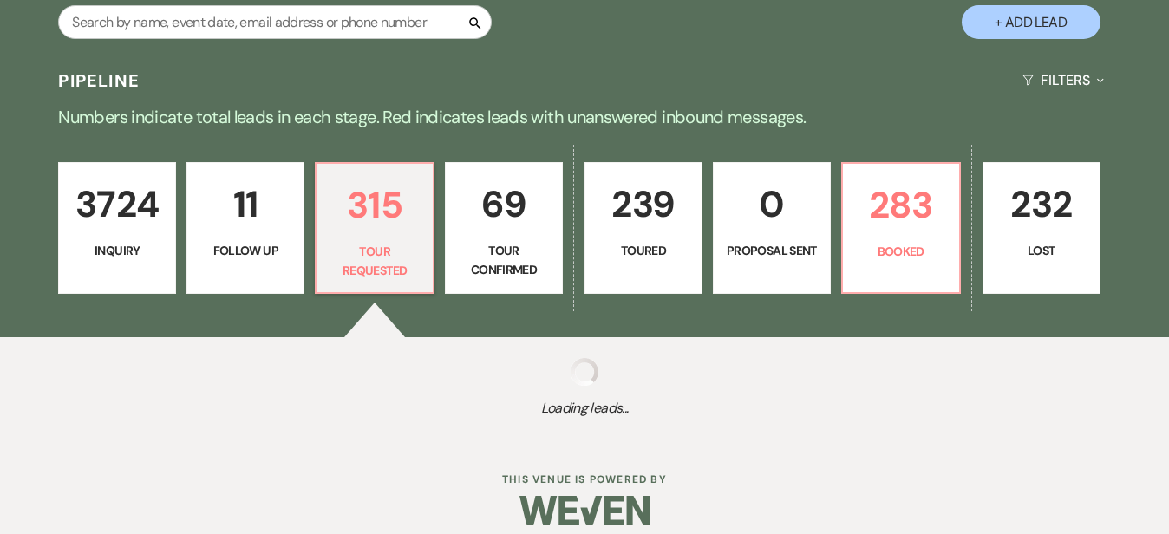
select select "2"
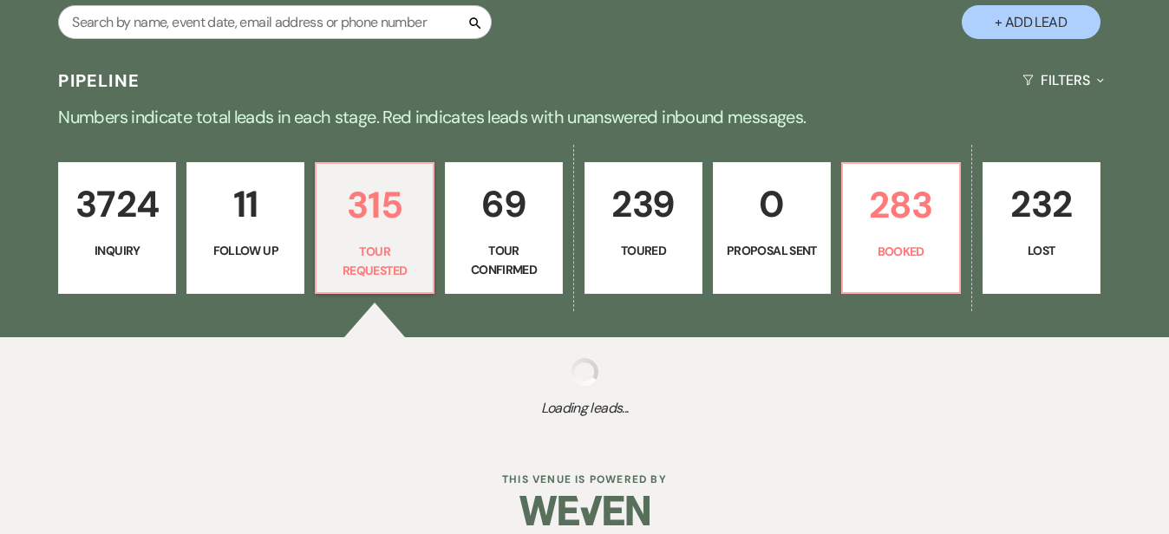
select select "2"
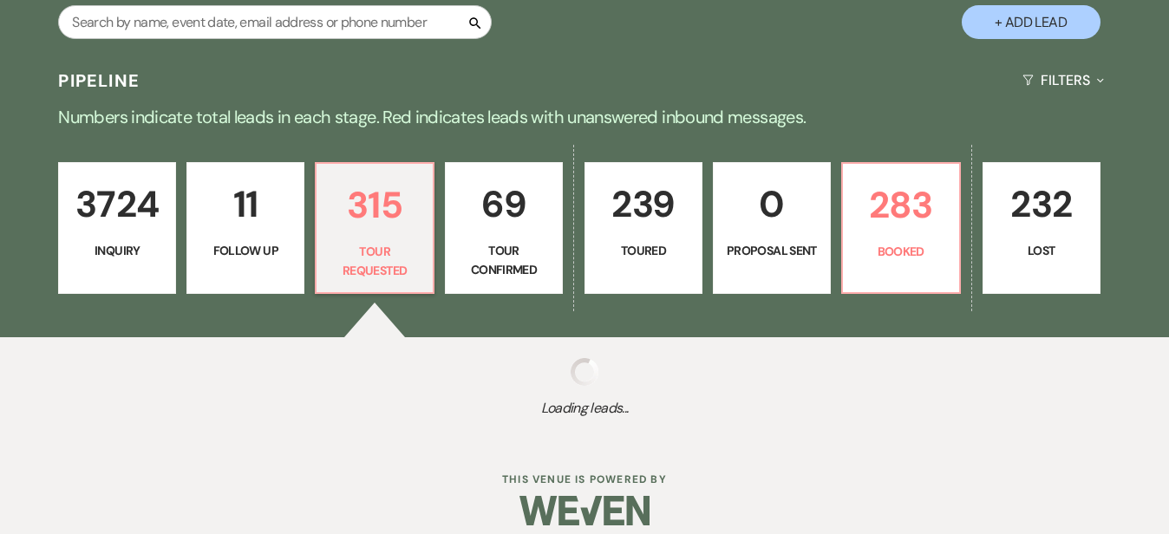
select select "2"
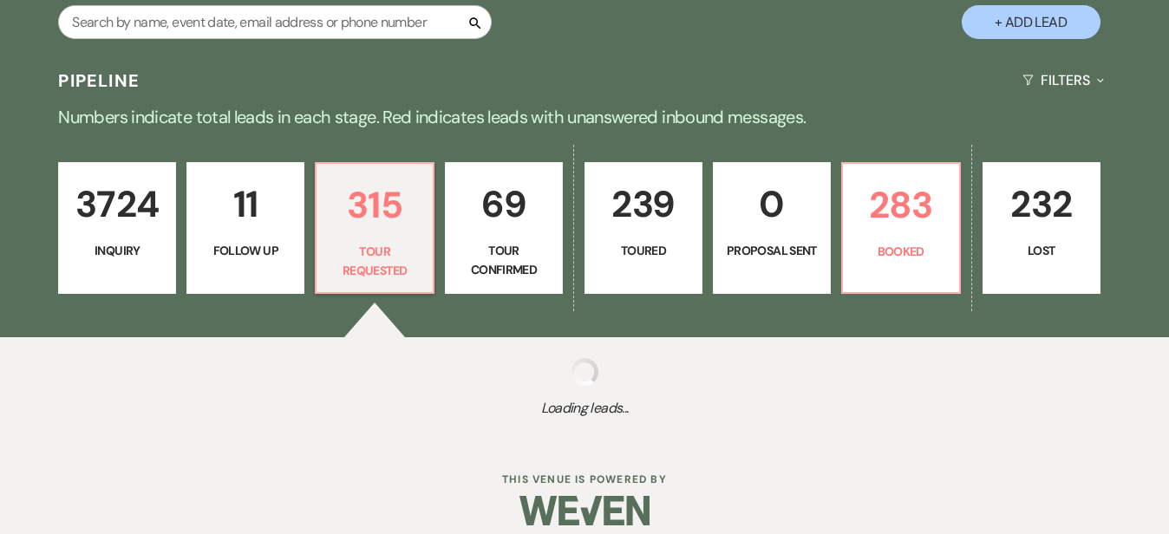
select select "2"
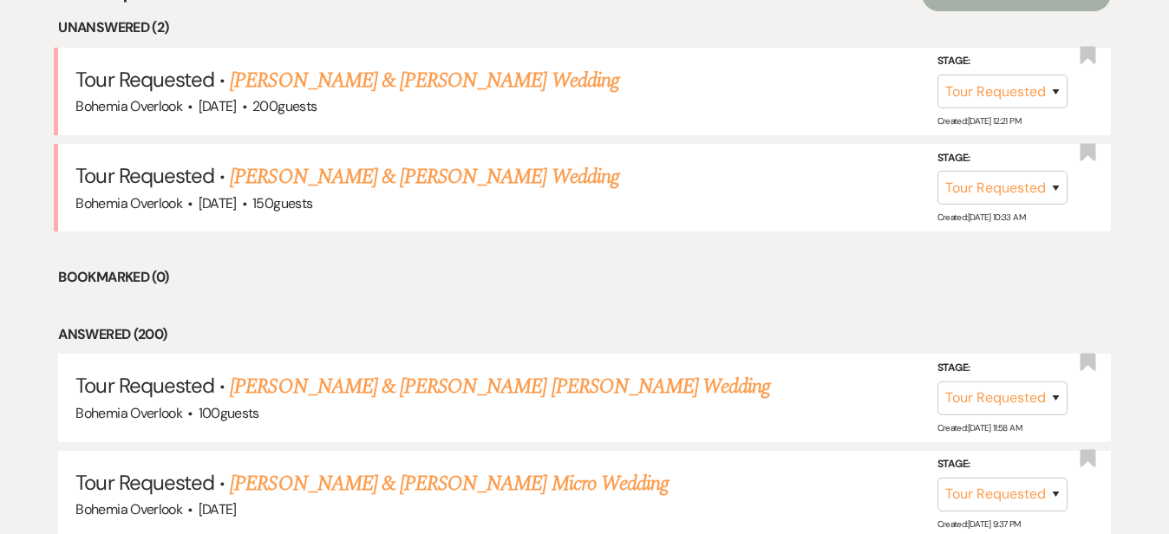
scroll to position [729, 0]
click at [521, 160] on link "Will Rankin & Taylor Tharp's Wedding" at bounding box center [424, 175] width 389 height 31
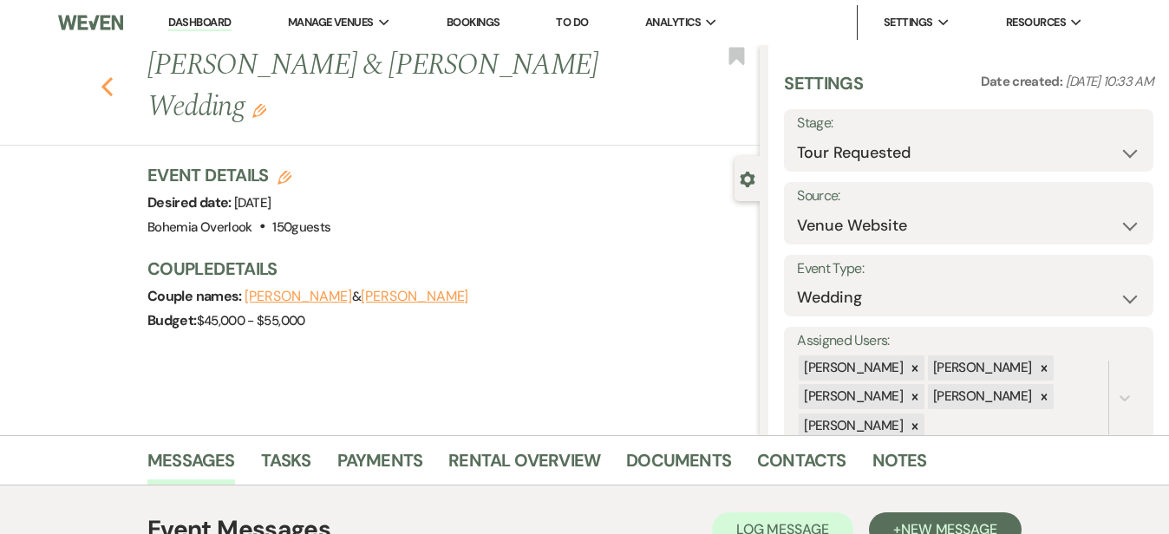
click at [101, 76] on icon "Previous" at bounding box center [107, 86] width 13 height 21
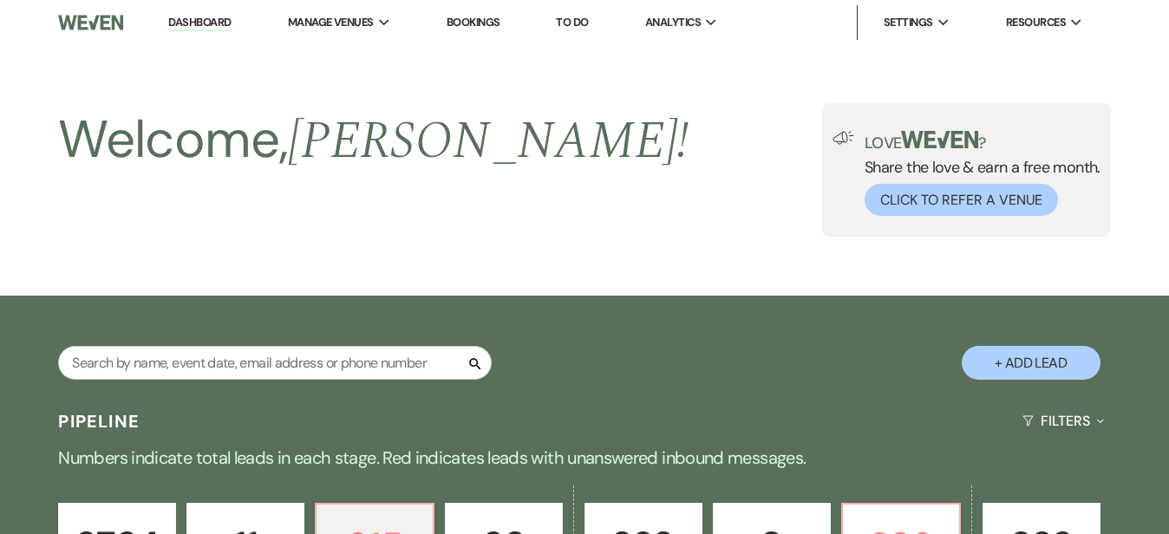
scroll to position [729, 0]
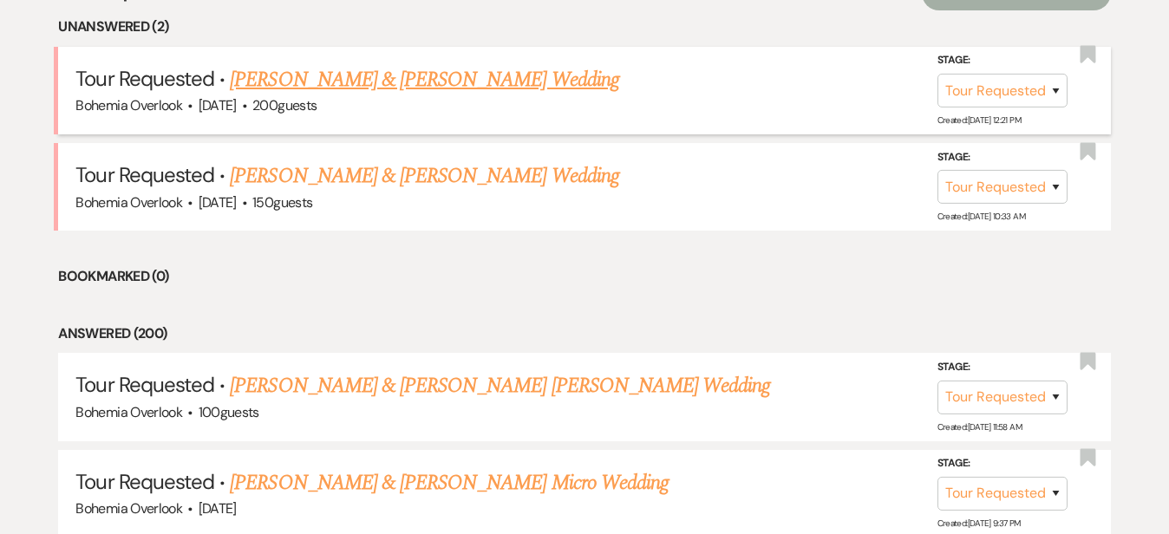
click at [392, 64] on link "Danny & Reilly's Wedding" at bounding box center [424, 79] width 389 height 31
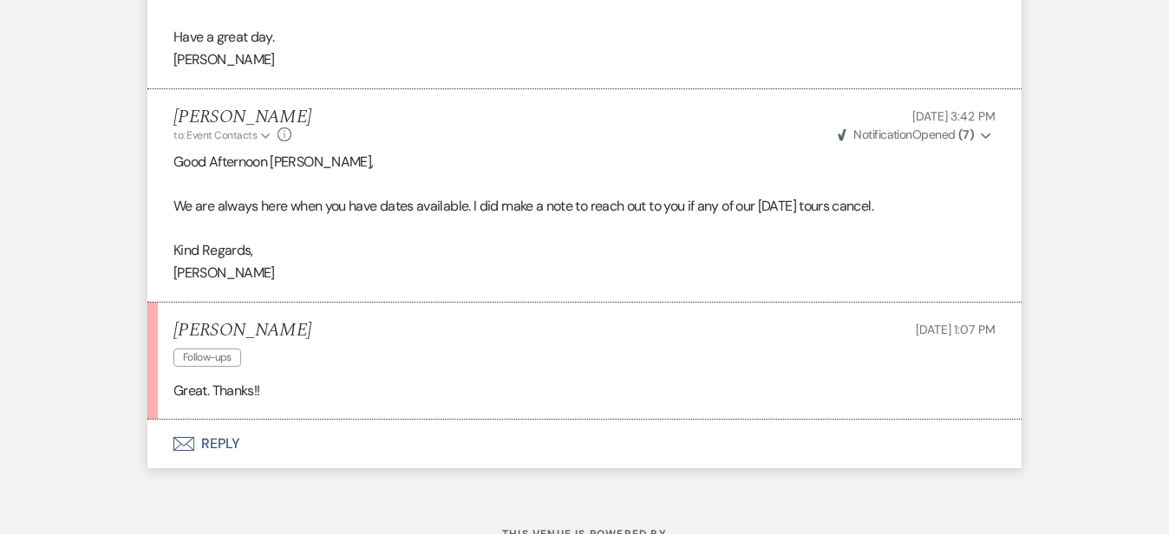
scroll to position [1733, 0]
click at [246, 422] on button "Envelope Reply" at bounding box center [584, 443] width 874 height 49
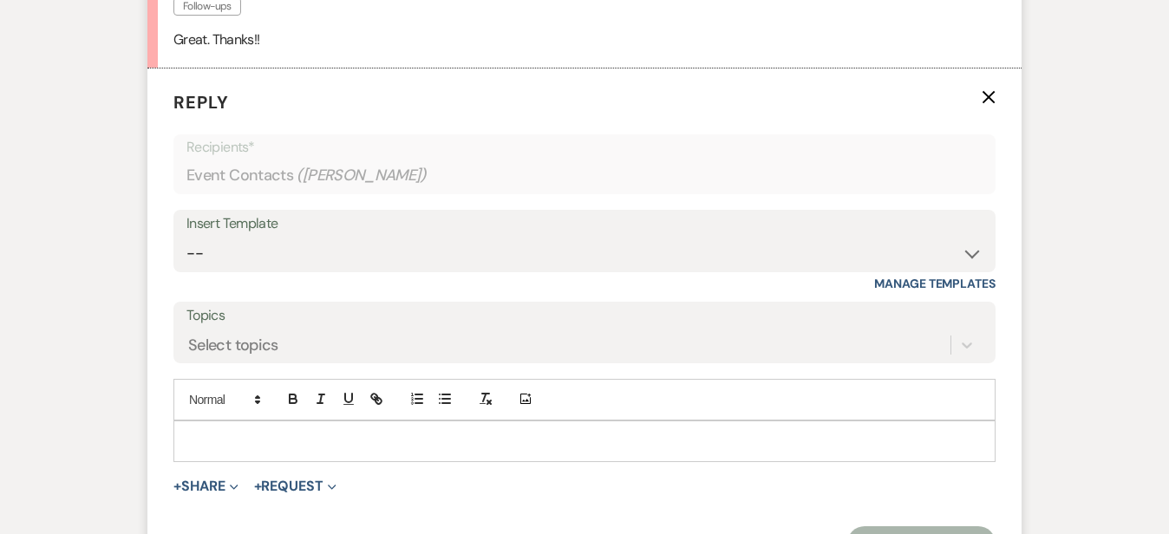
scroll to position [2113, 0]
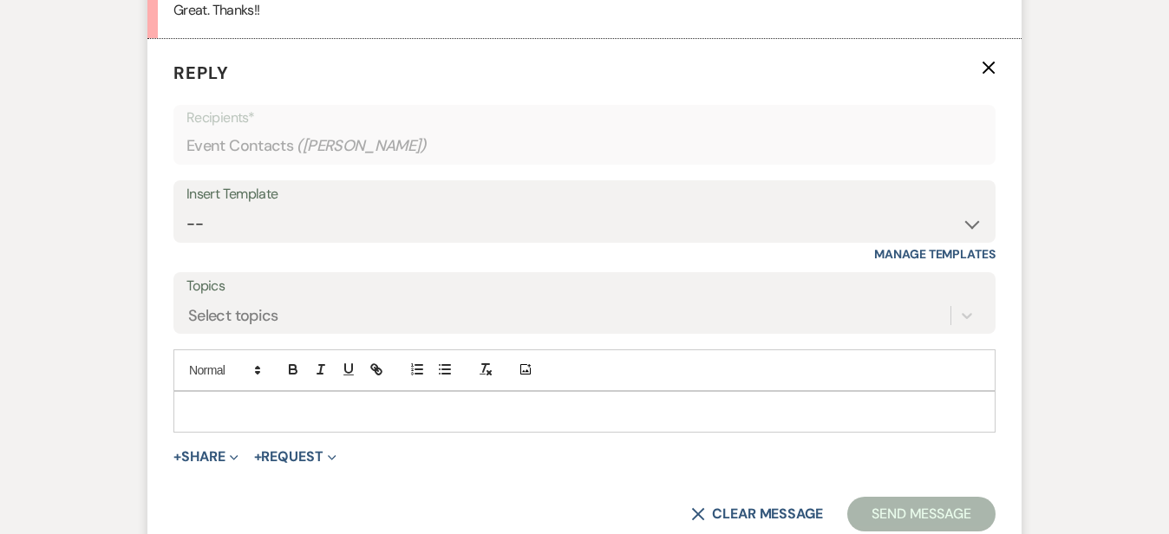
click at [253, 392] on div at bounding box center [584, 412] width 821 height 40
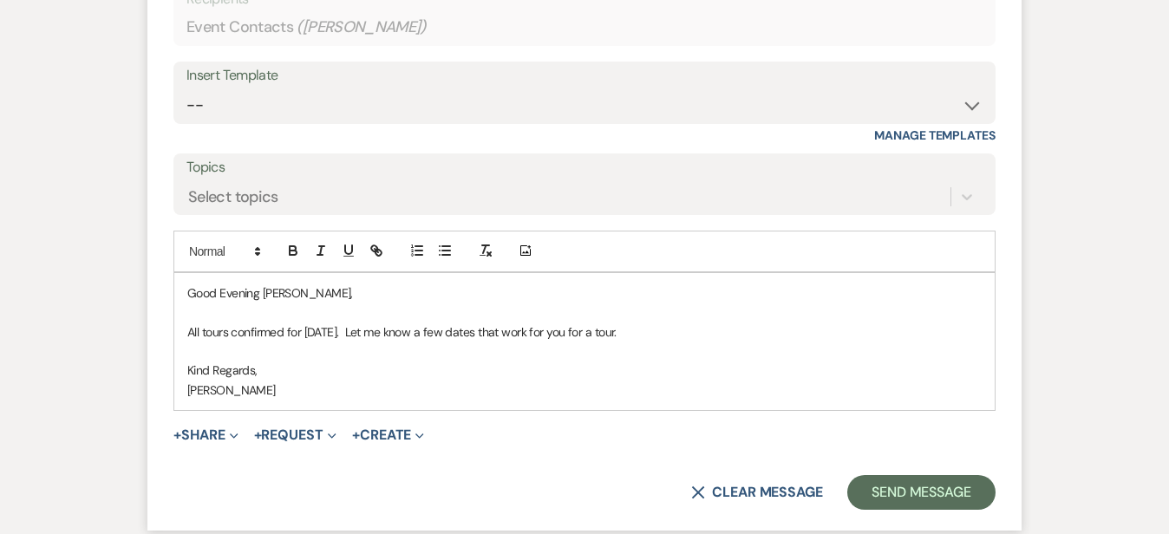
scroll to position [2360, 0]
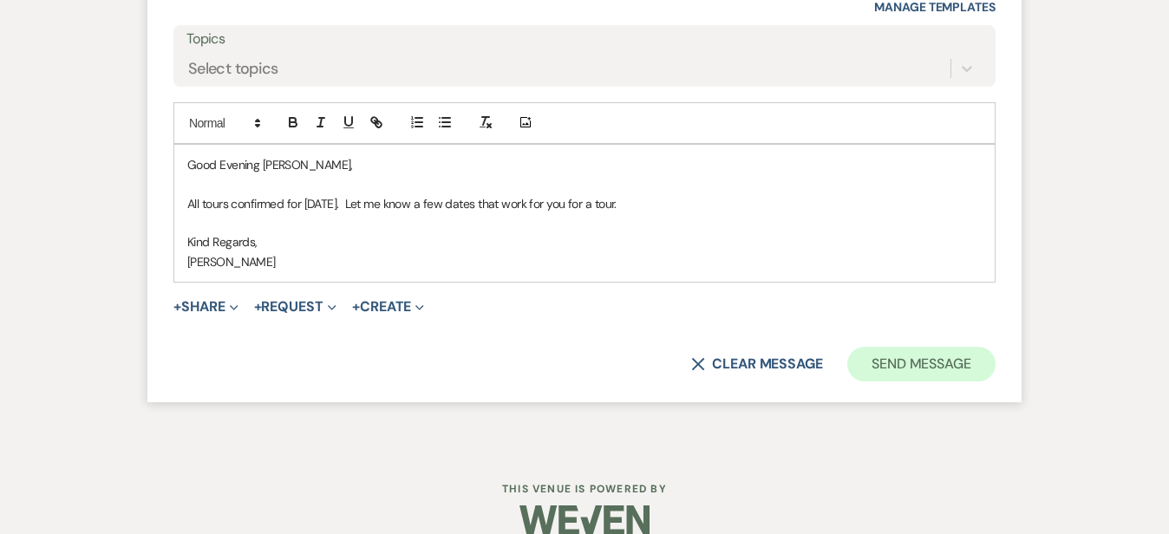
click at [996, 347] on button "Send Message" at bounding box center [921, 364] width 148 height 35
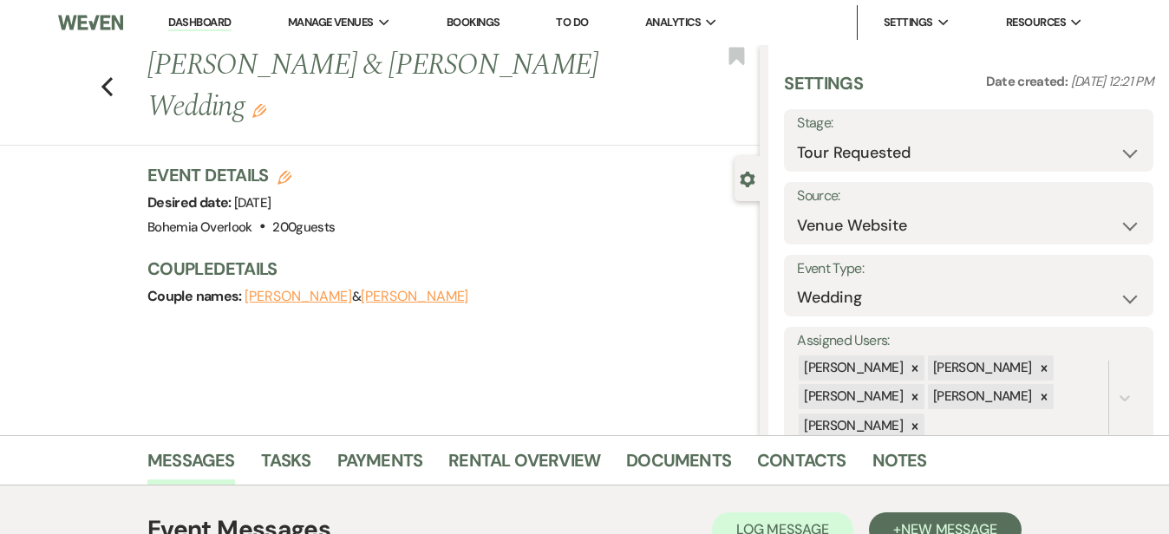
scroll to position [0, 0]
click at [215, 22] on link "Dashboard" at bounding box center [199, 23] width 62 height 16
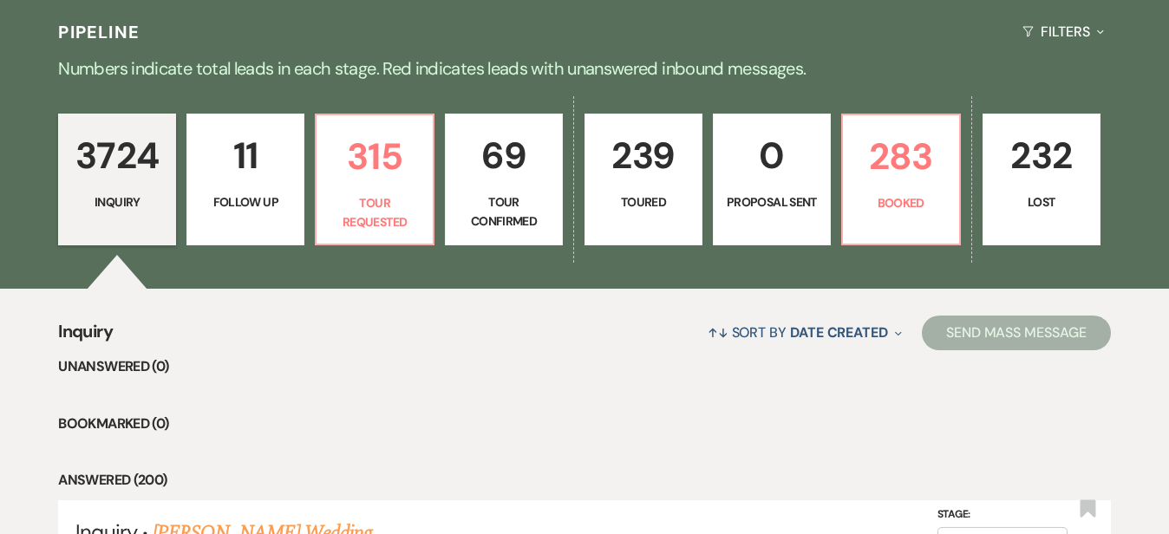
scroll to position [390, 0]
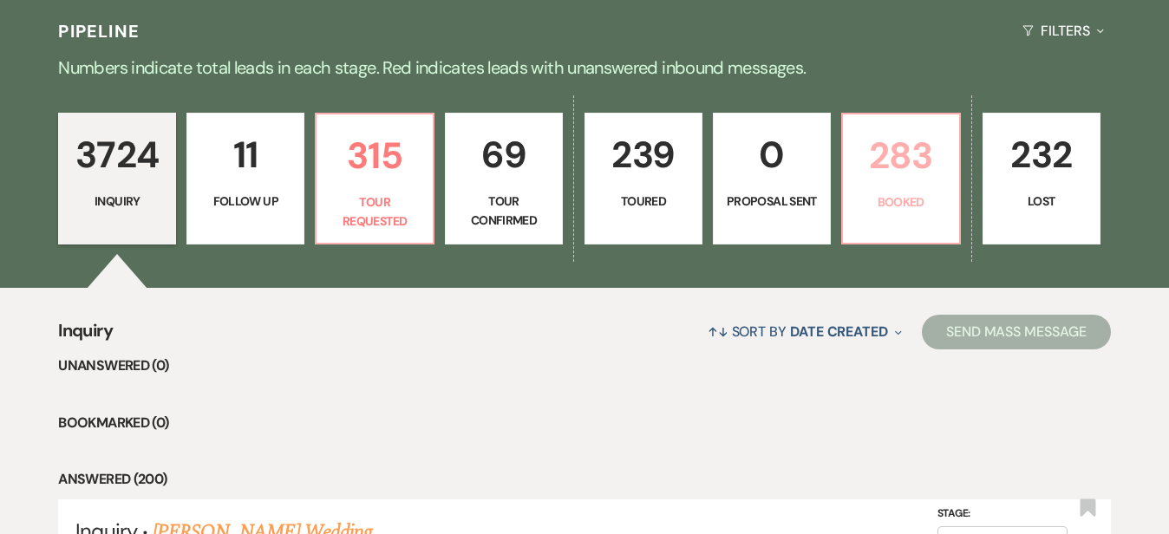
click at [949, 197] on p "Booked" at bounding box center [900, 202] width 95 height 19
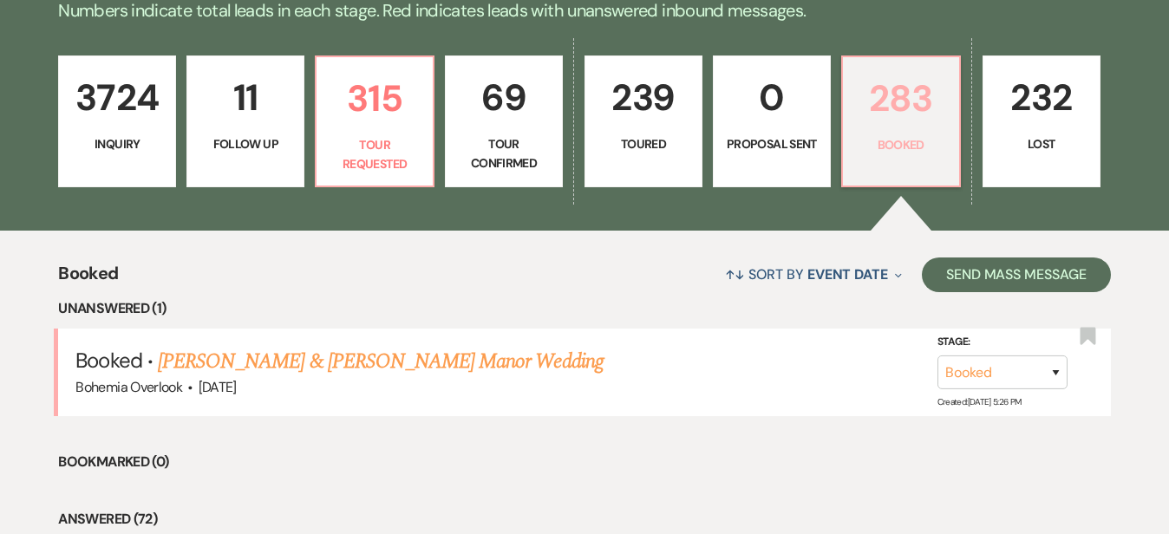
scroll to position [529, 0]
